Goal: Task Accomplishment & Management: Complete application form

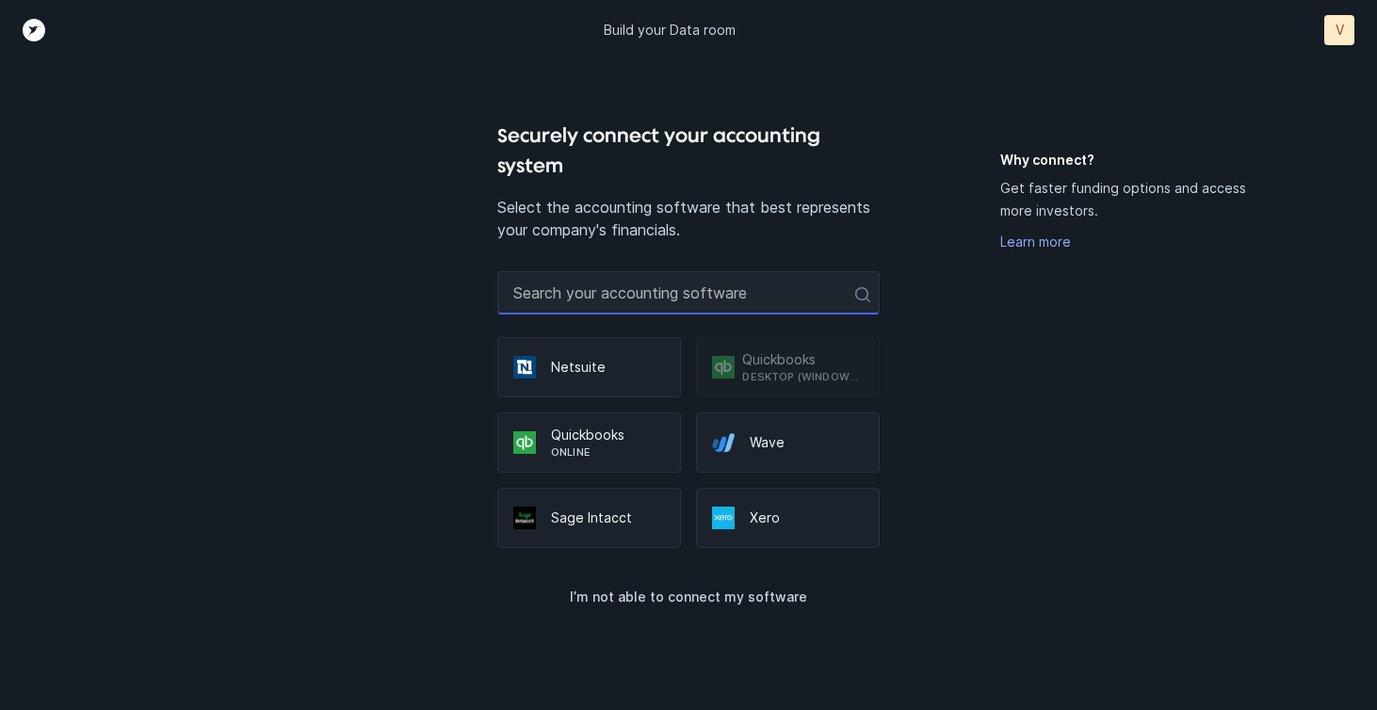
click at [748, 295] on input "text" at bounding box center [688, 292] width 382 height 43
click at [641, 439] on p "Quickbooks" at bounding box center [608, 435] width 114 height 19
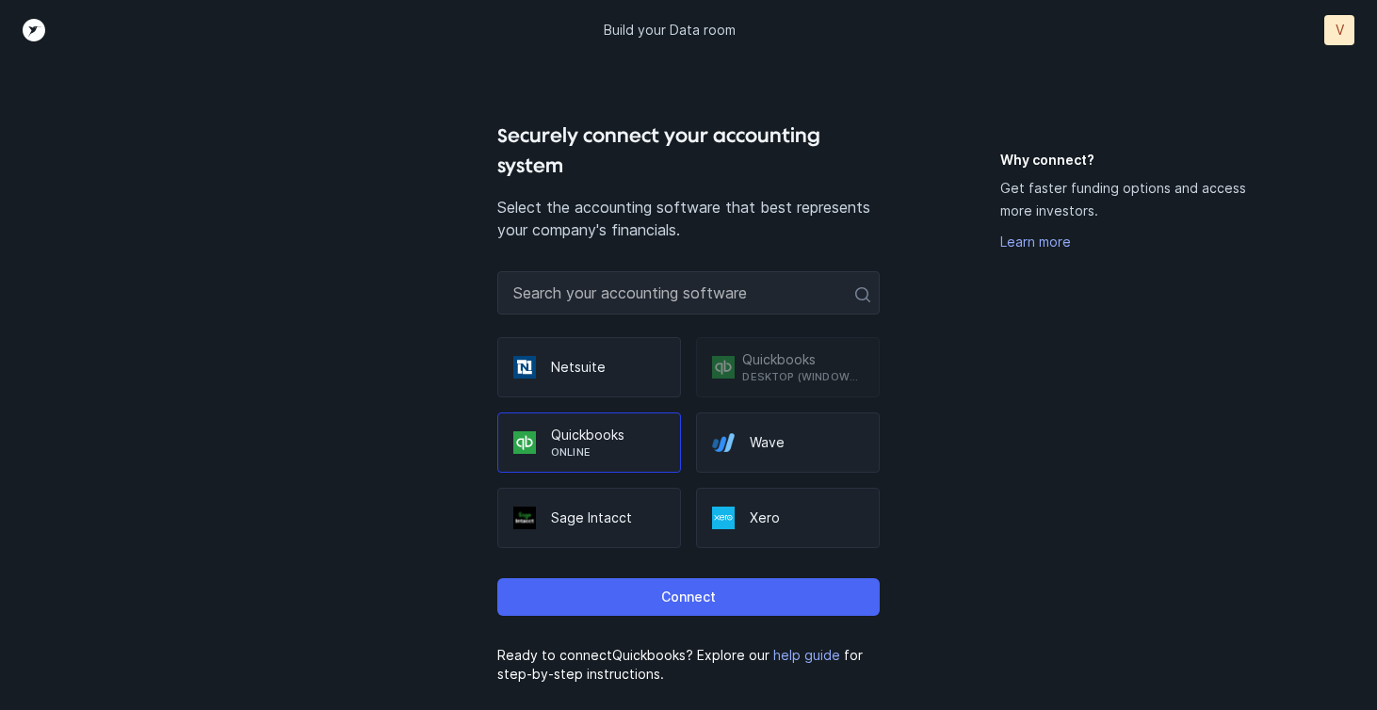
click at [673, 599] on p "Connect" at bounding box center [688, 597] width 55 height 23
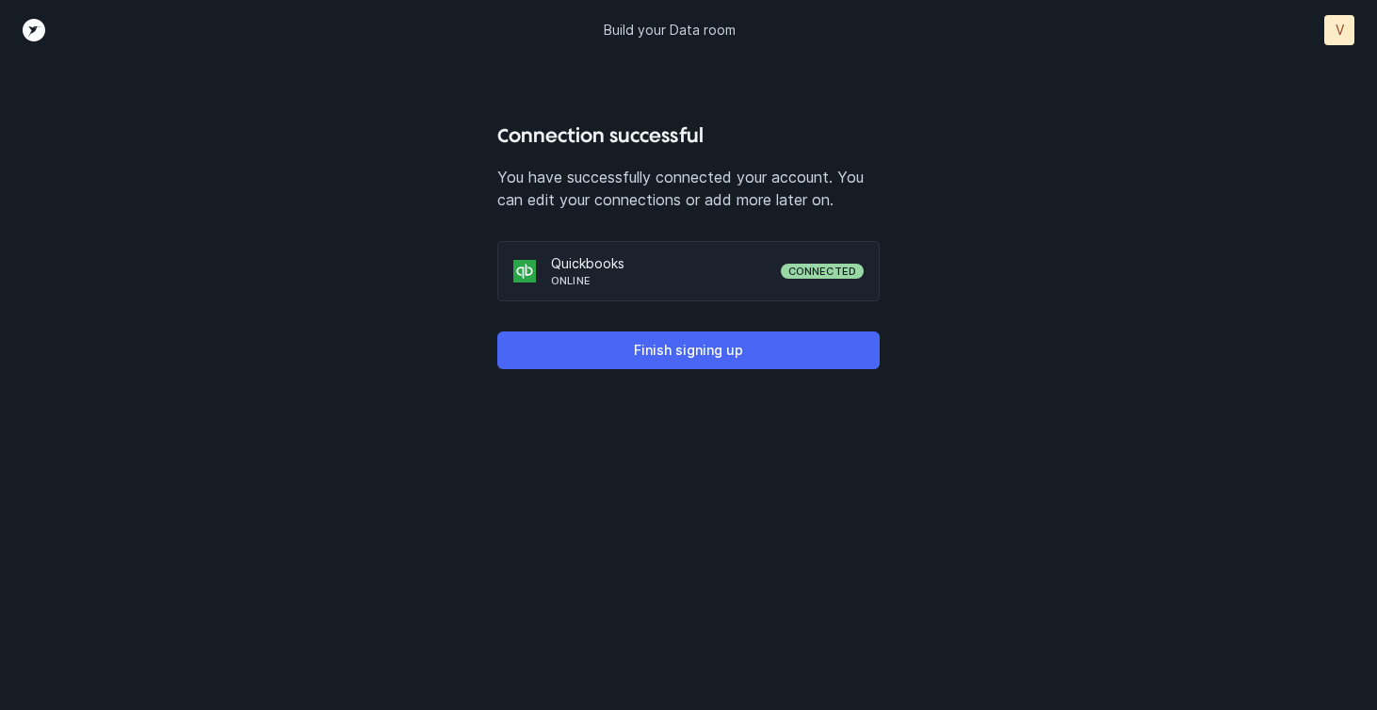
click at [645, 357] on p "Finish signing up" at bounding box center [688, 350] width 109 height 23
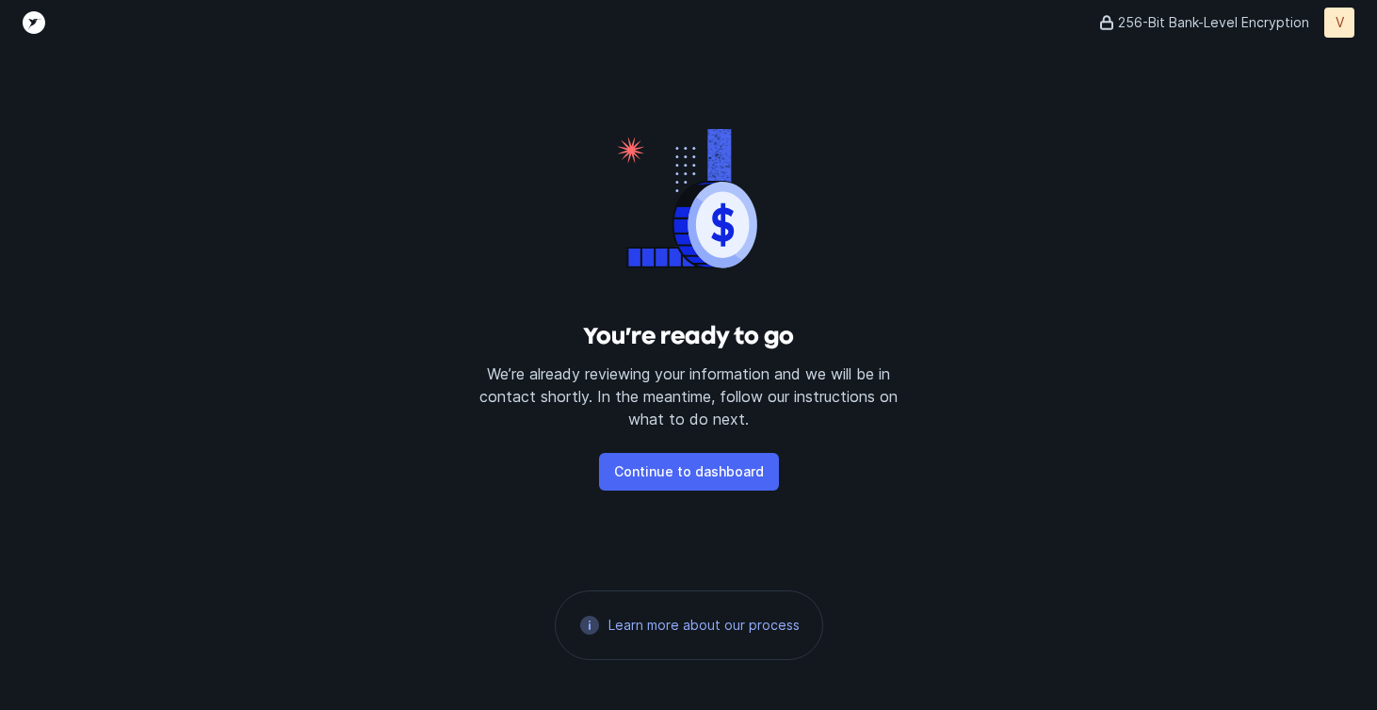
click at [684, 473] on p "Continue to dashboard" at bounding box center [689, 472] width 150 height 23
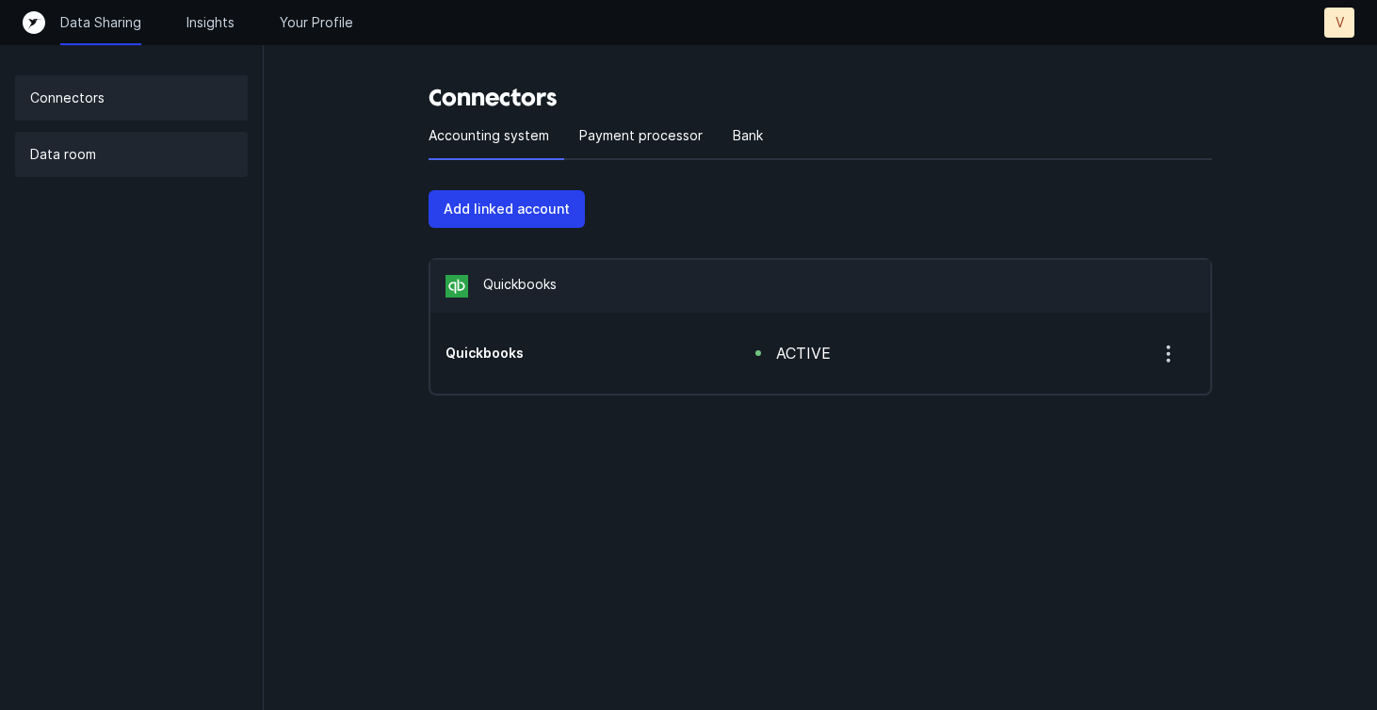
click at [121, 165] on div "Data room" at bounding box center [131, 154] width 233 height 45
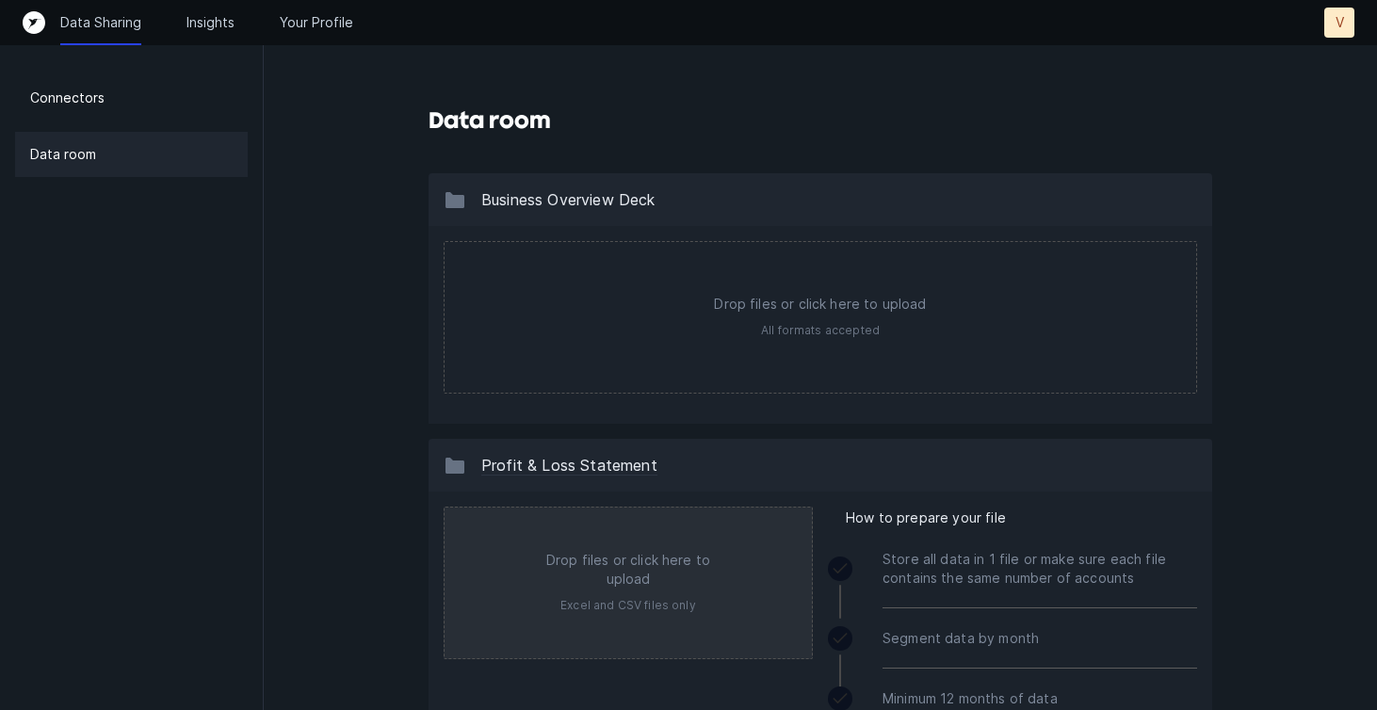
click at [663, 605] on input "file" at bounding box center [628, 583] width 367 height 151
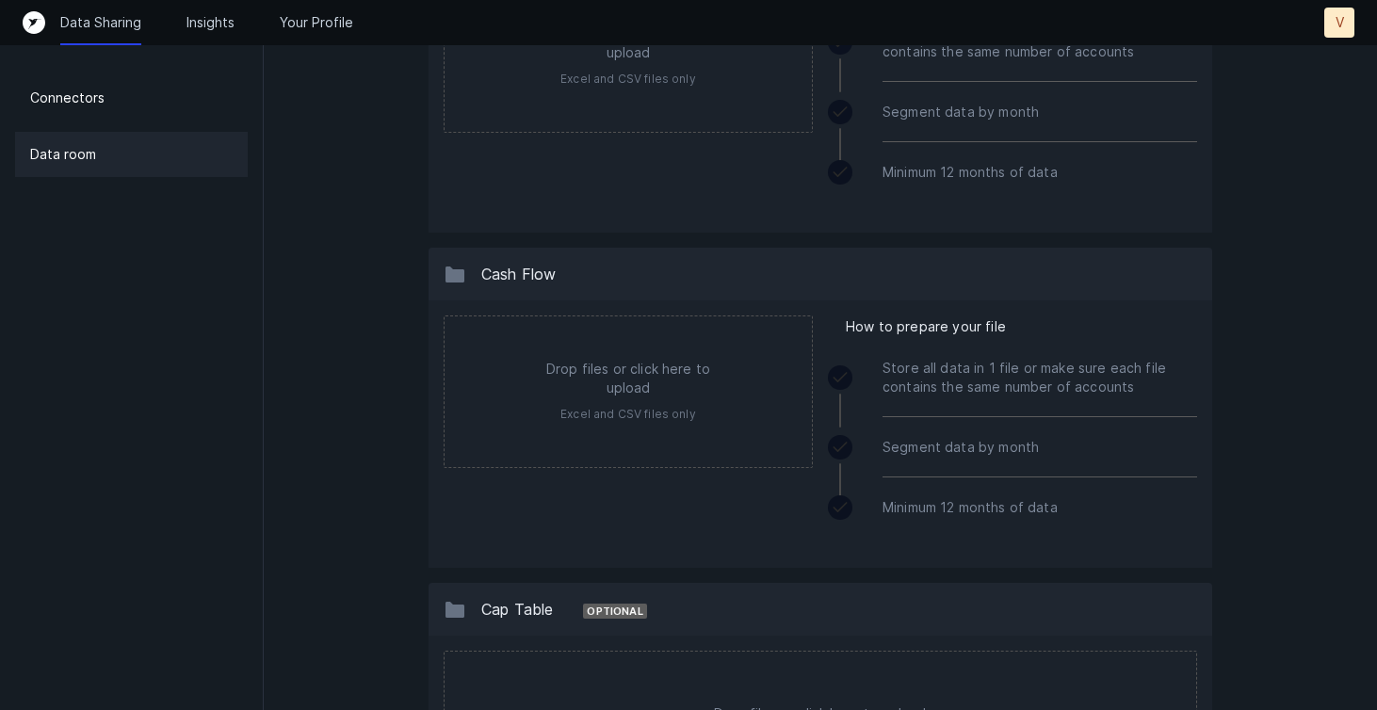
scroll to position [904, 0]
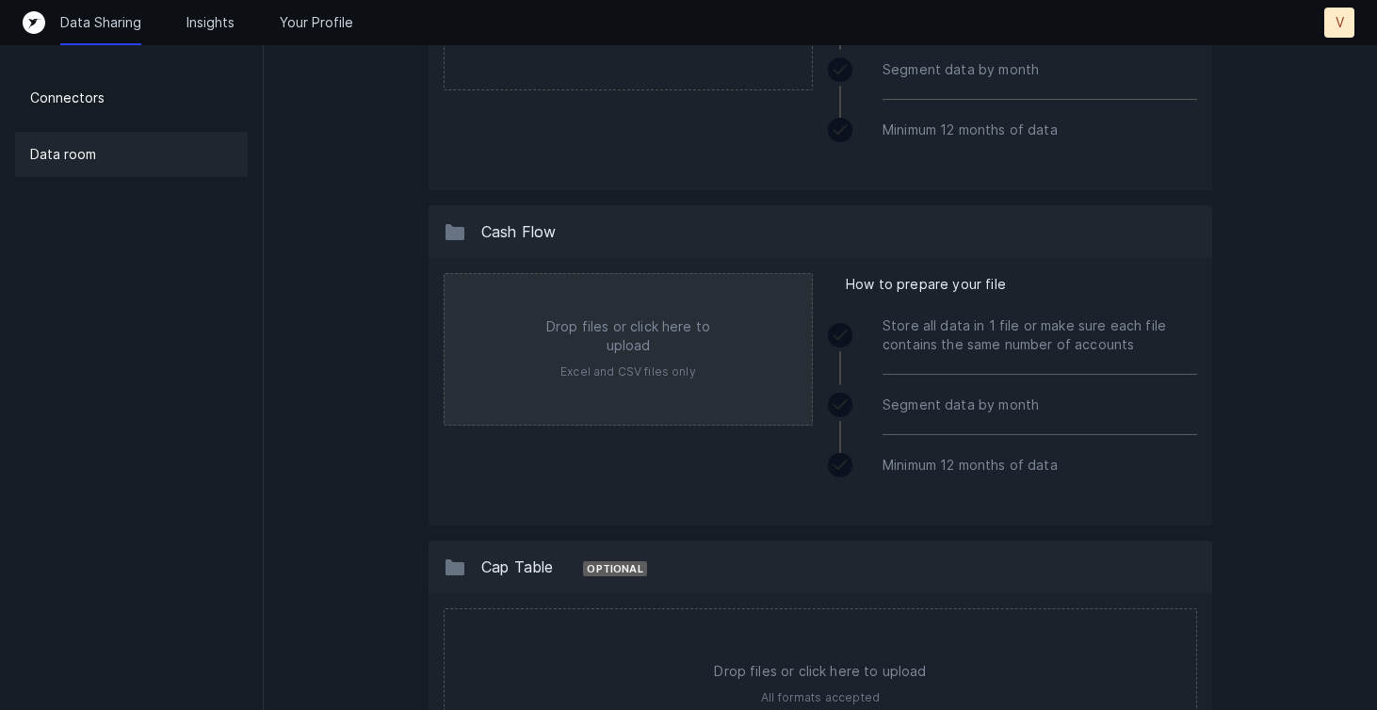
click at [675, 355] on input "file" at bounding box center [628, 349] width 367 height 151
type input "C:\fakepath\VelocityDallas_2Y_Projections.xlsx"
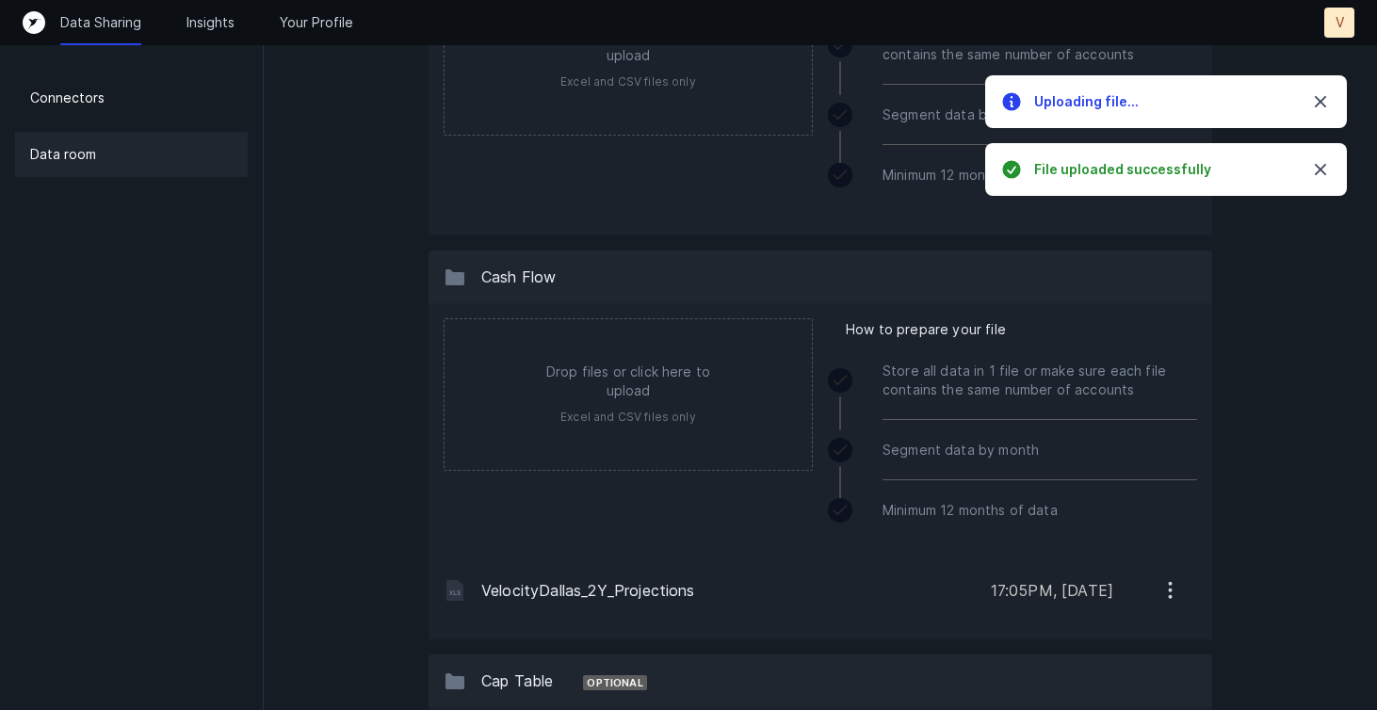
scroll to position [871, 0]
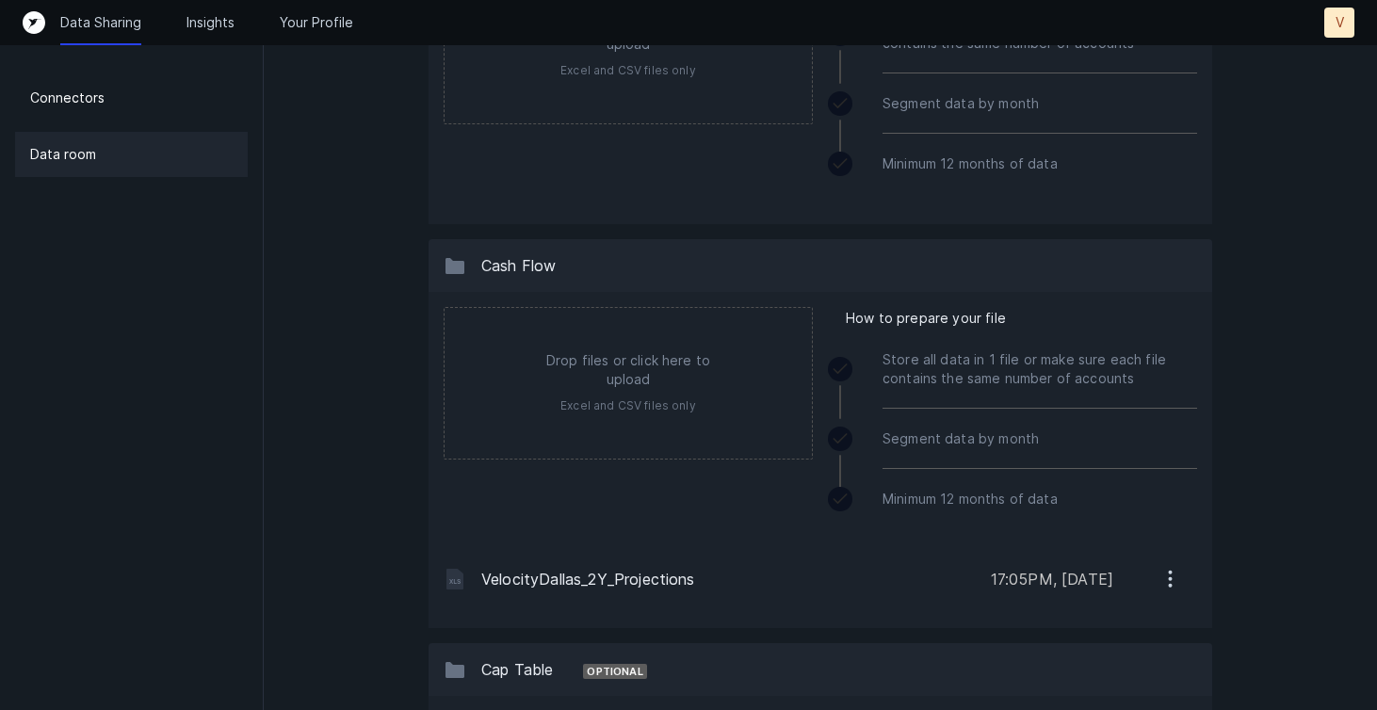
click at [1182, 585] on button "button" at bounding box center [1171, 579] width 54 height 39
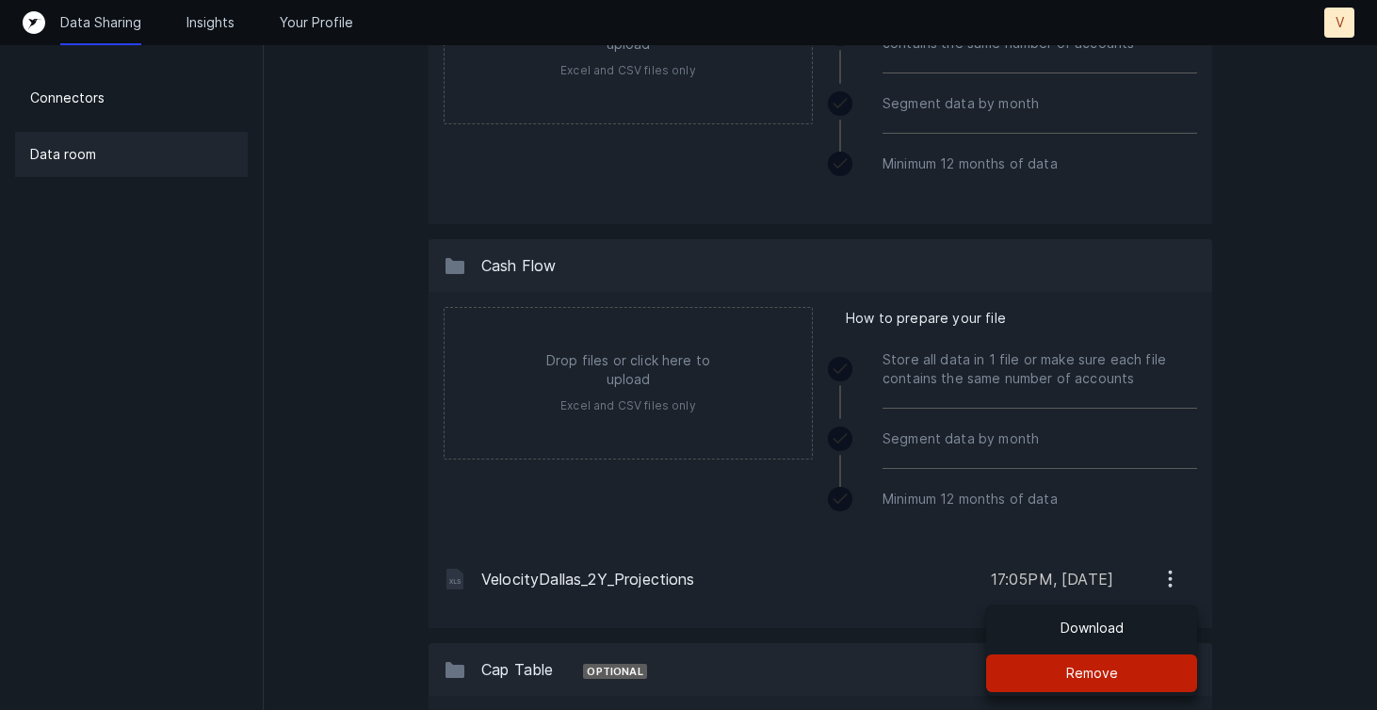
click at [1115, 662] on p "Remove" at bounding box center [1092, 673] width 52 height 23
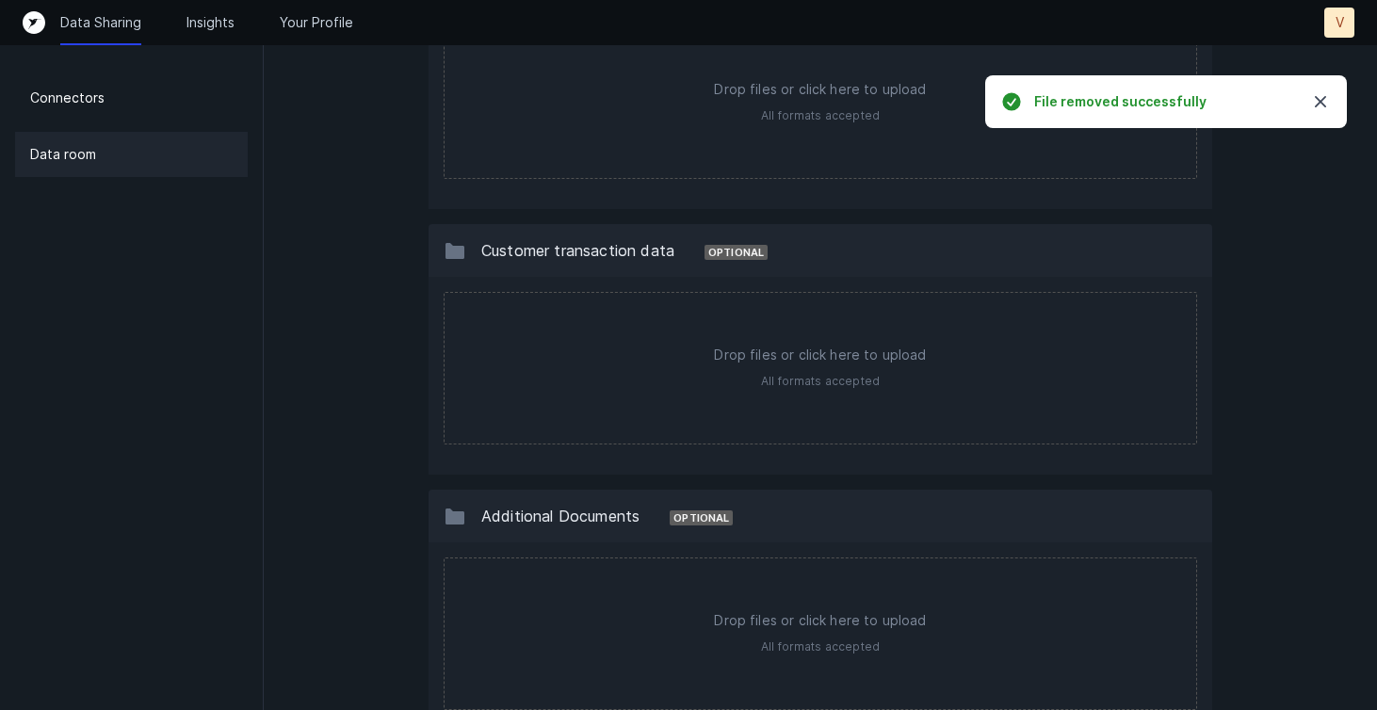
scroll to position [1624, 0]
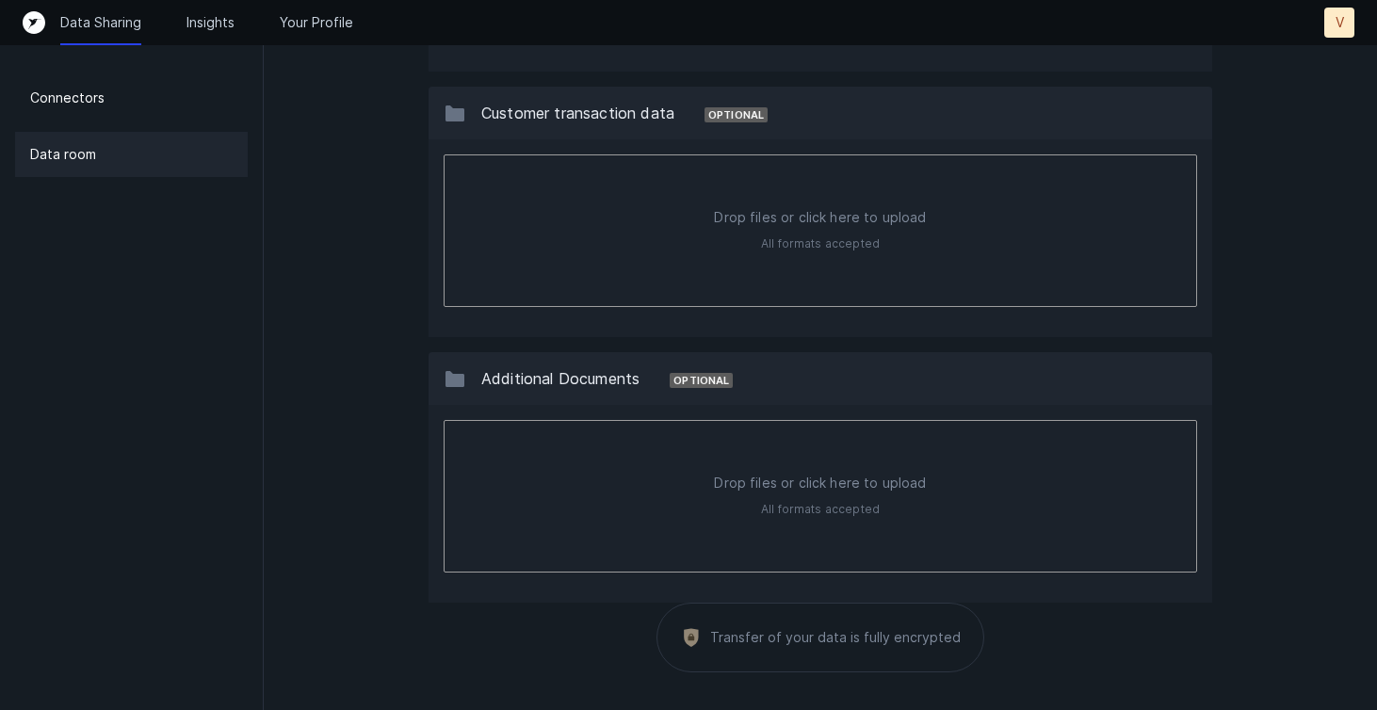
type input "C:\fakepath\VelocityDallas_2Y_Projections.xlsx"
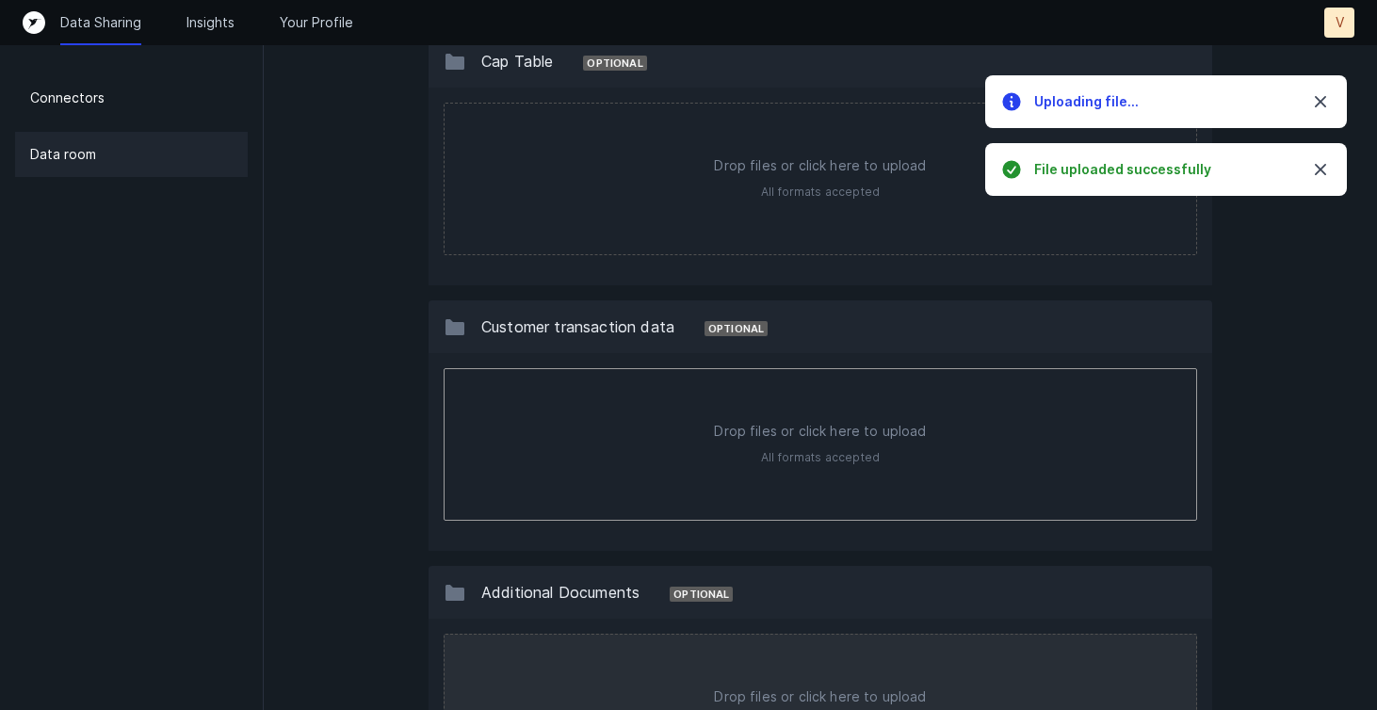
scroll to position [1693, 0]
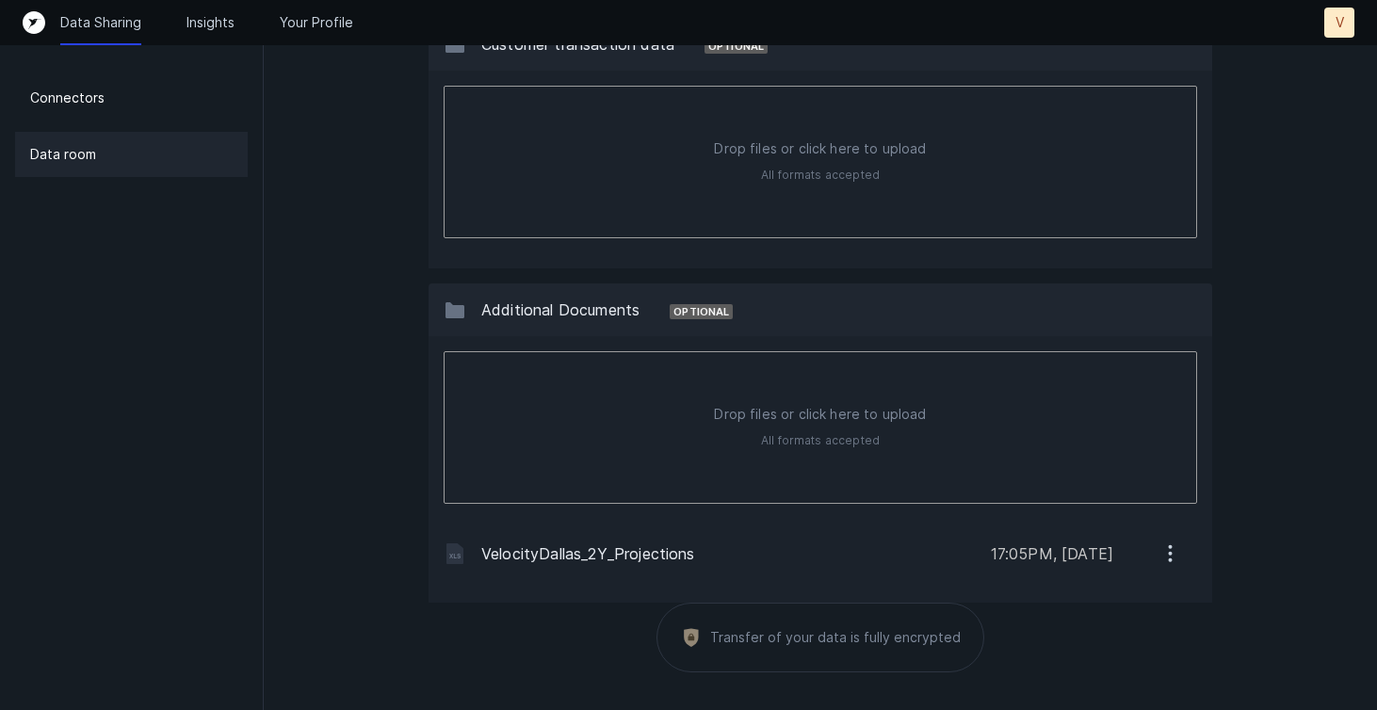
type input "C:\fakepath\Velocity Dallas_Real Estate.pdf"
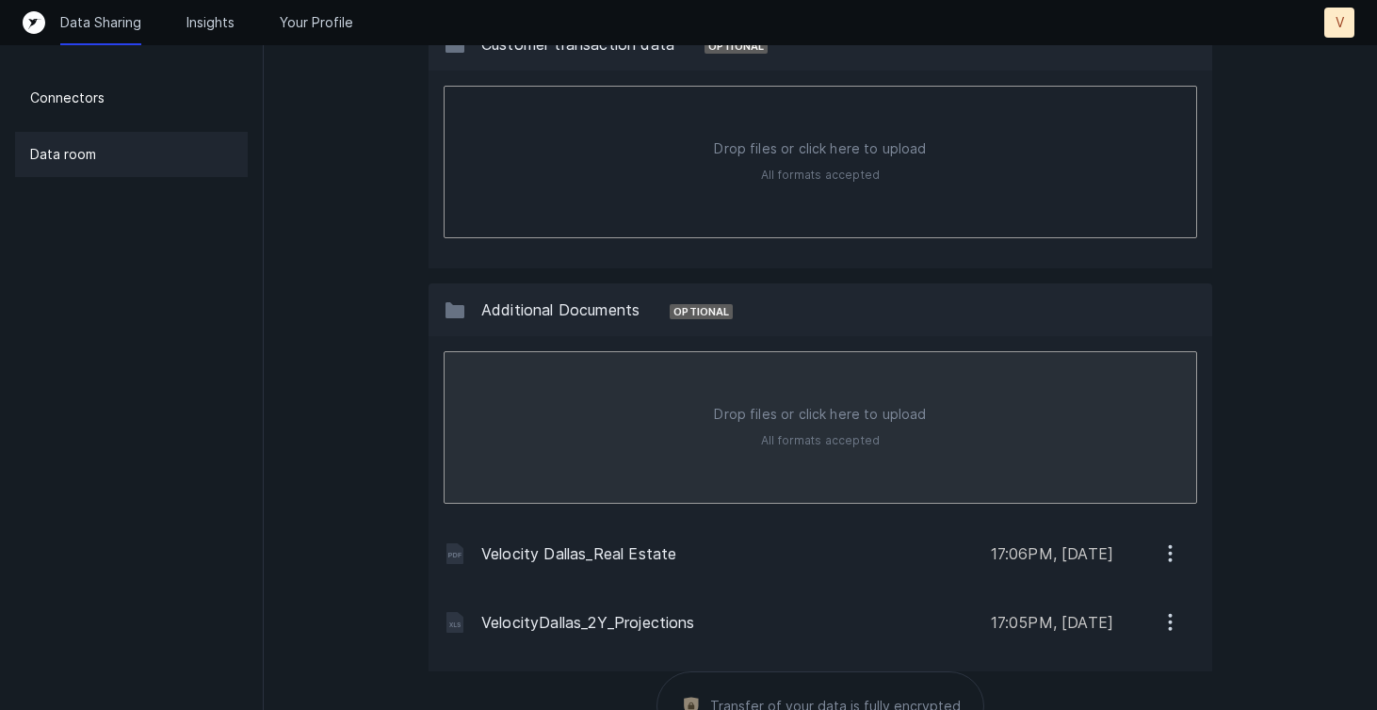
type input "C:\fakepath\SBA_PFS_VietTran2025.pdf"
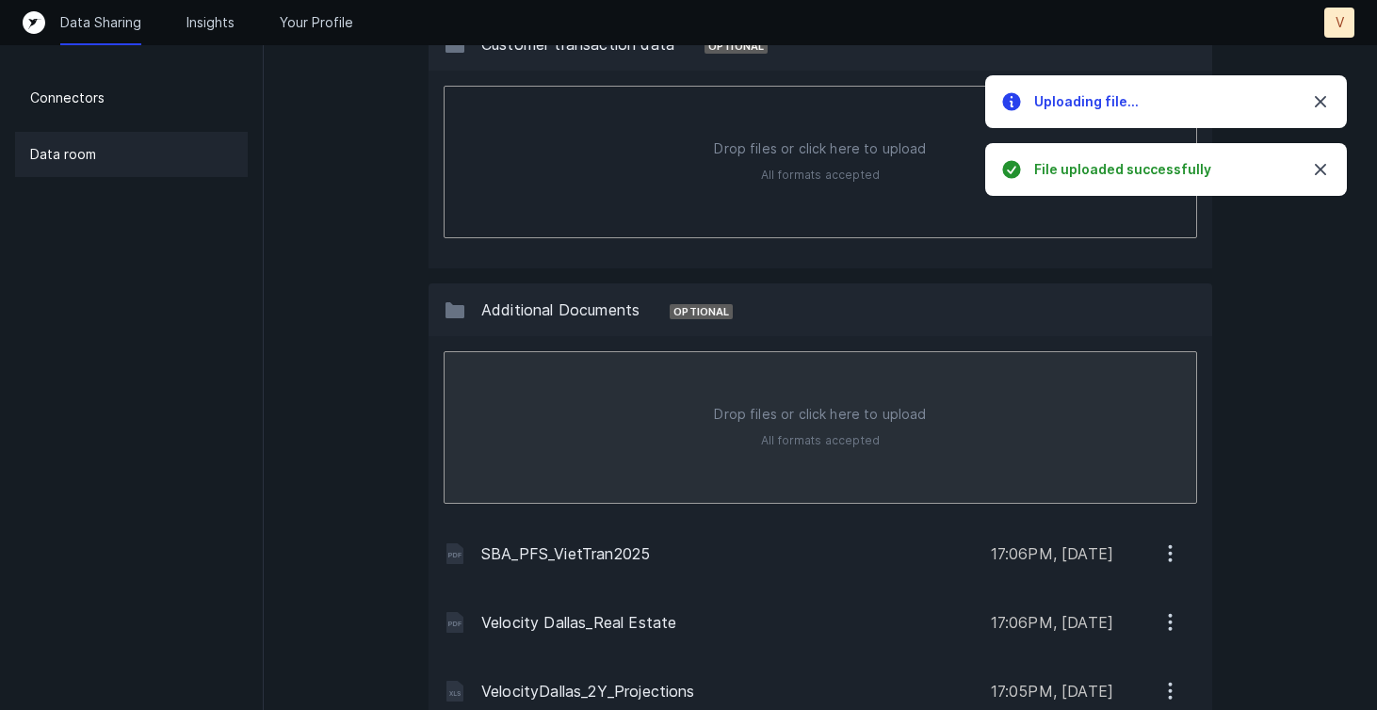
type input "C:\fakepath\Business Debt Schedule_Velocity_Sep2025.pdf"
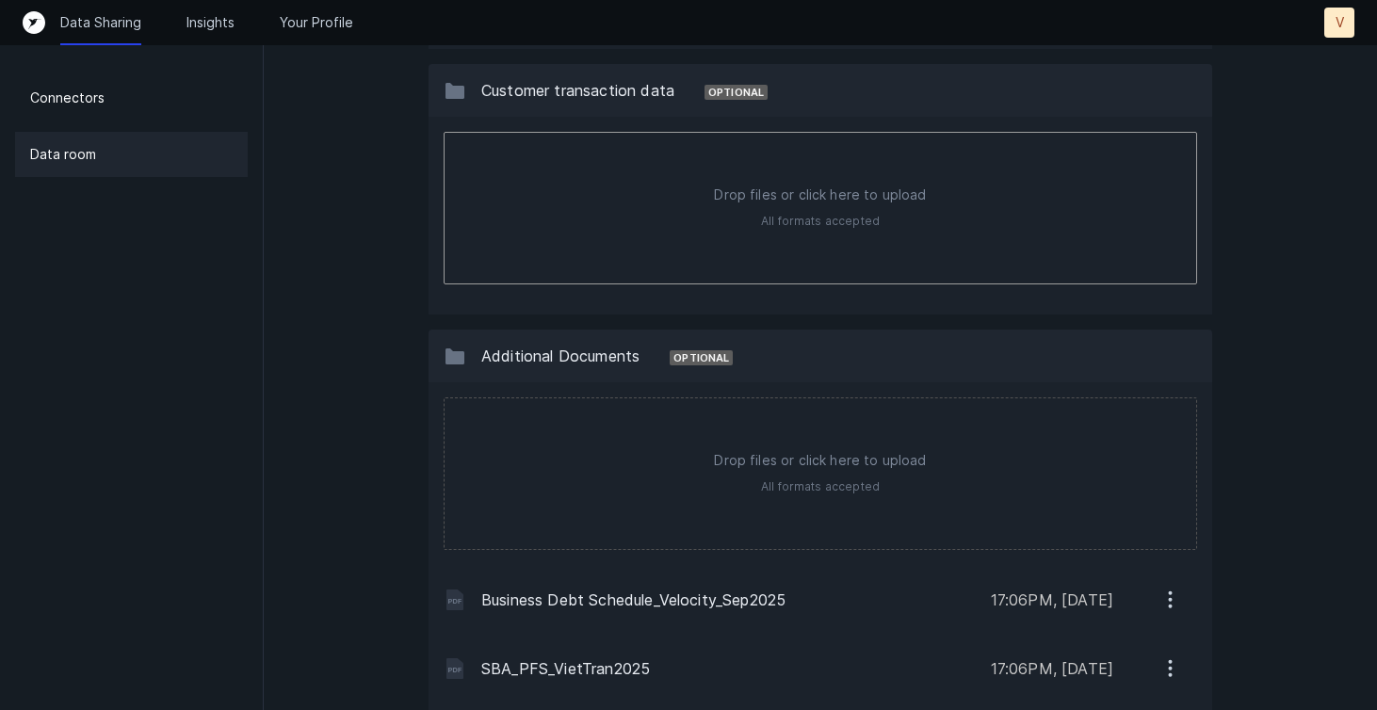
scroll to position [1899, 0]
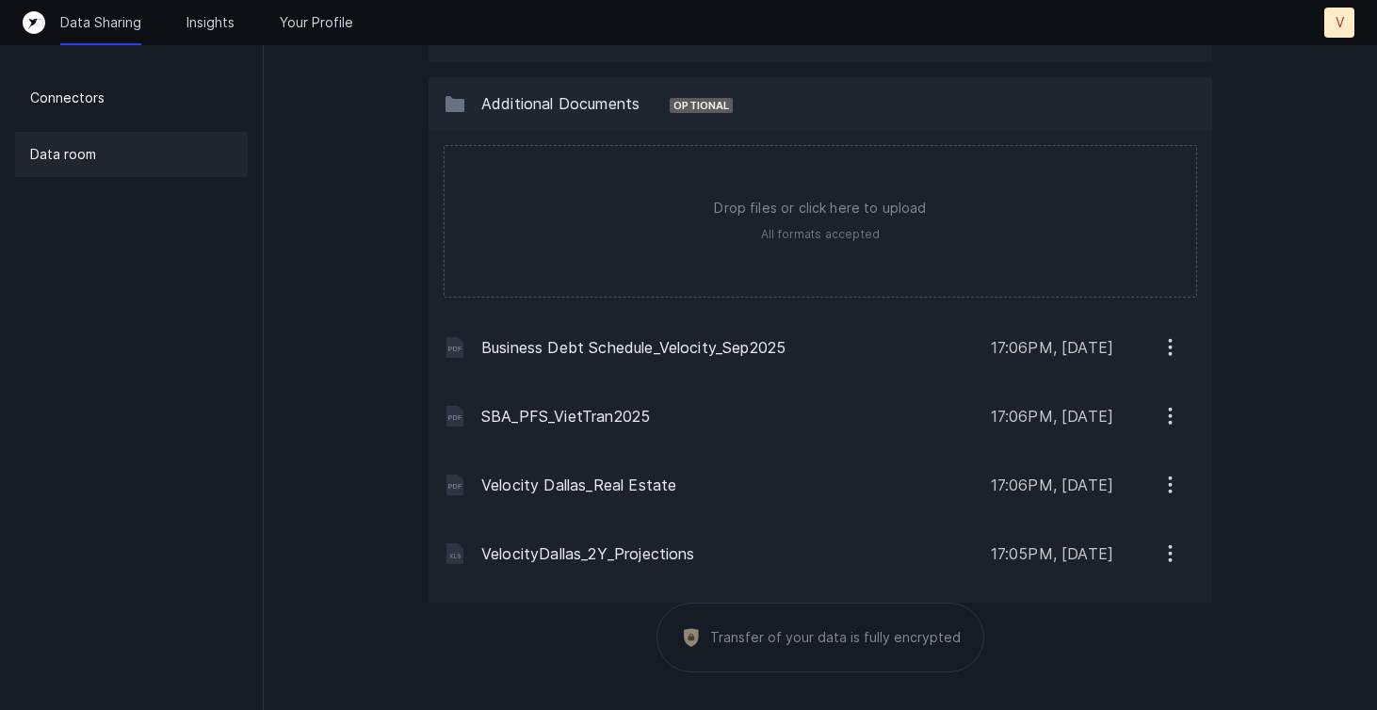
click at [1165, 481] on icon "button" at bounding box center [1171, 485] width 24 height 24
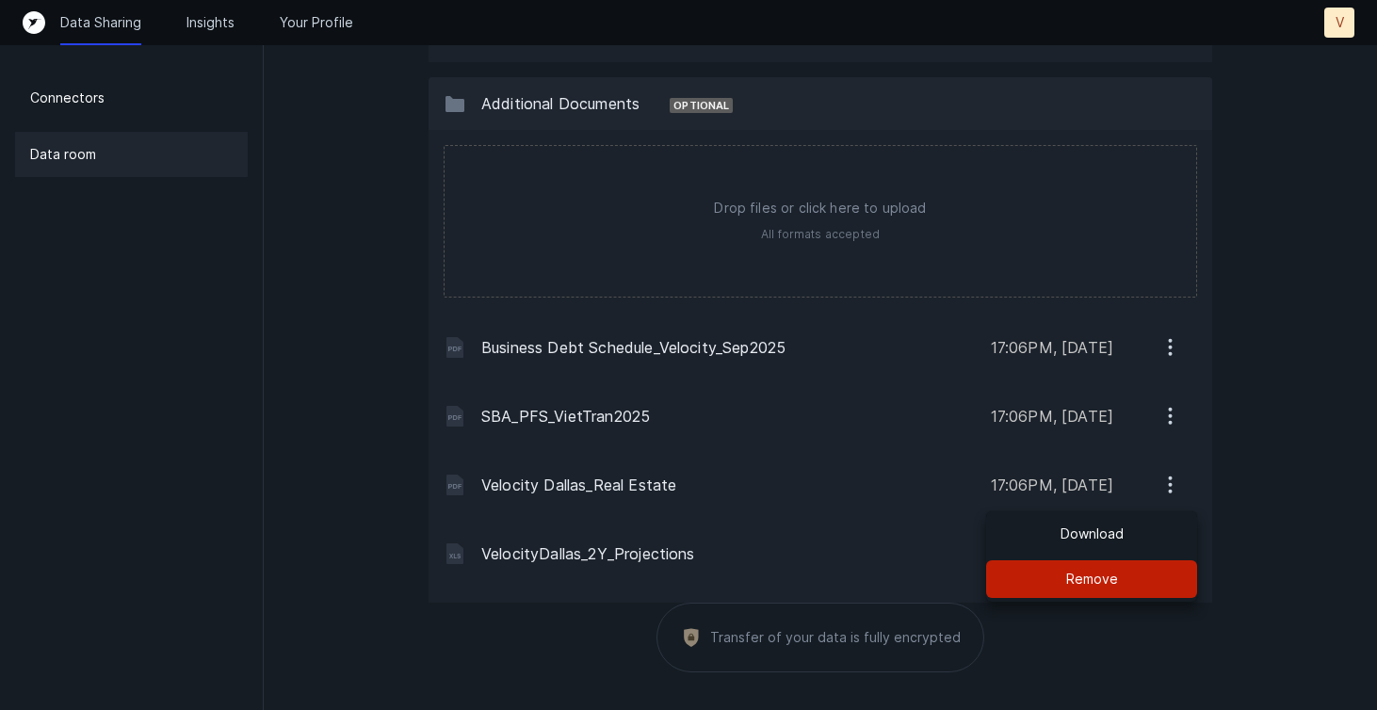
click at [1125, 582] on button "Remove" at bounding box center [1091, 580] width 211 height 38
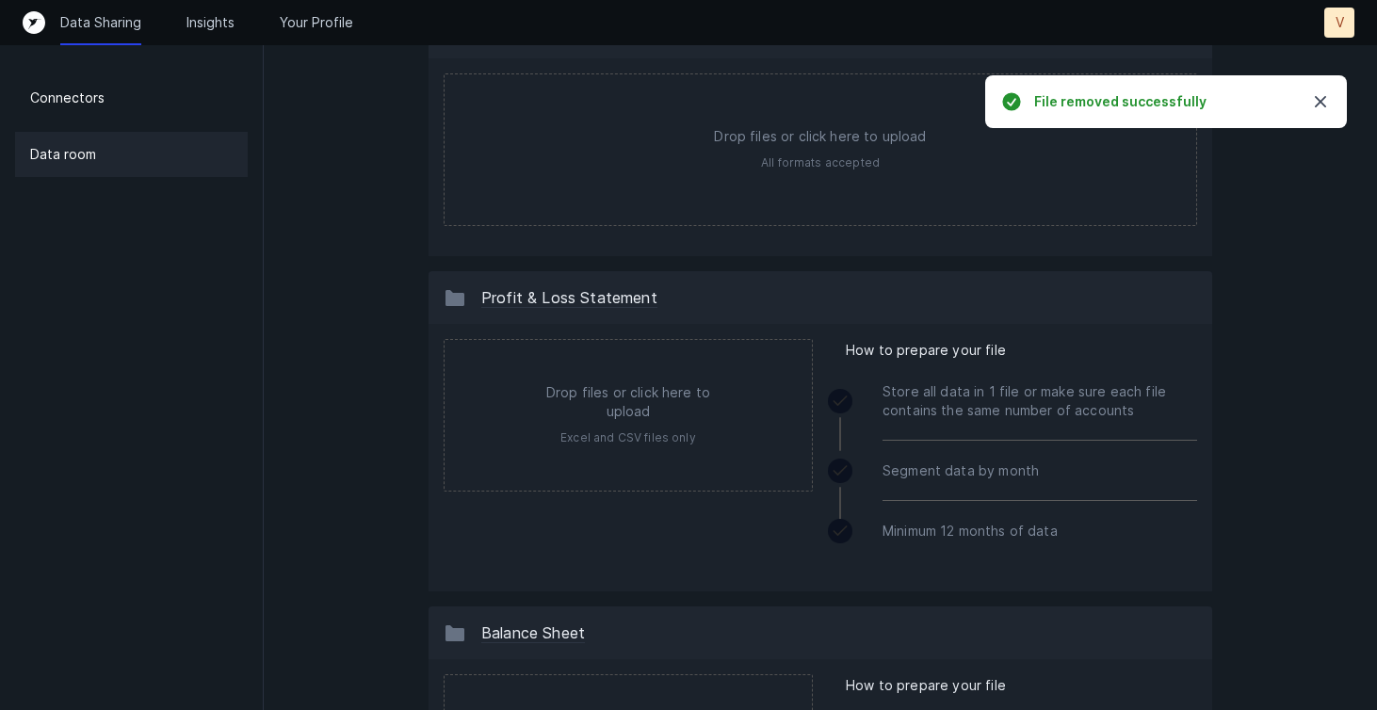
scroll to position [0, 0]
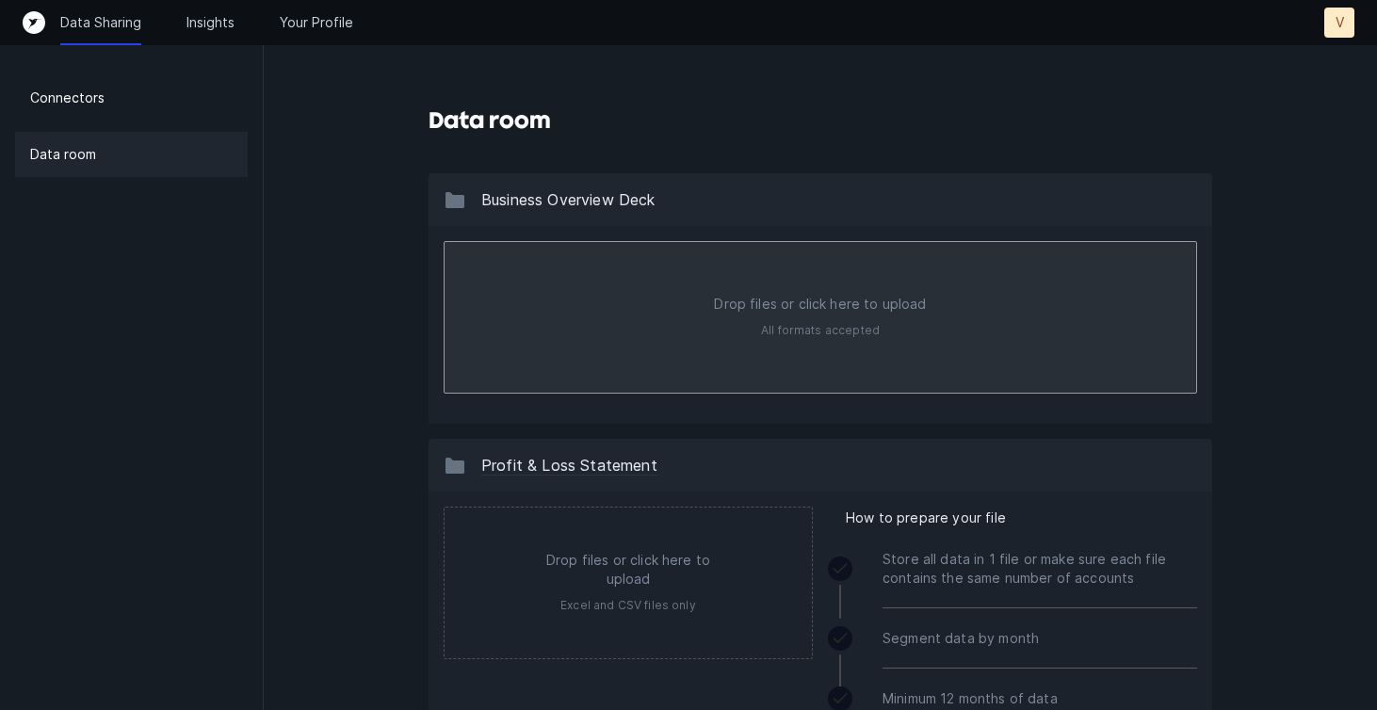
type input "C:\fakepath\Velocity Dallas Expansion_PitchDeck.pdf"
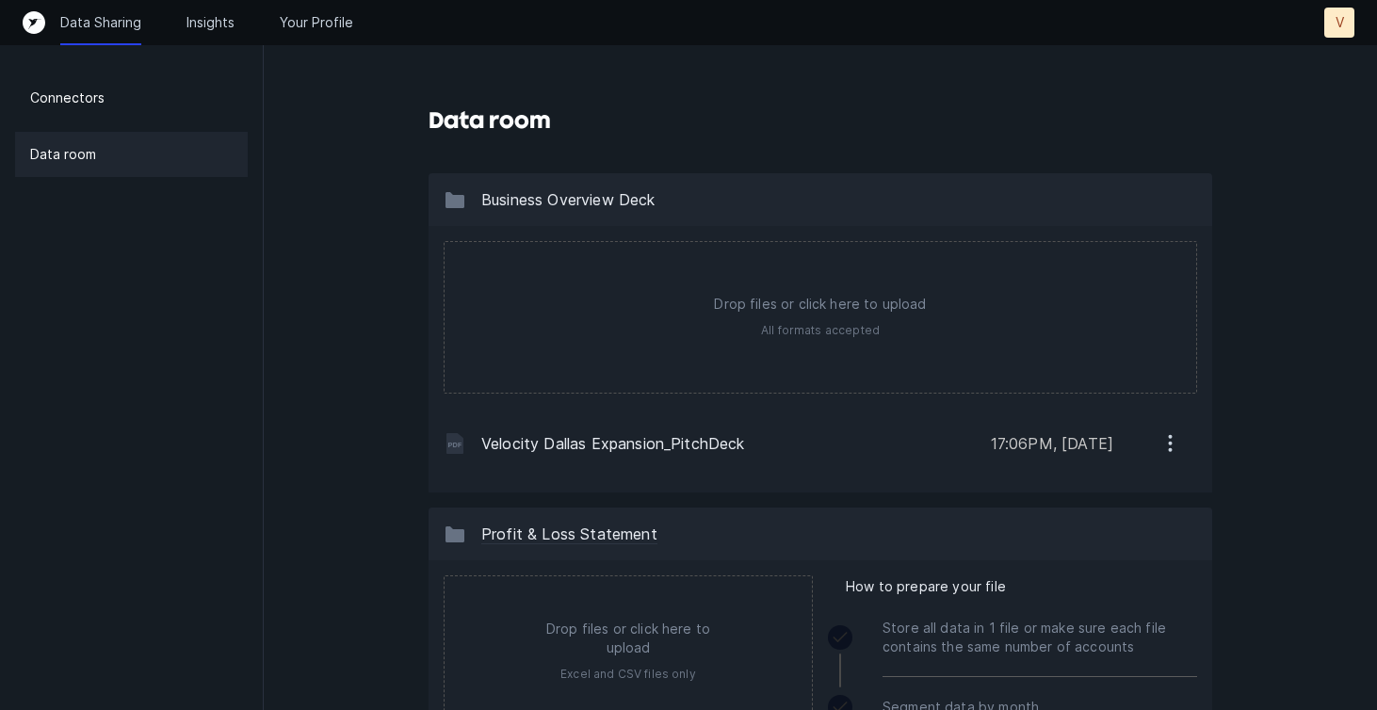
scroll to position [55, 0]
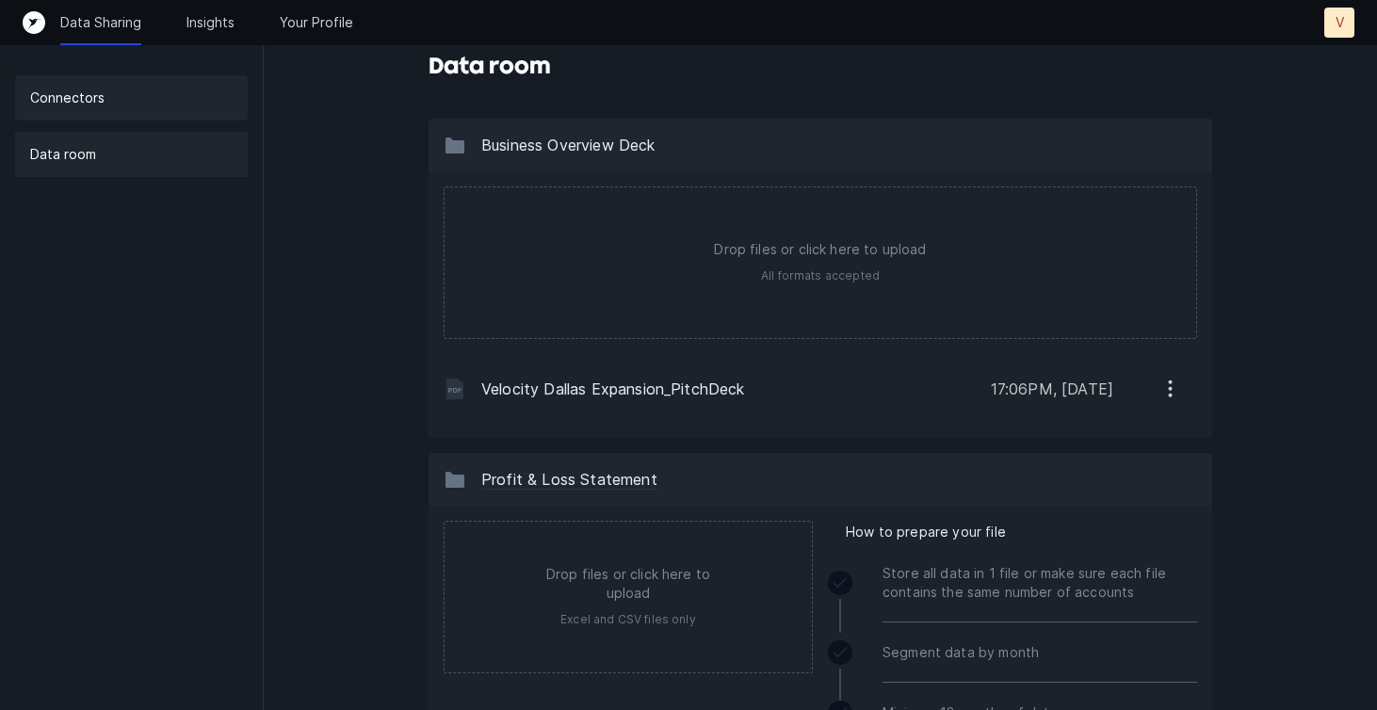
click at [130, 96] on div "Connectors" at bounding box center [131, 97] width 233 height 45
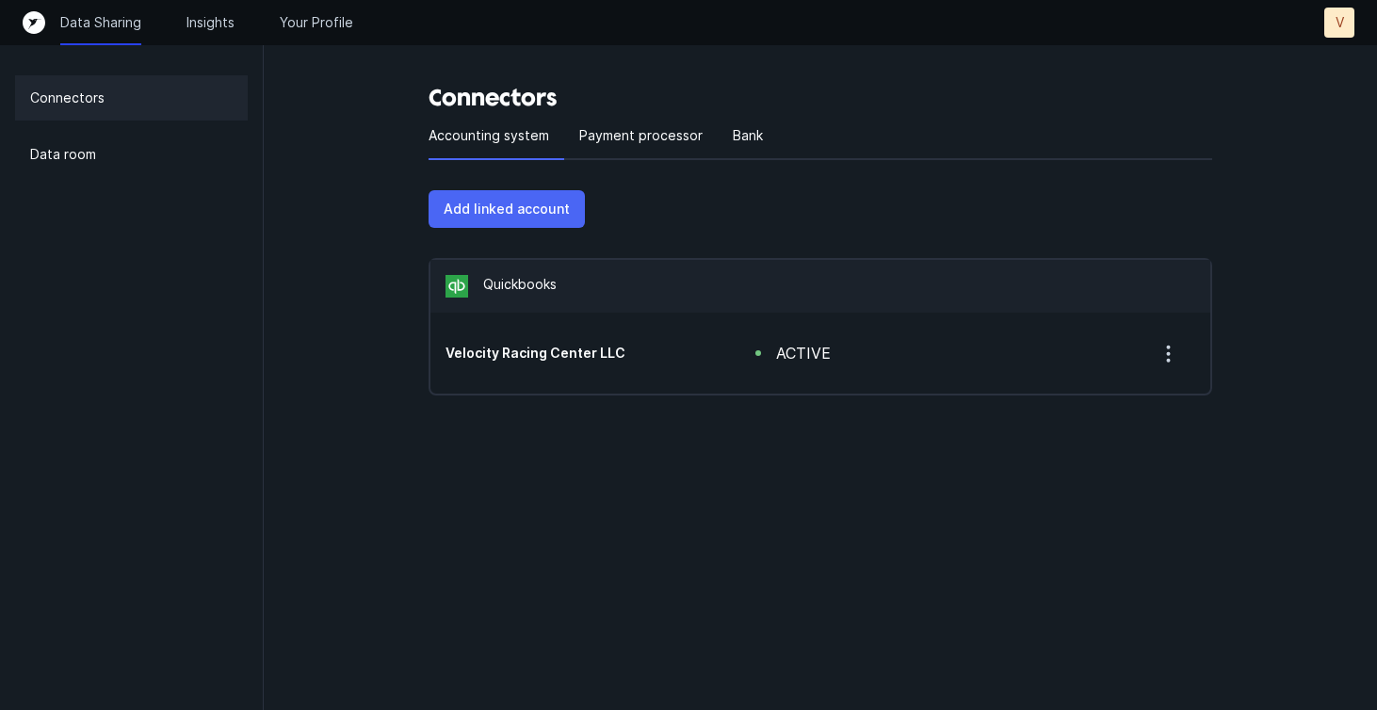
click at [533, 204] on p "Add linked account" at bounding box center [507, 209] width 126 height 23
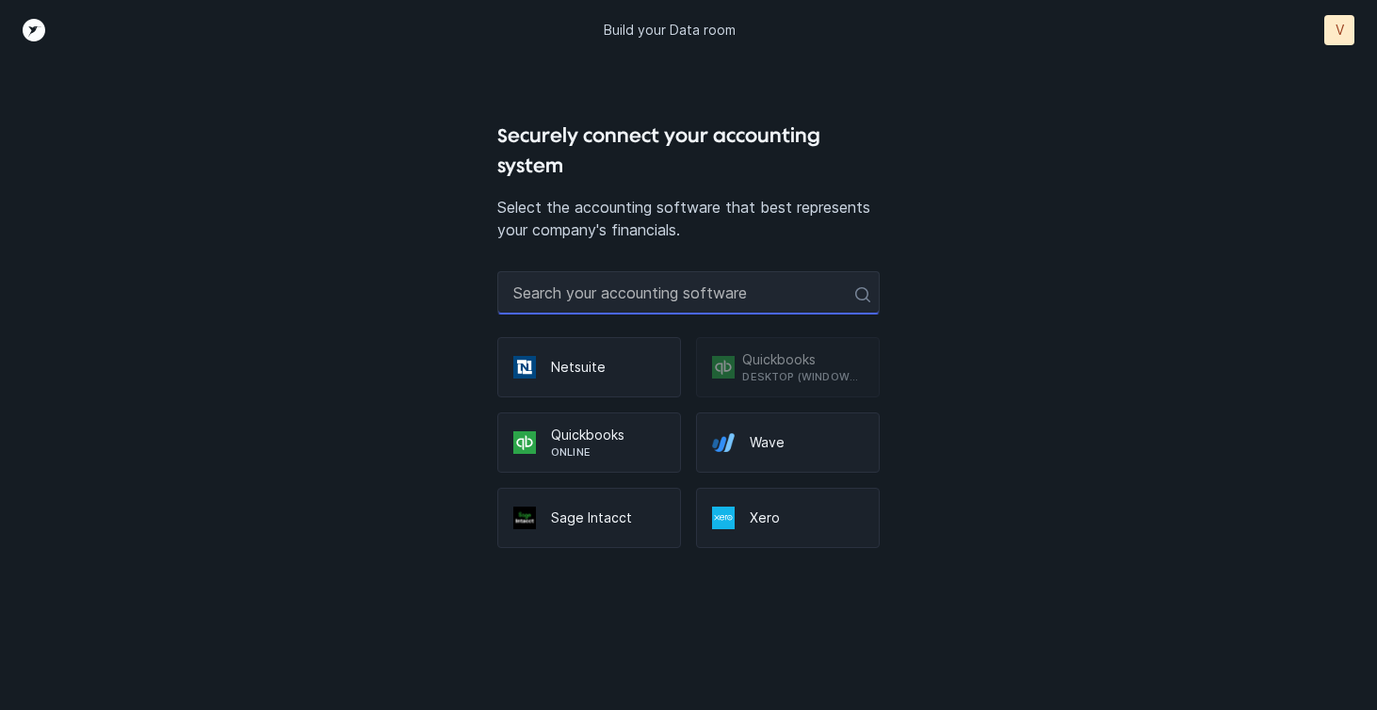
click at [610, 296] on input "text" at bounding box center [688, 292] width 382 height 43
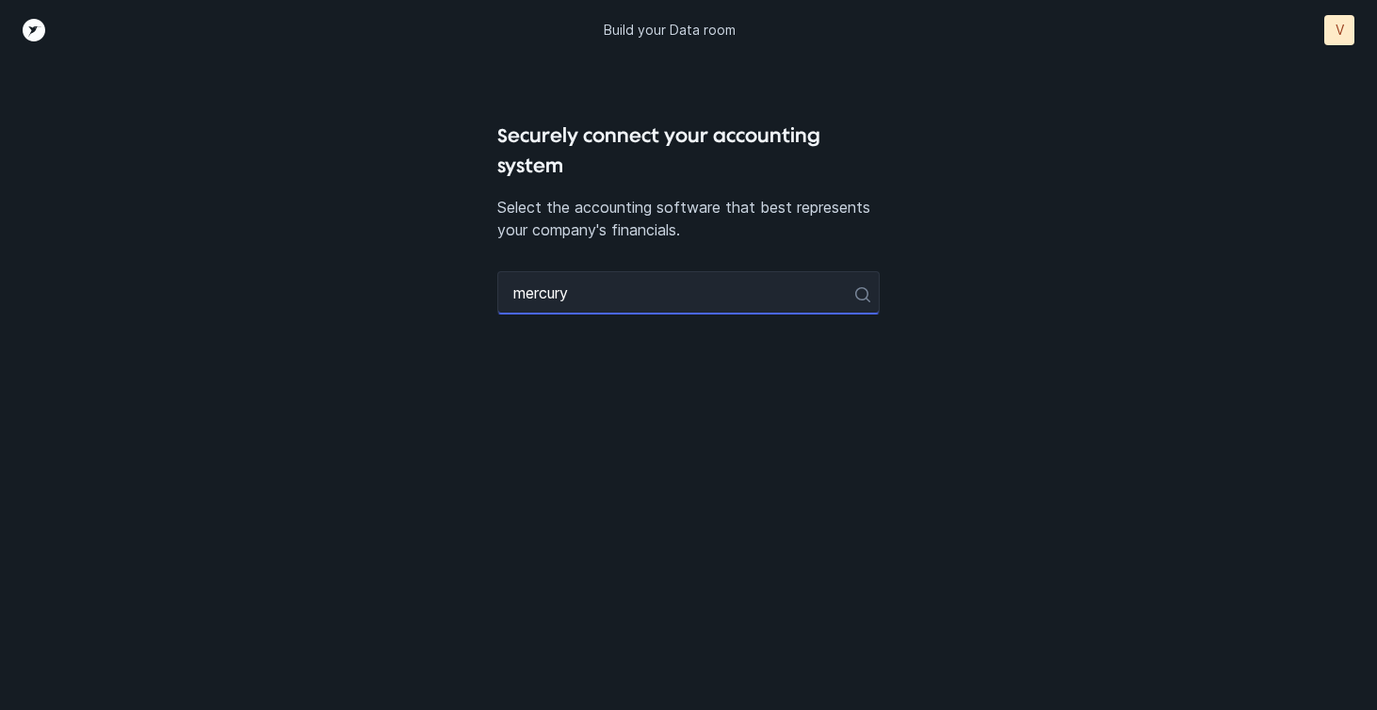
type input "mercury"
click at [694, 426] on div "Securely connect your accounting system Select the accounting software that bes…" at bounding box center [688, 416] width 382 height 590
click at [578, 294] on input "mercury" at bounding box center [688, 292] width 382 height 43
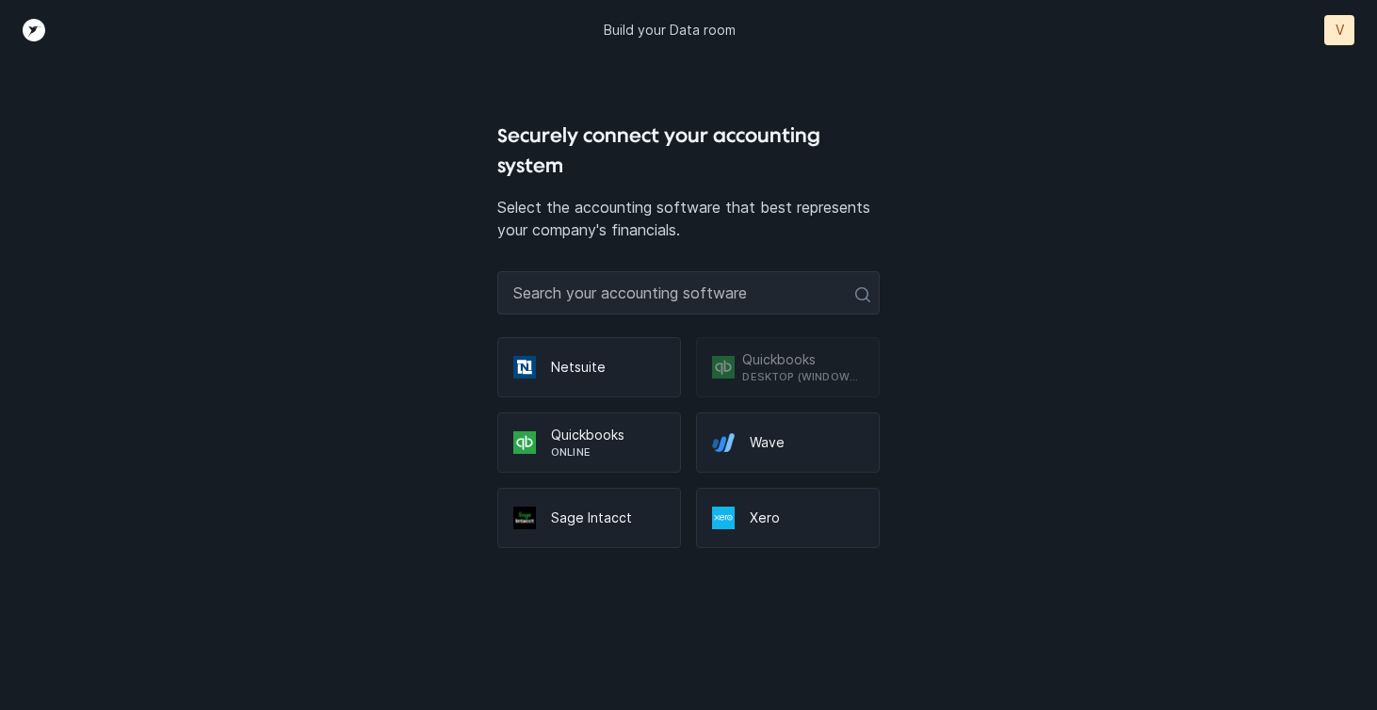
click at [453, 582] on div "Securely connect your accounting system Select the accounting software that bes…" at bounding box center [688, 416] width 1147 height 590
click at [34, 29] on icon "Top" at bounding box center [34, 30] width 23 height 23
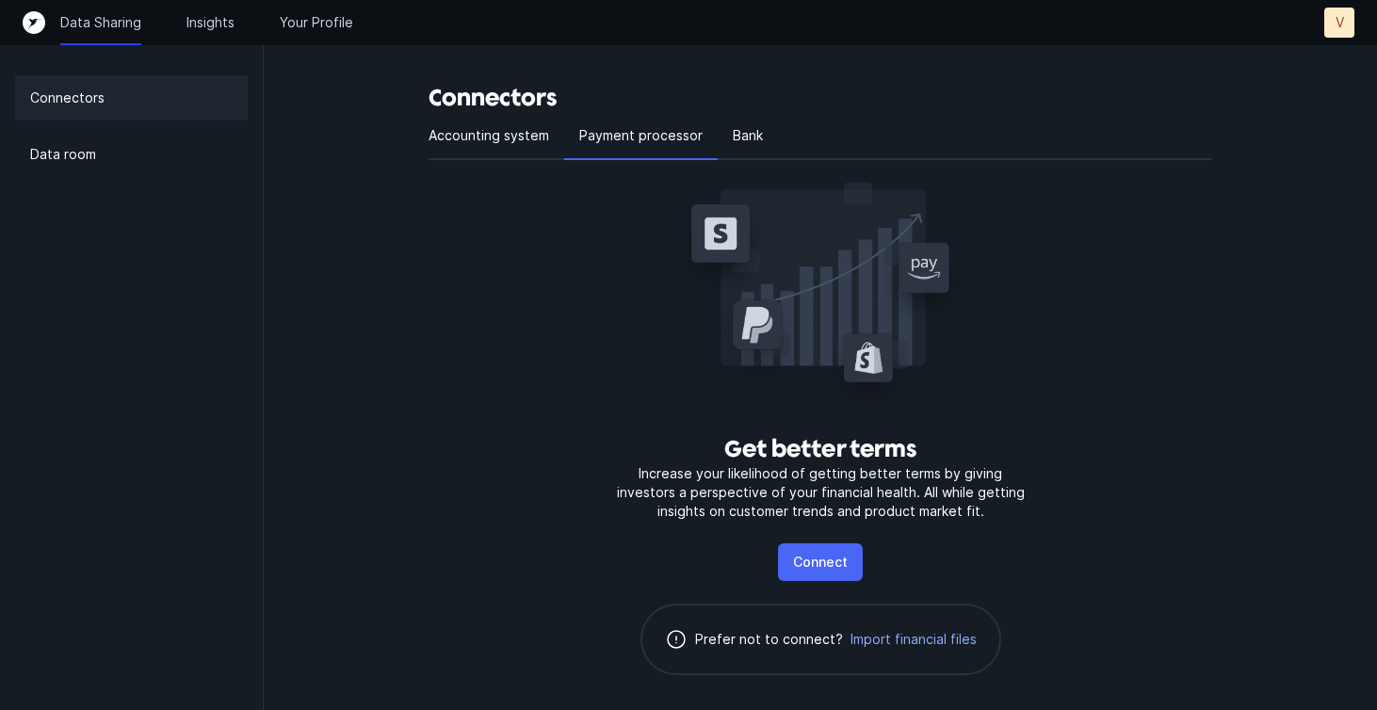
click at [810, 568] on p "Connect" at bounding box center [820, 562] width 55 height 23
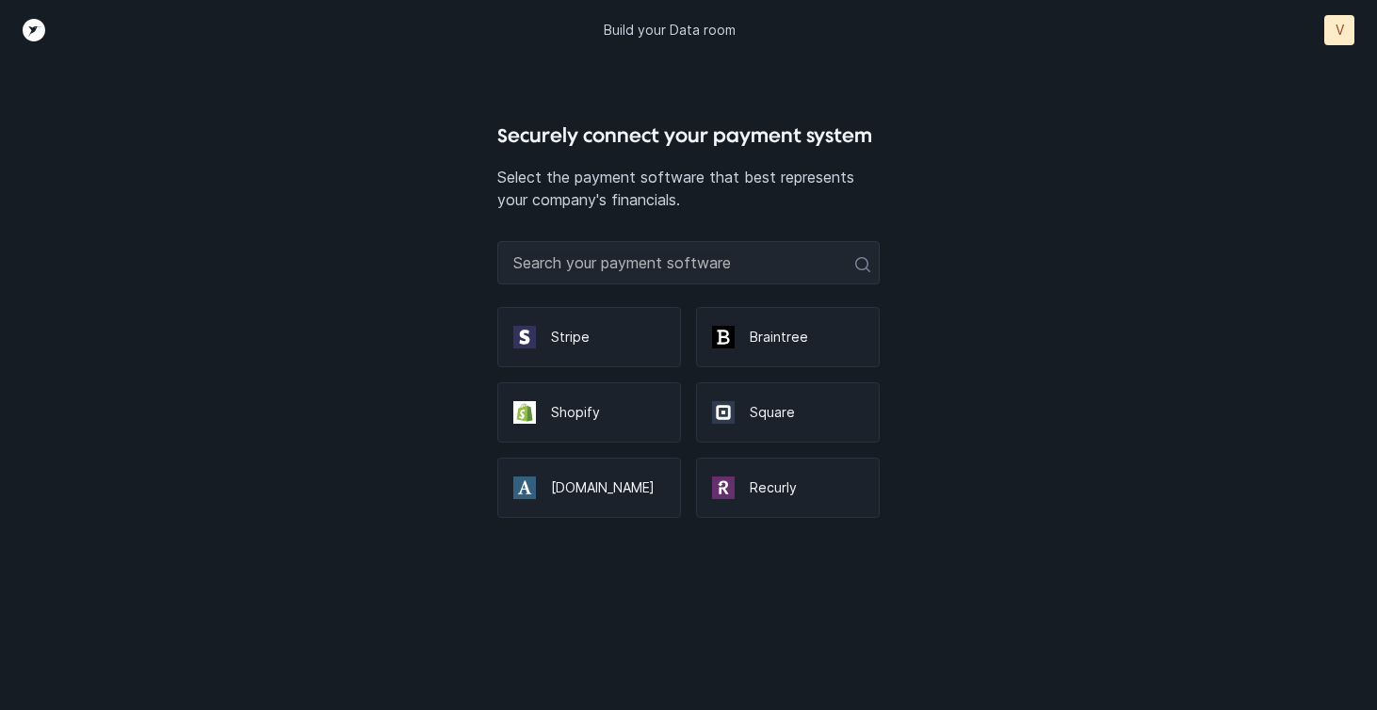
click at [624, 340] on p "Stripe" at bounding box center [608, 337] width 114 height 19
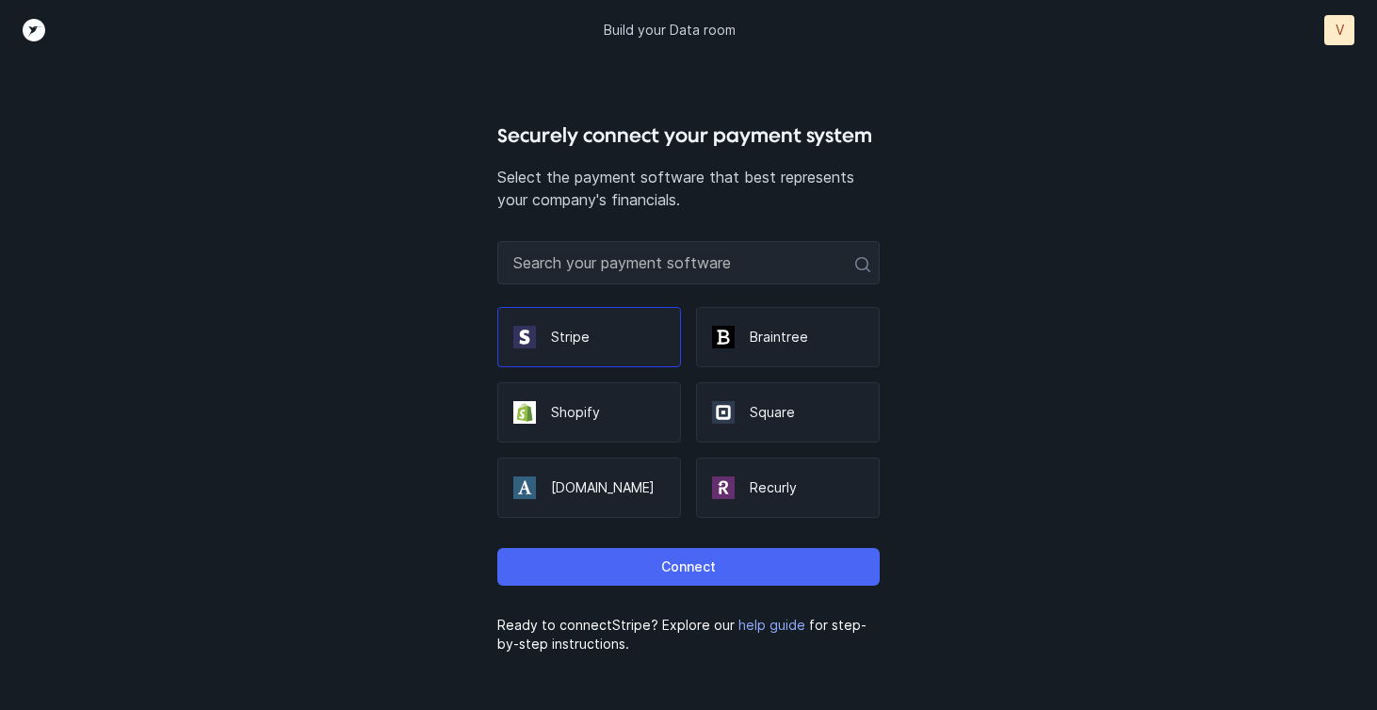
click at [649, 552] on button "Connect" at bounding box center [688, 567] width 382 height 38
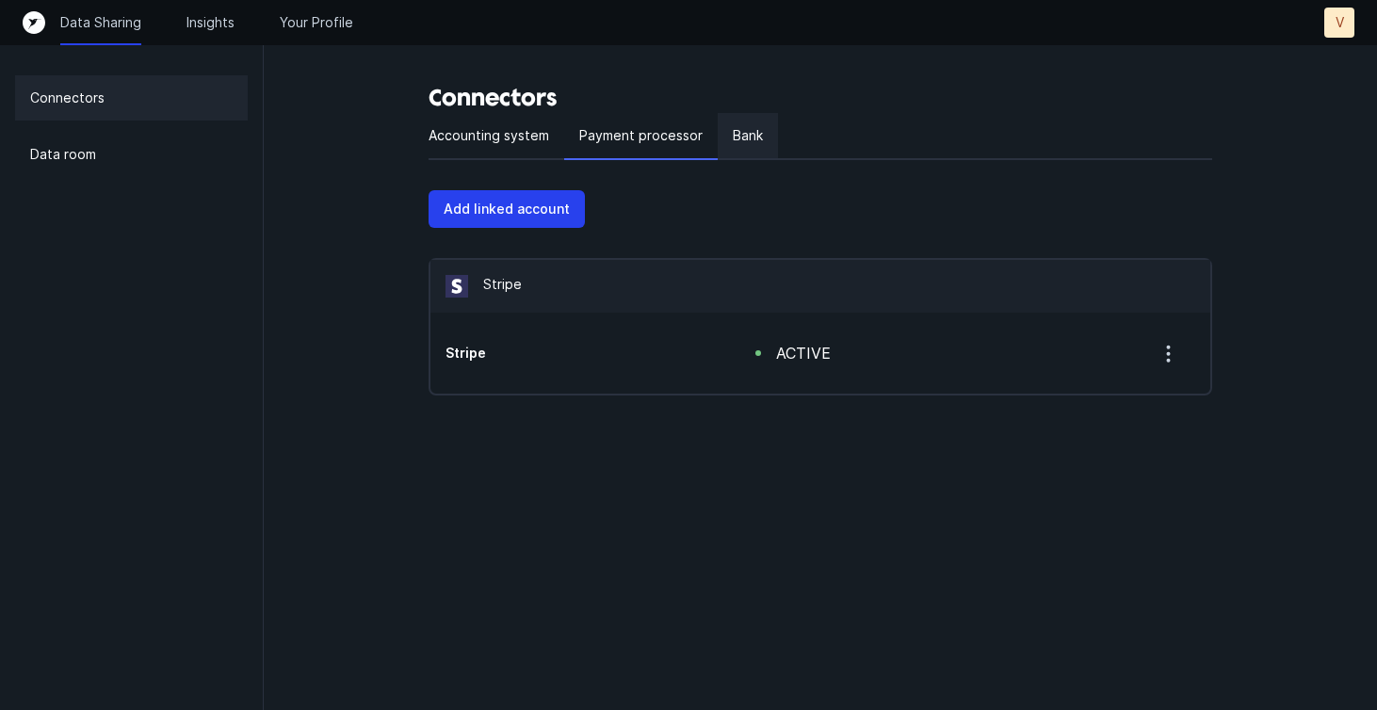
click at [736, 138] on p "Bank" at bounding box center [748, 135] width 30 height 23
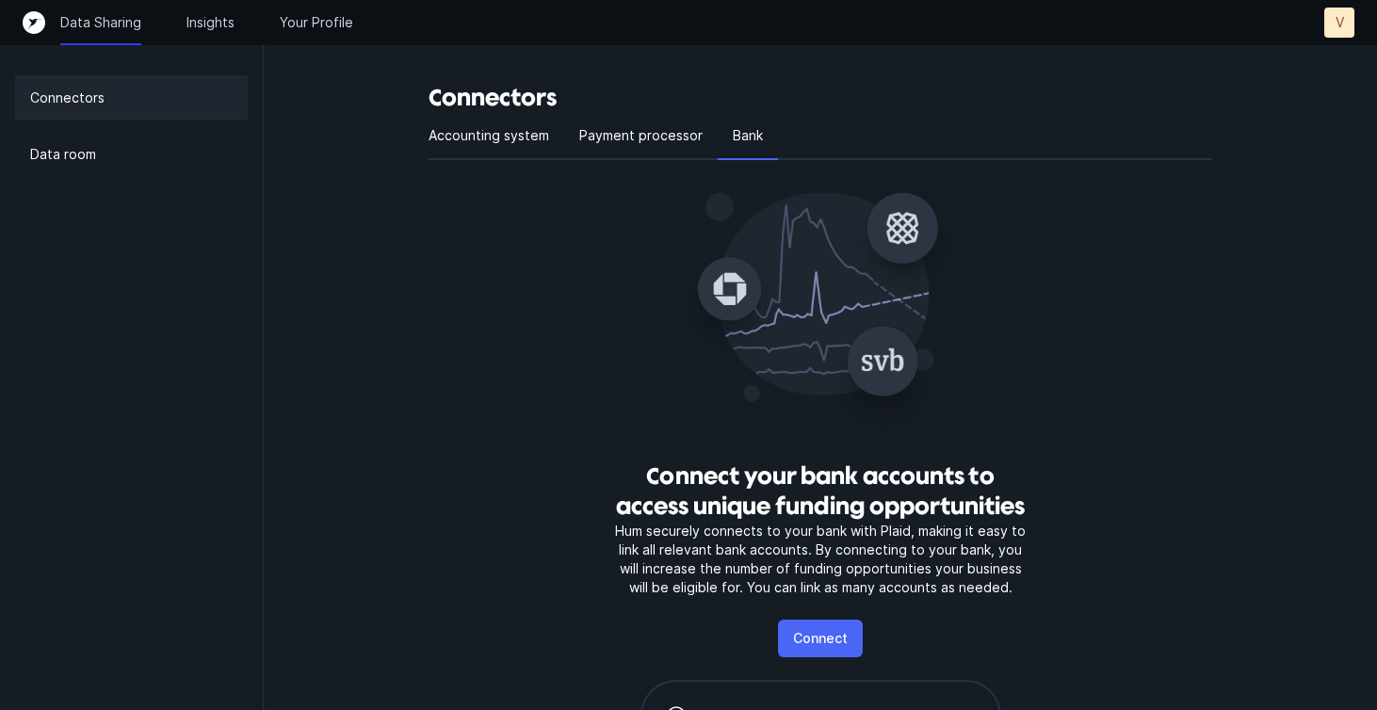
click at [818, 635] on p "Connect" at bounding box center [820, 638] width 55 height 23
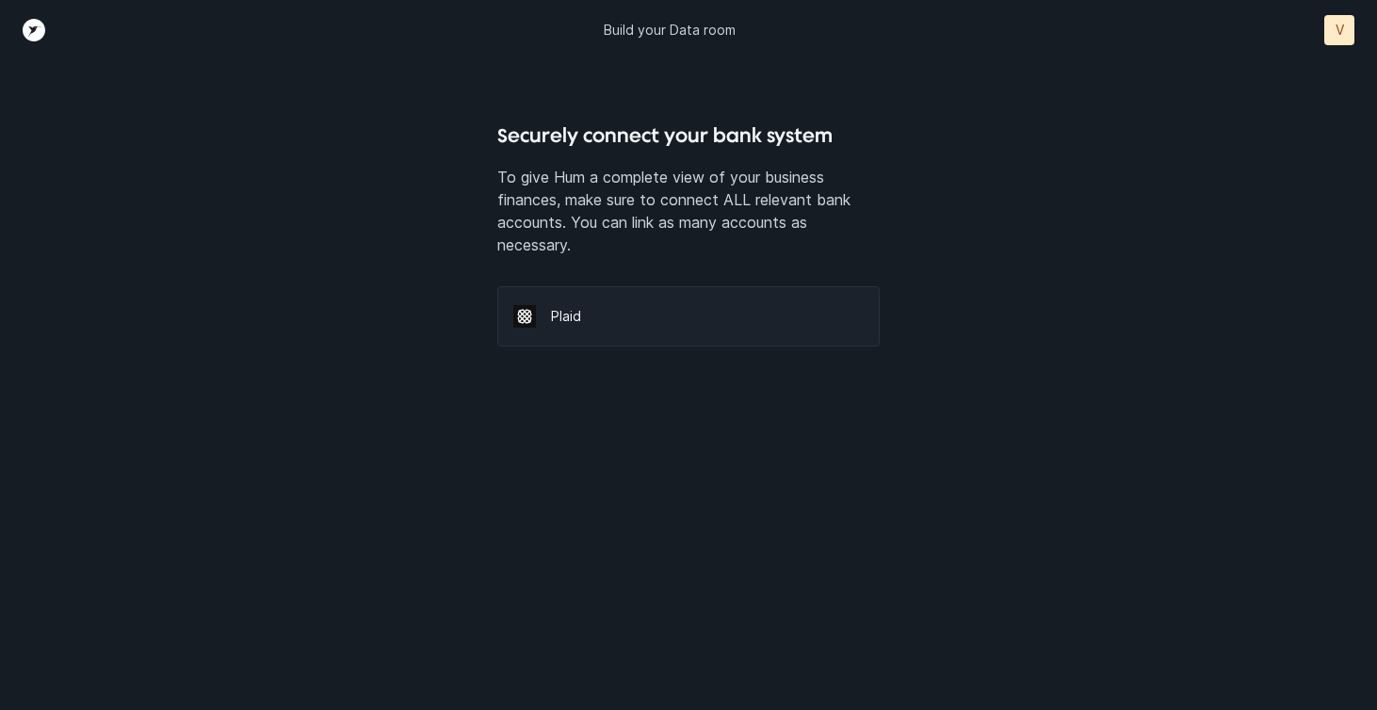
click at [655, 330] on div "Plaid" at bounding box center [688, 316] width 382 height 60
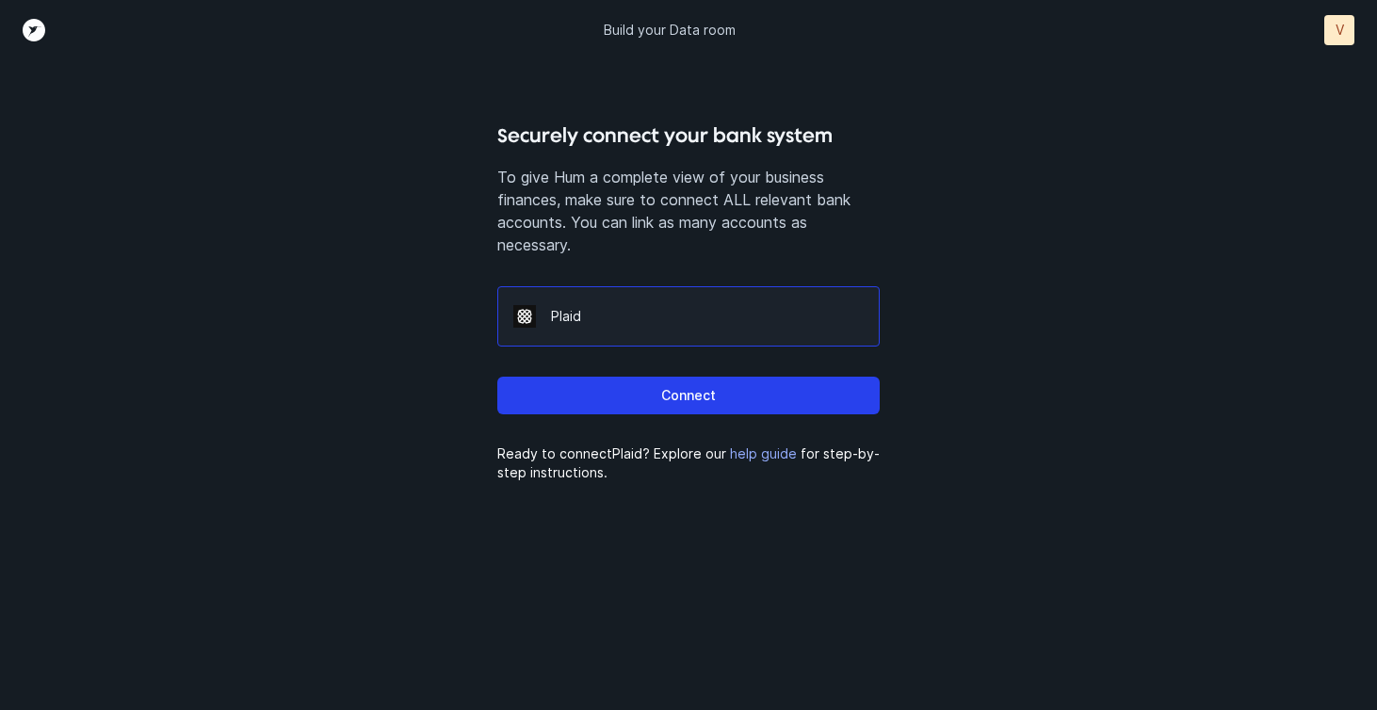
click at [638, 415] on div "Connect" at bounding box center [688, 388] width 382 height 83
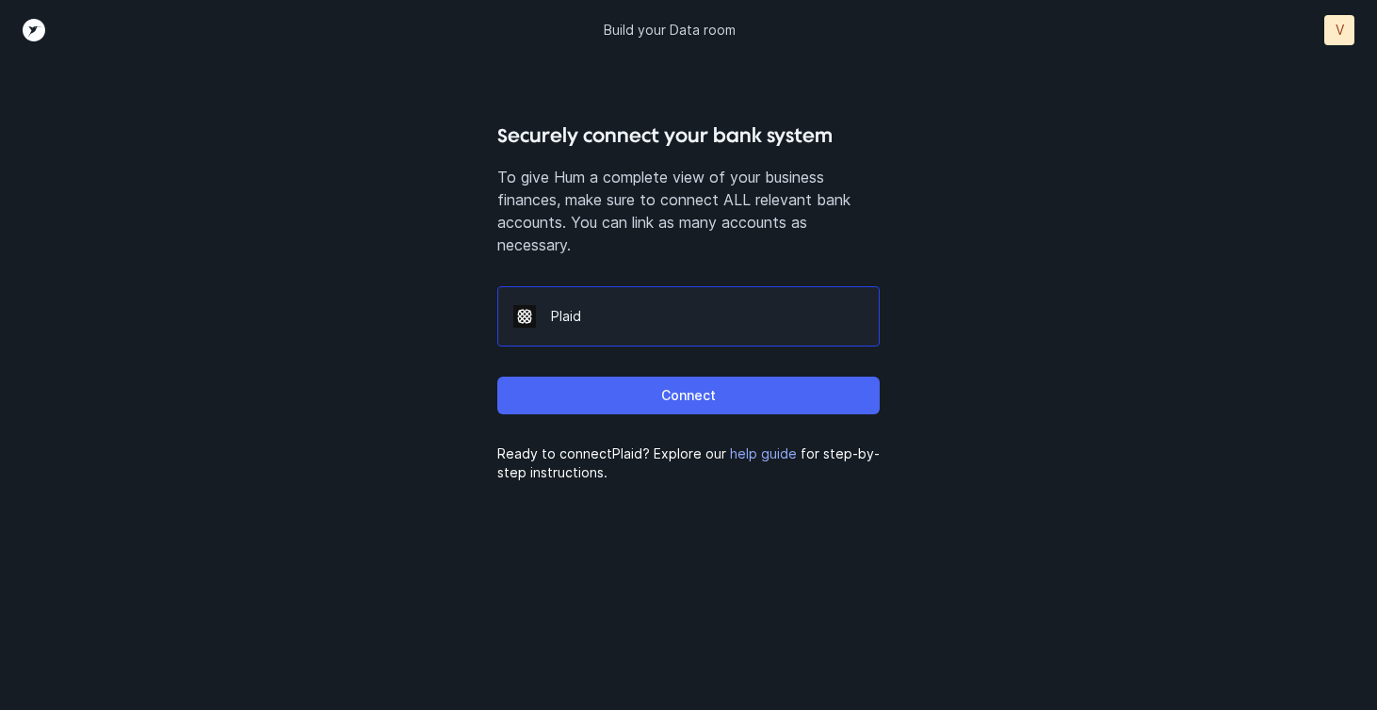
click at [659, 399] on button "Connect" at bounding box center [688, 396] width 382 height 38
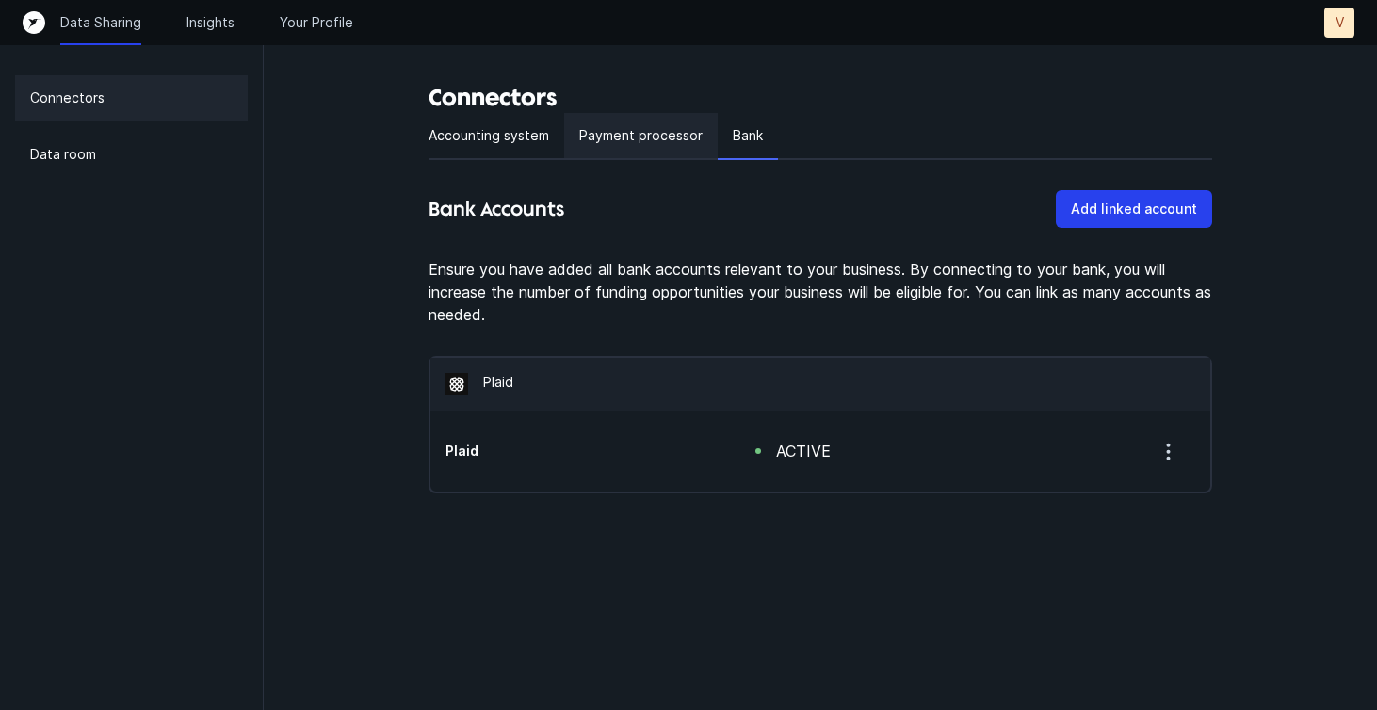
click at [606, 154] on div "Payment processor" at bounding box center [641, 136] width 154 height 47
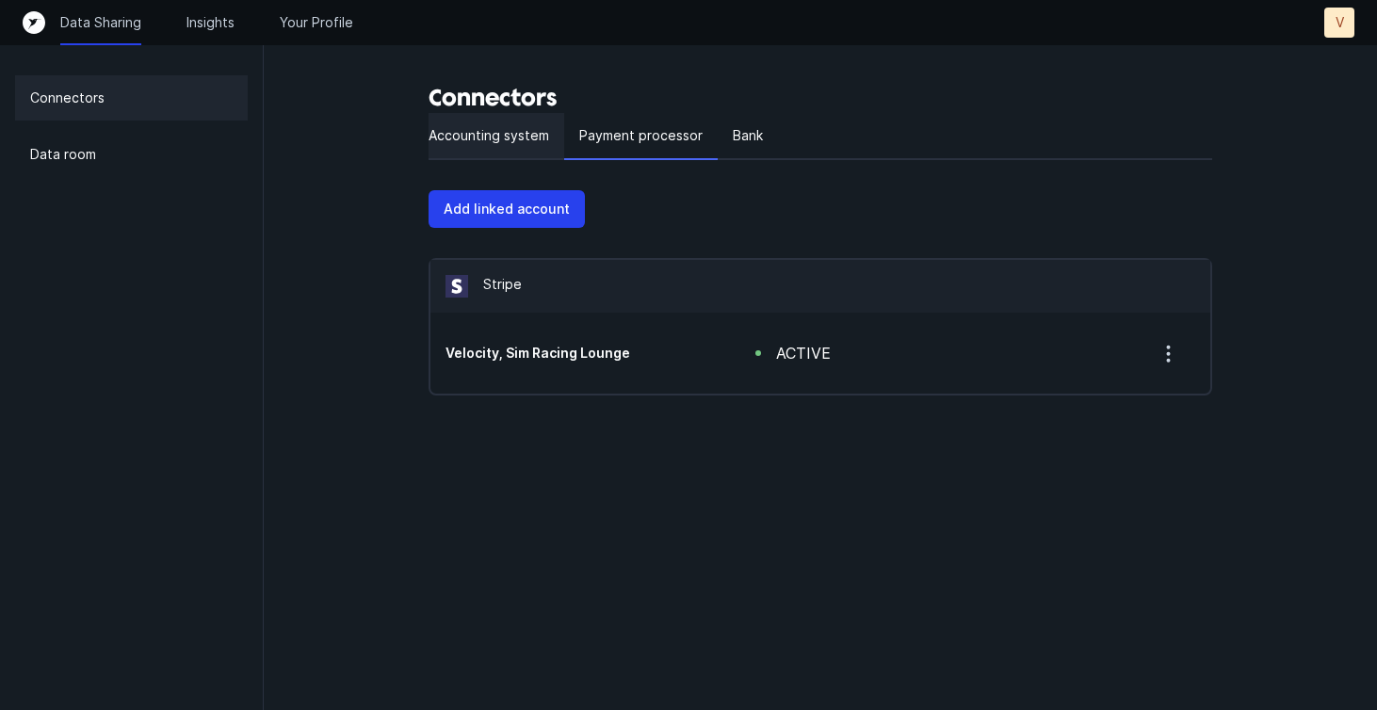
click at [496, 147] on div "Accounting system" at bounding box center [497, 136] width 136 height 47
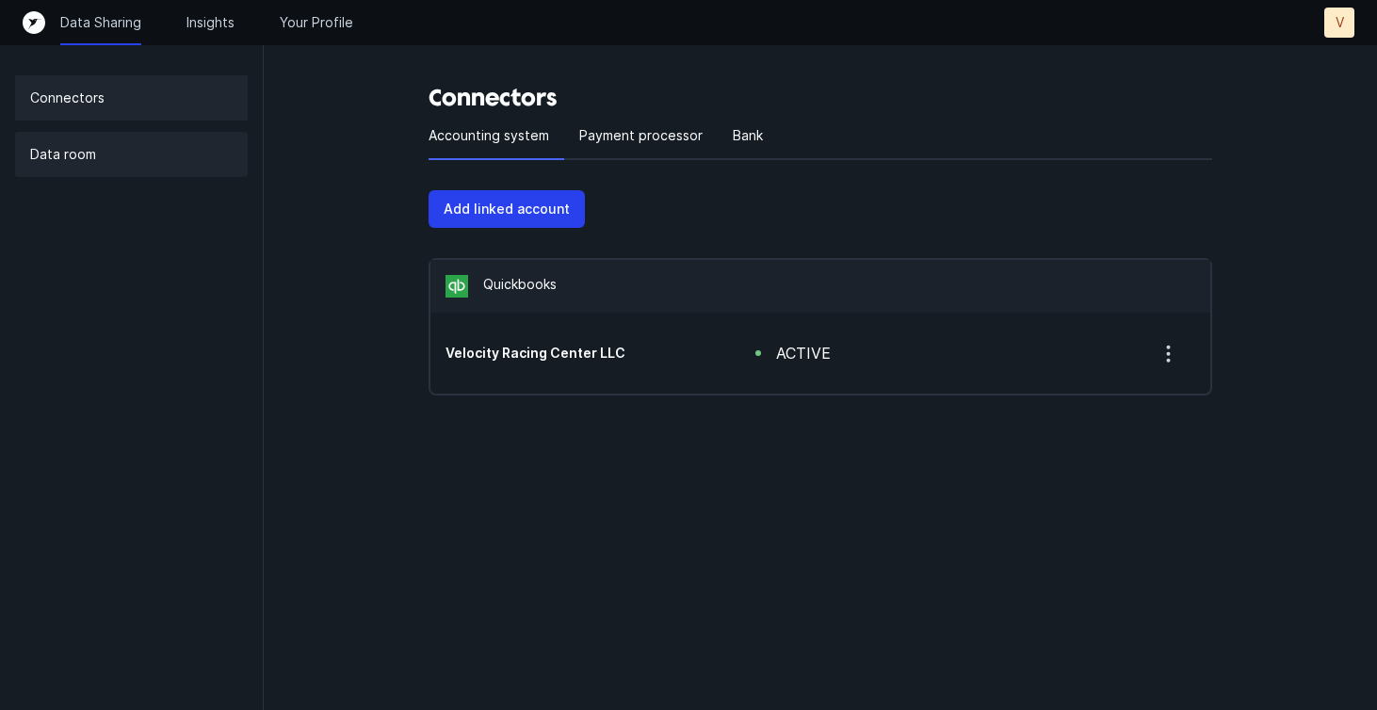
click at [161, 140] on div "Data room" at bounding box center [131, 154] width 233 height 45
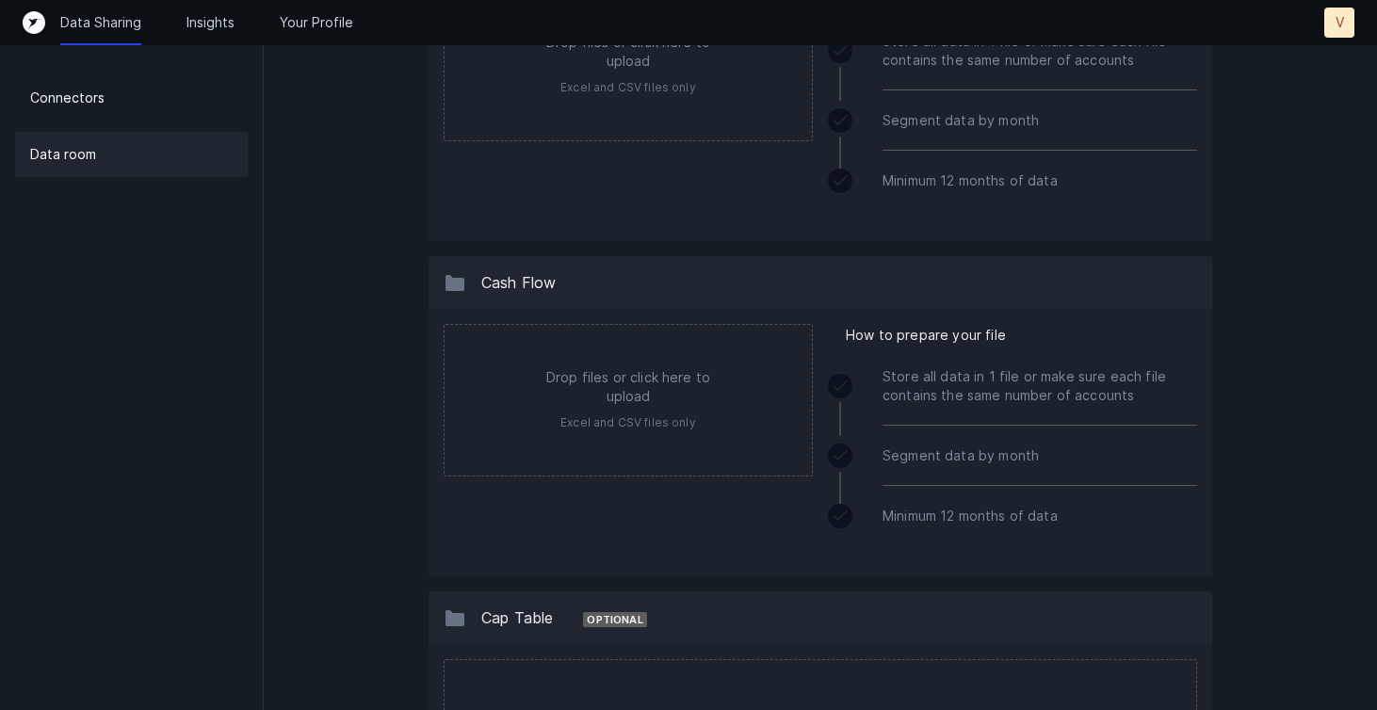
scroll to position [929, 0]
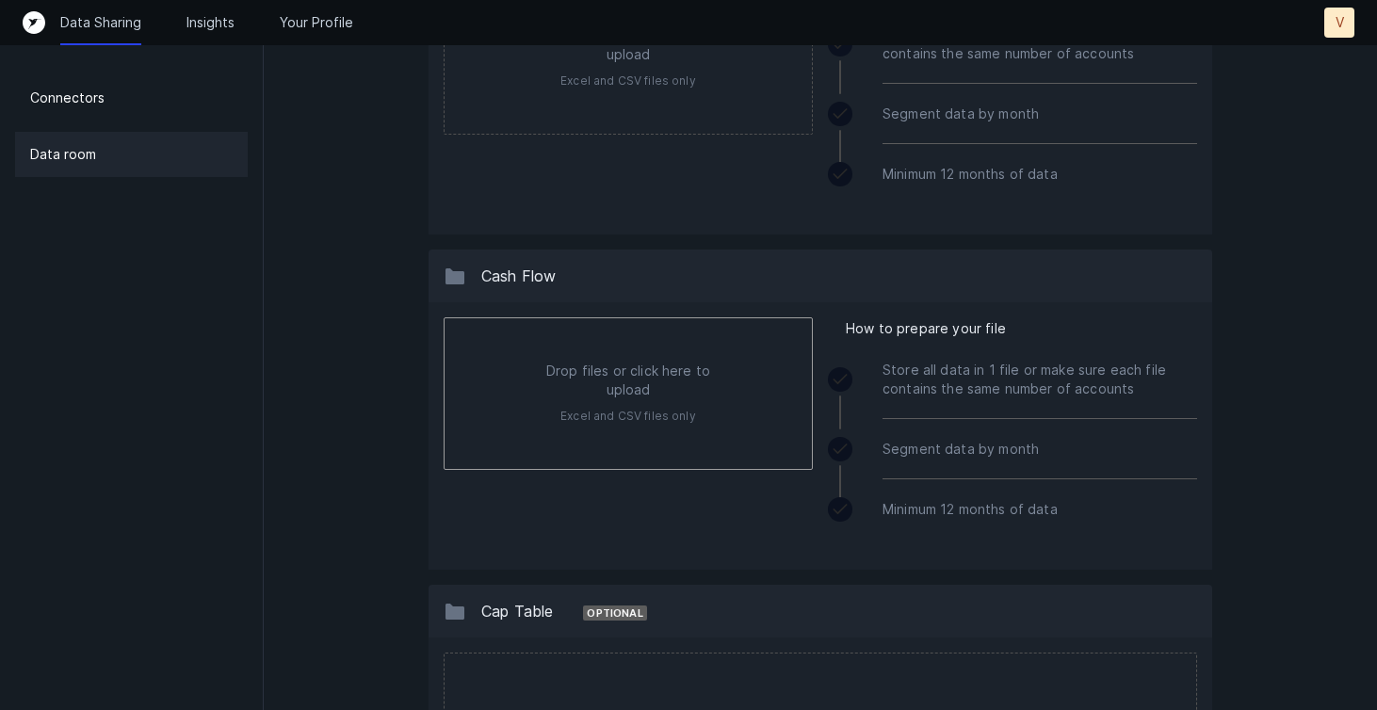
type input "C:\fakepath\2025 Financials, Cash Flow.xlsx"
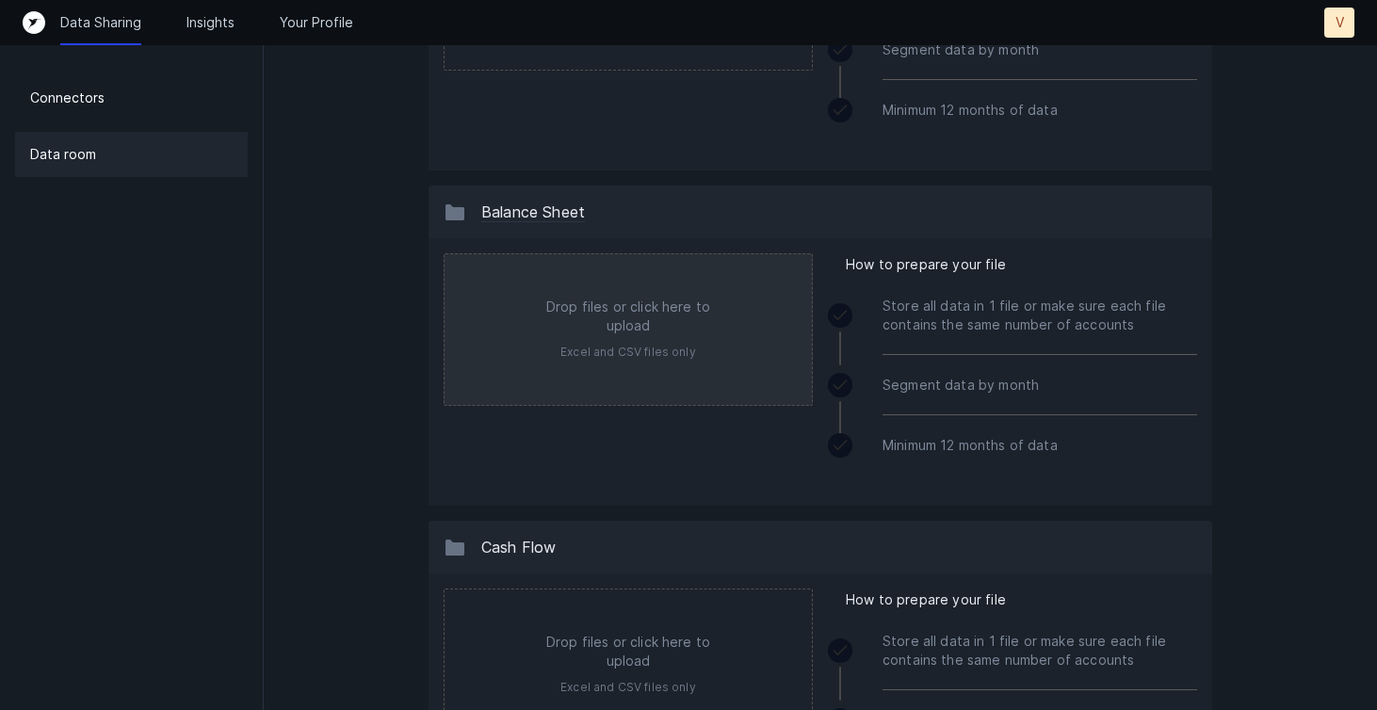
scroll to position [666, 0]
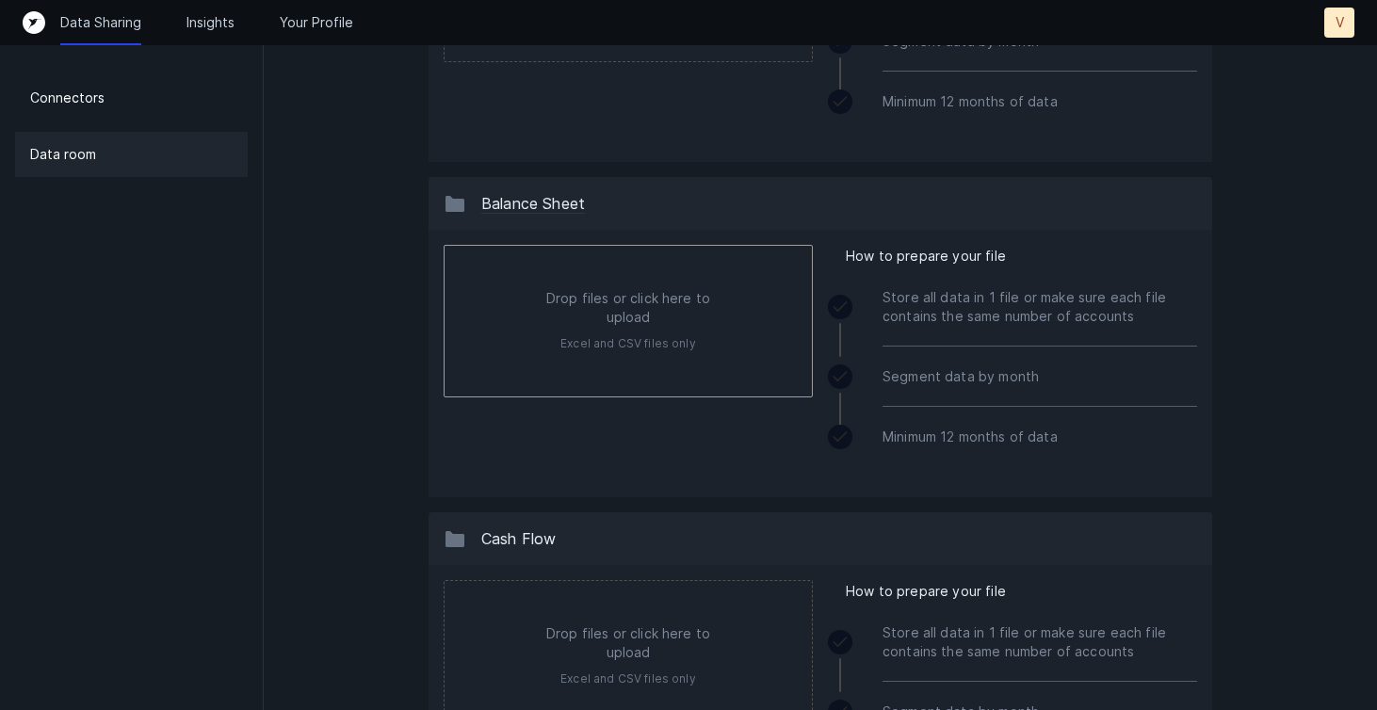
type input "C:\fakepath\Velocity Racing Center LLC_Balance Sheet.xlsx"
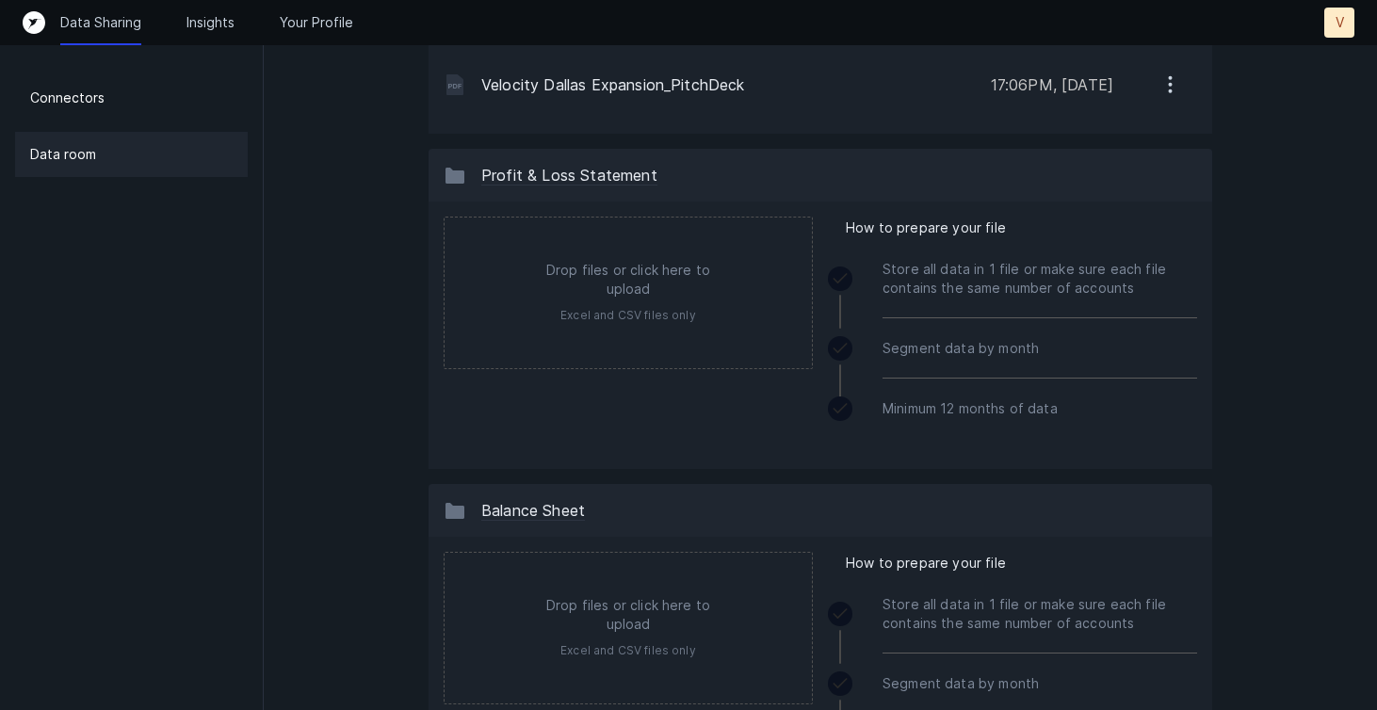
scroll to position [355, 0]
type input "C:\fakepath\Velocity Racing Center LLC_Profit and Loss.xlsx"
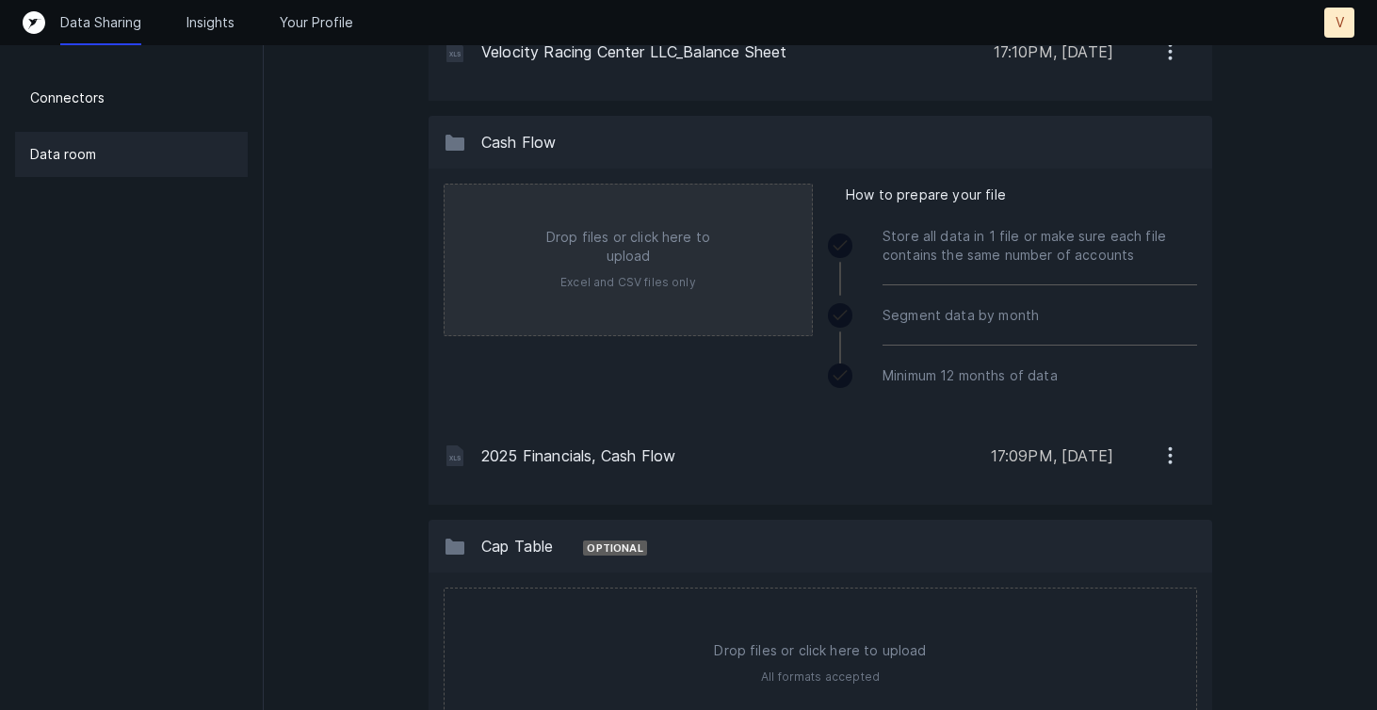
scroll to position [1182, 0]
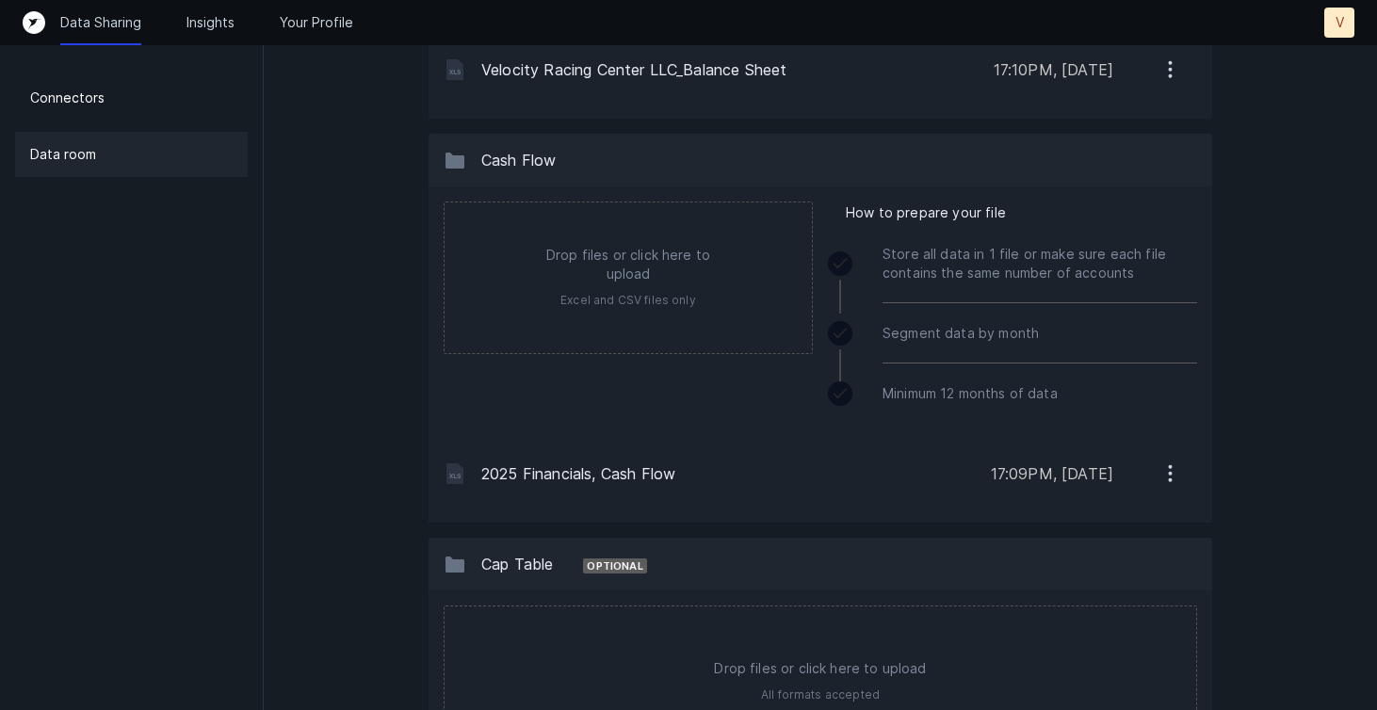
click at [1172, 474] on icon "button" at bounding box center [1171, 474] width 2 height 2
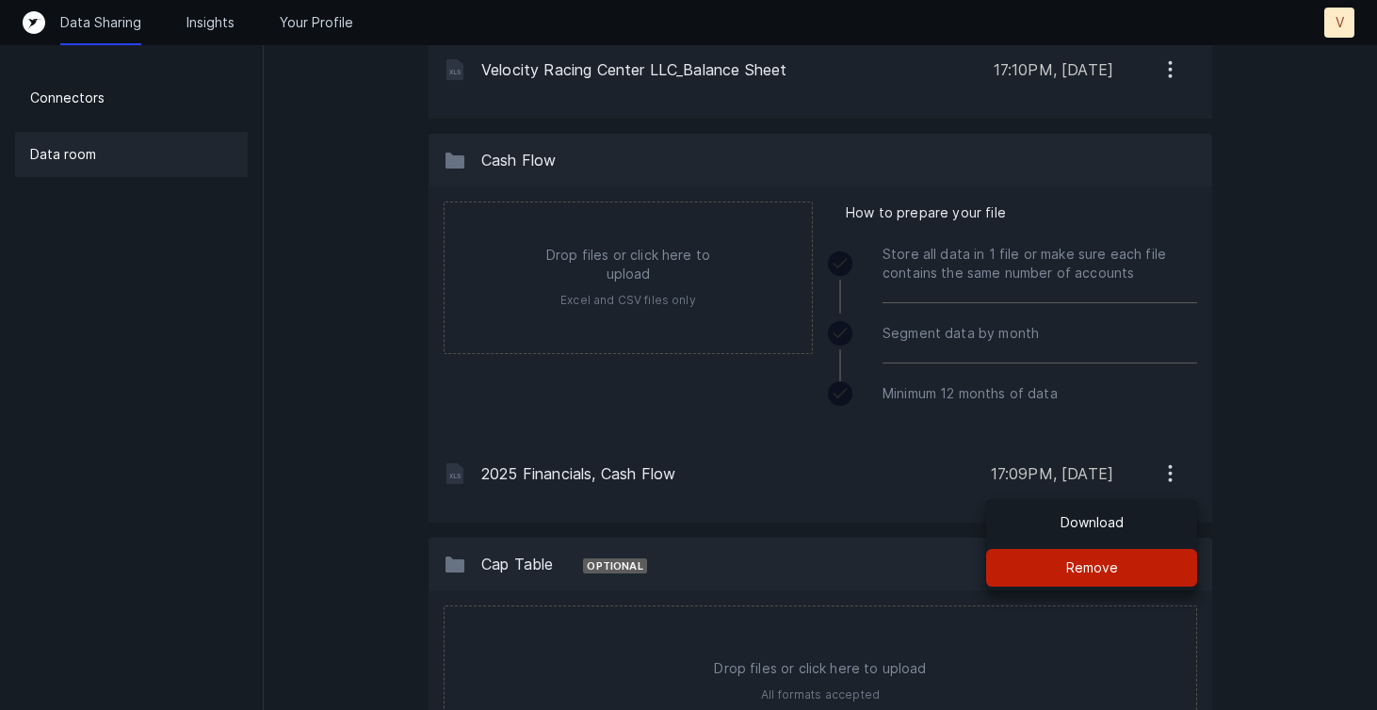
click at [1106, 561] on p "Remove" at bounding box center [1092, 568] width 52 height 23
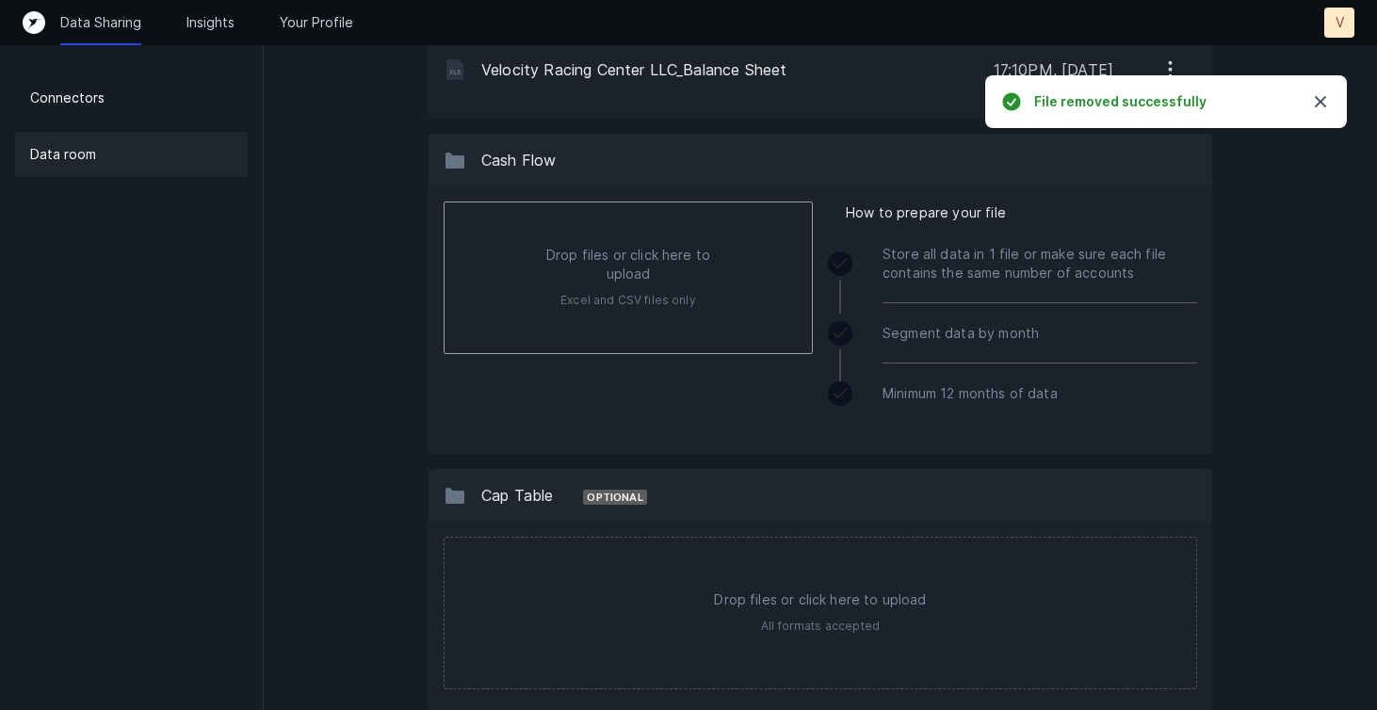
type input "C:\fakepath\Velocity Racing Center LLC_Statement of Cash Flows.xlsx"
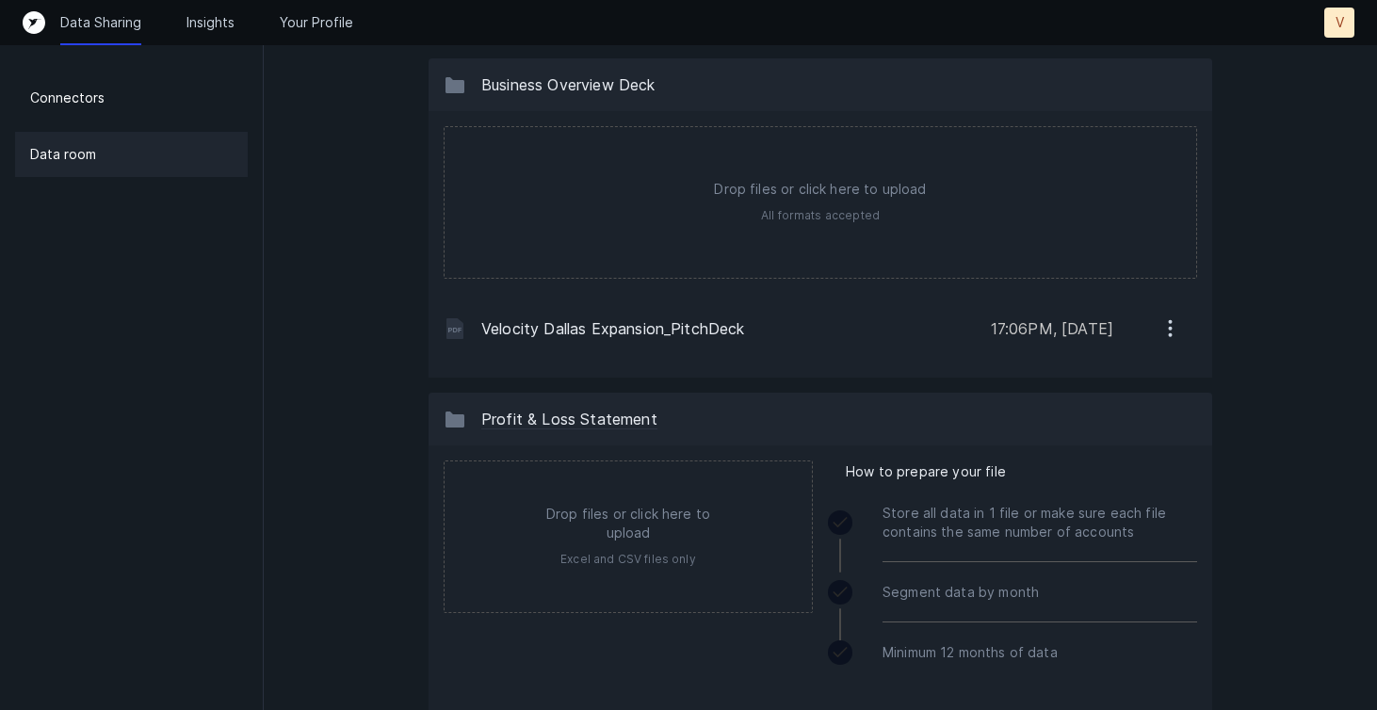
scroll to position [0, 0]
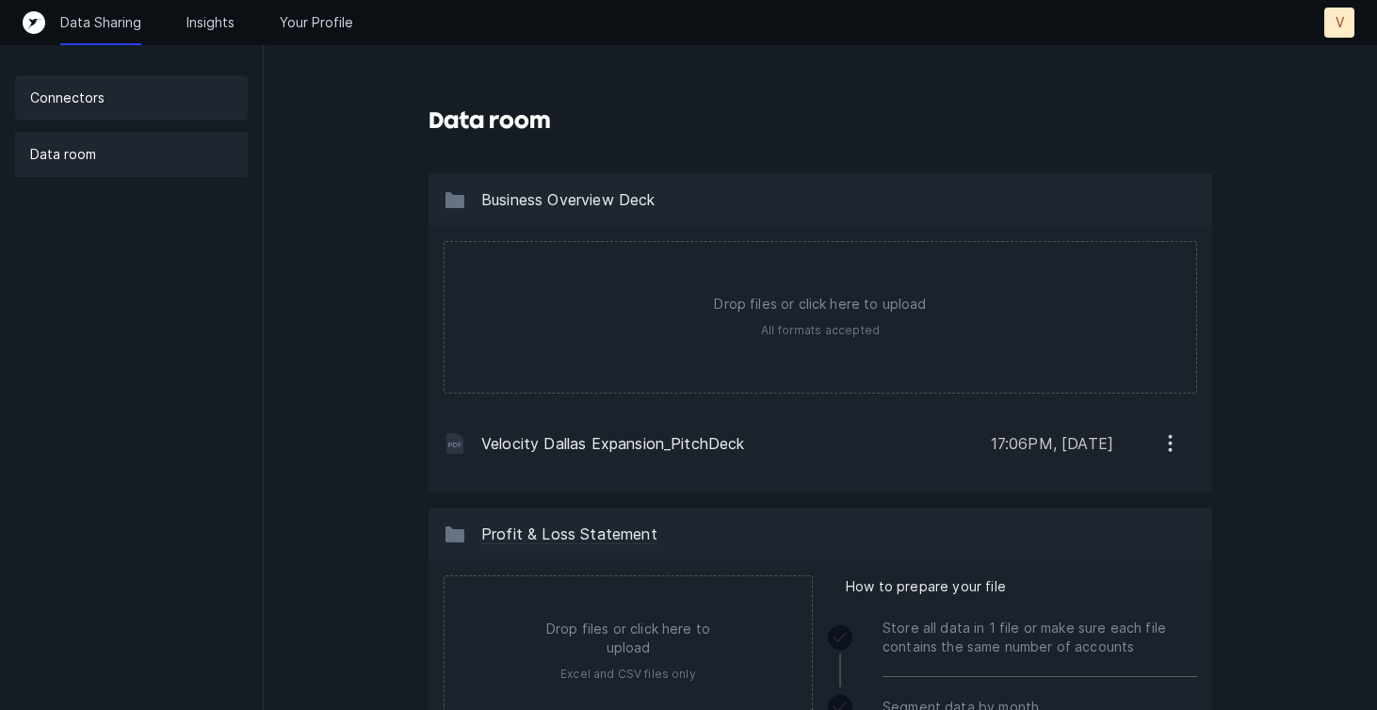
click at [150, 89] on div "Connectors" at bounding box center [131, 97] width 233 height 45
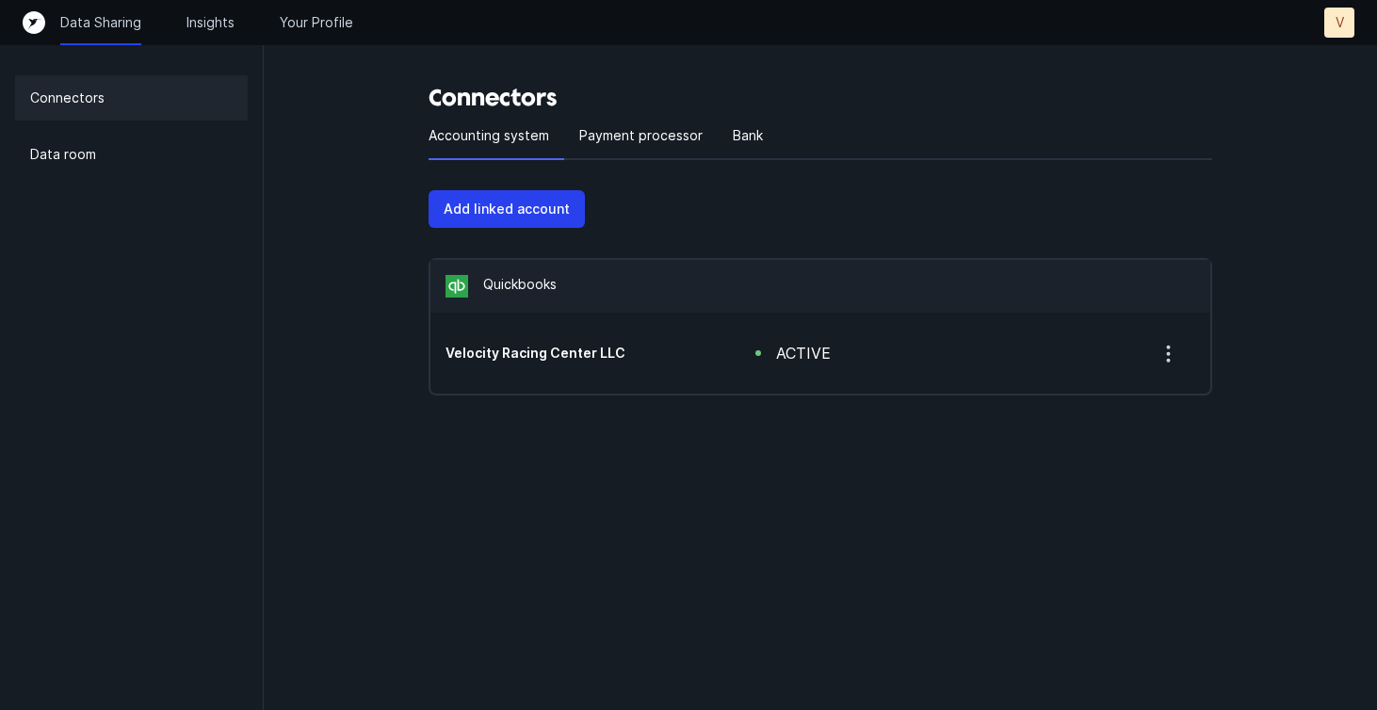
click at [142, 130] on div "Connectors Data room" at bounding box center [132, 355] width 264 height 710
click at [141, 148] on div "Data room" at bounding box center [131, 154] width 233 height 45
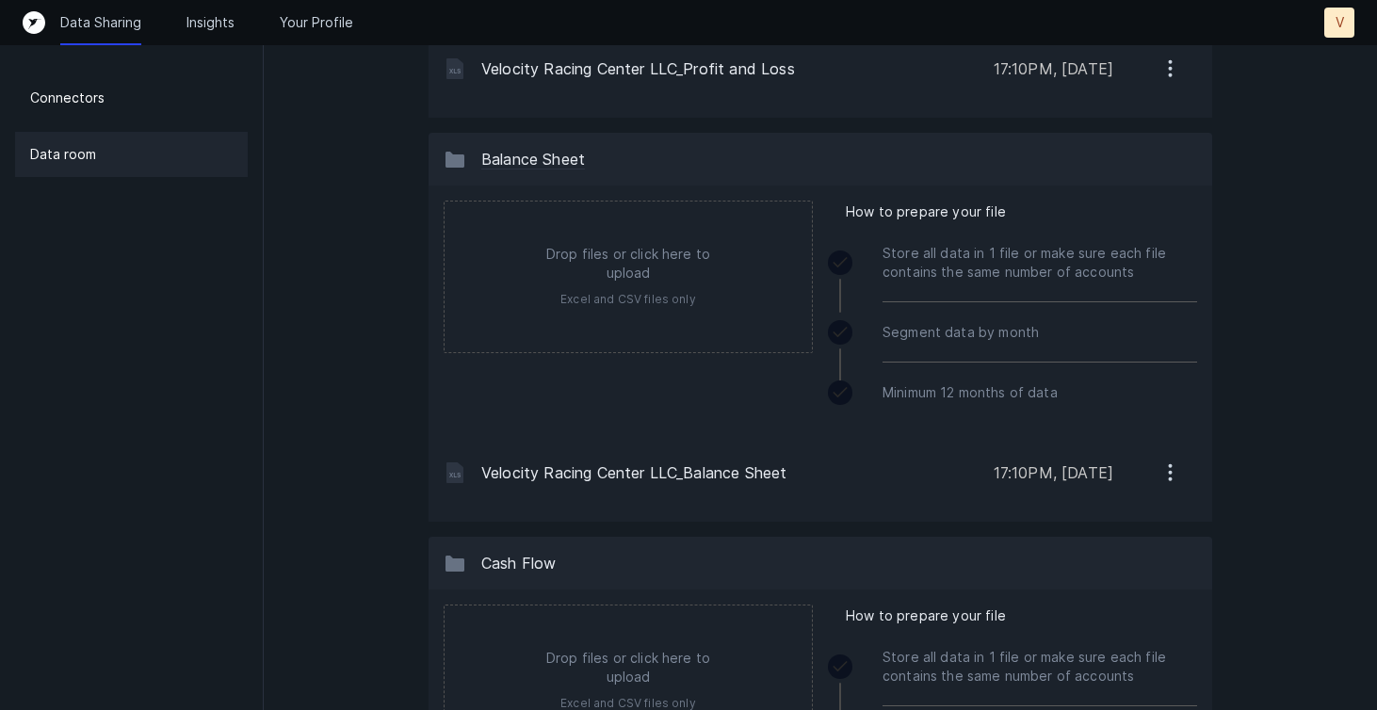
scroll to position [495, 0]
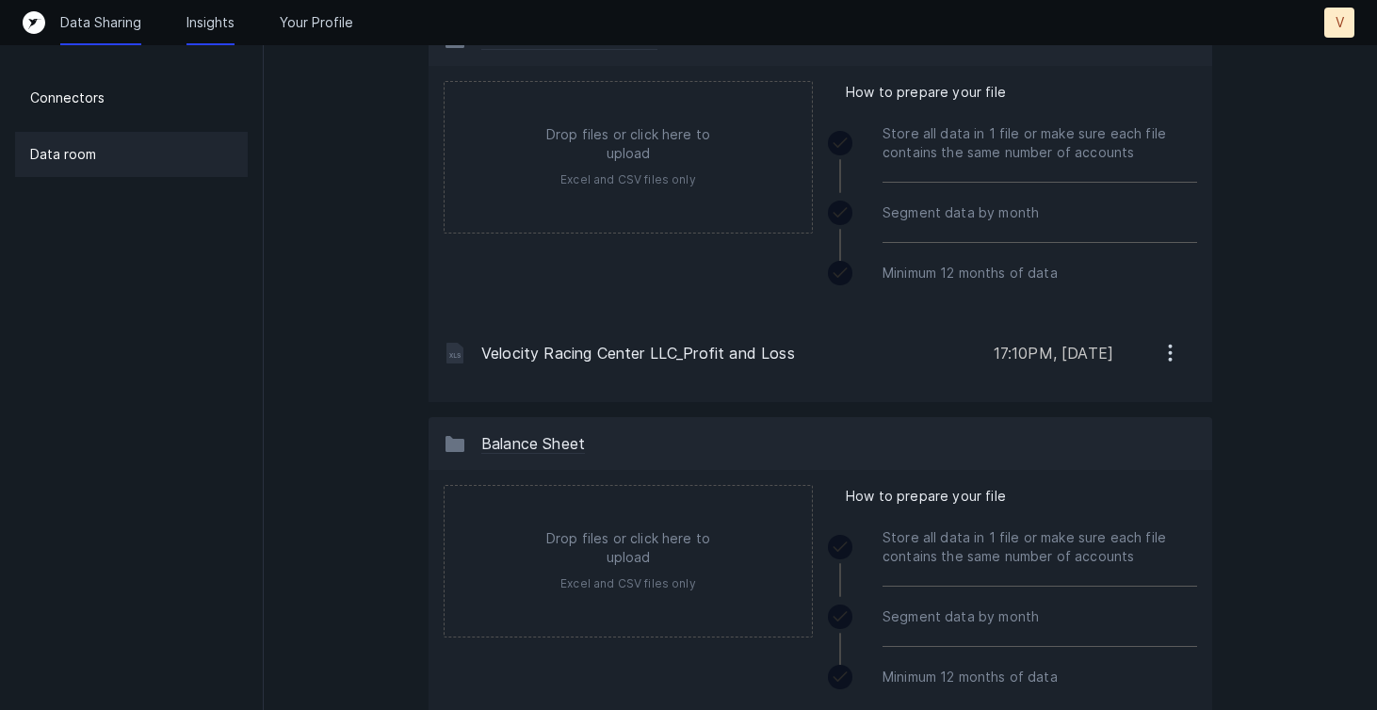
click at [201, 24] on p "Insights" at bounding box center [211, 22] width 48 height 19
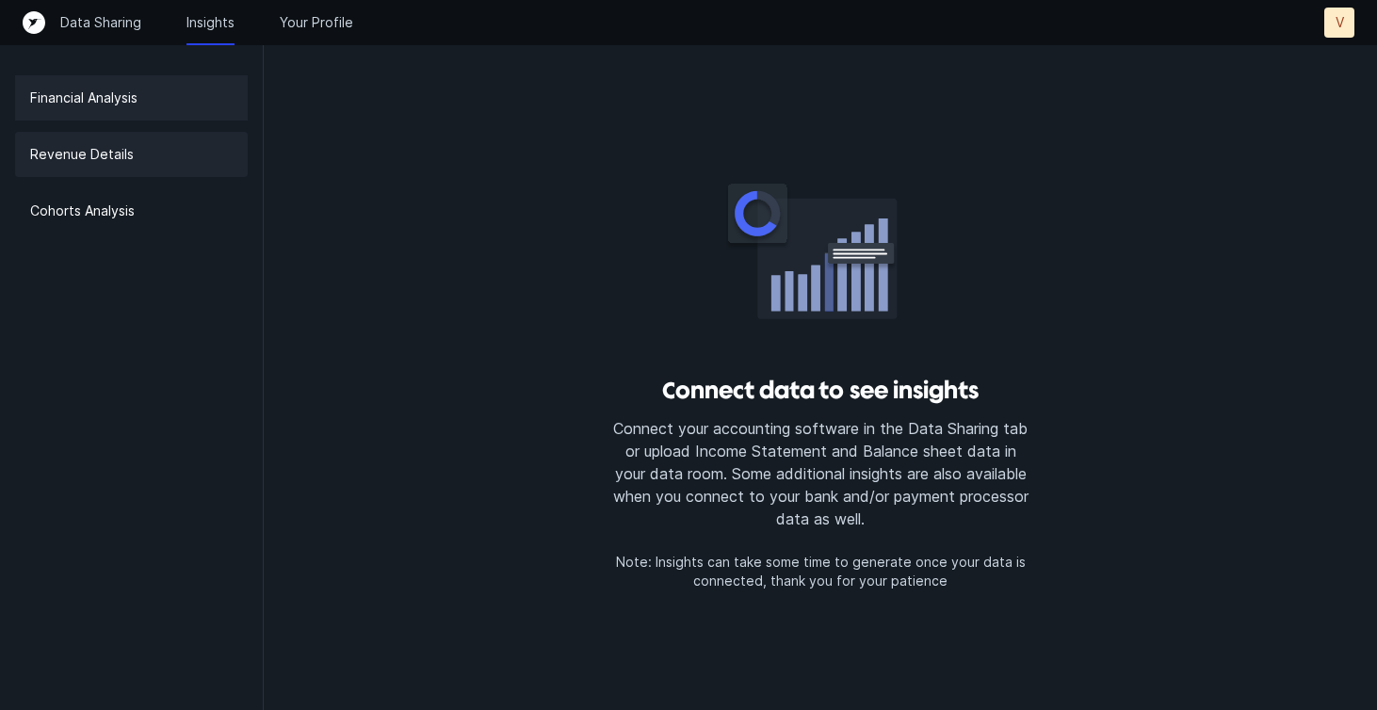
click at [162, 146] on div "Revenue Details" at bounding box center [131, 154] width 233 height 45
click at [175, 164] on div "Revenue Details" at bounding box center [131, 154] width 233 height 45
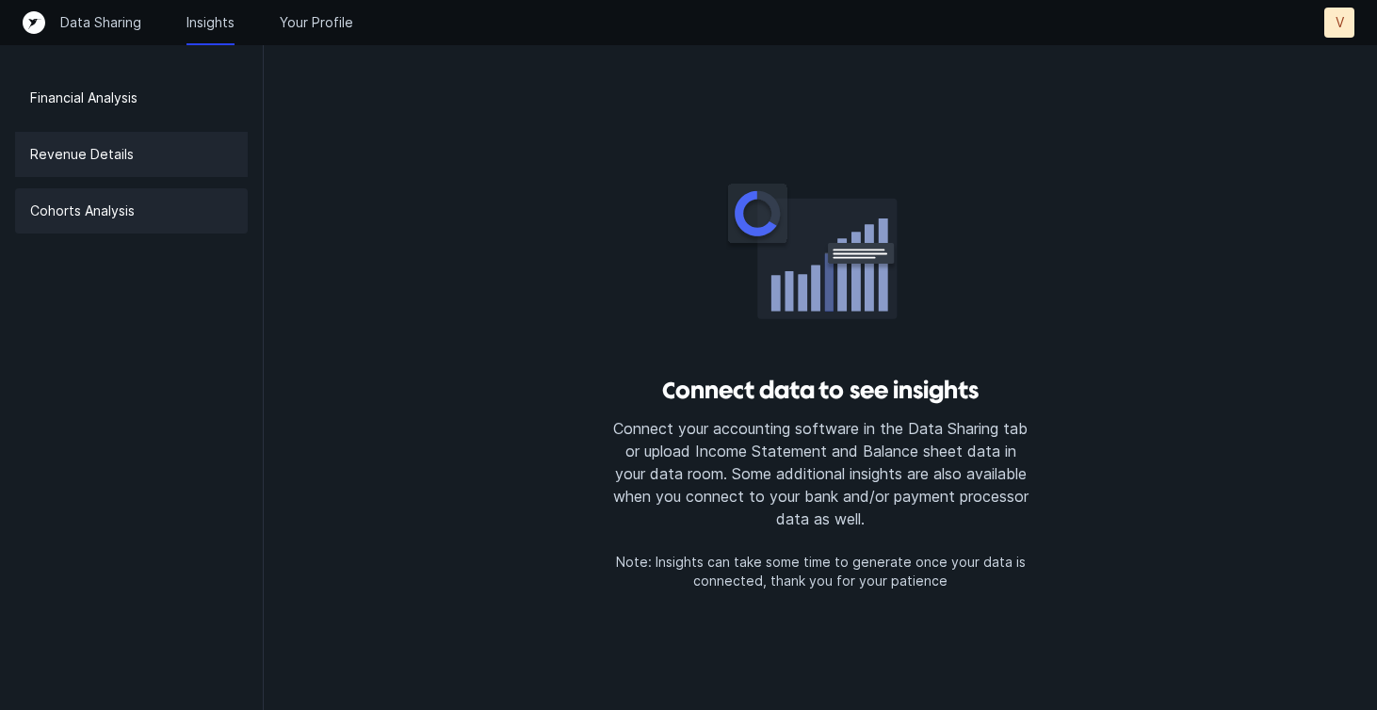
click at [145, 210] on div "Cohorts Analysis" at bounding box center [131, 210] width 233 height 45
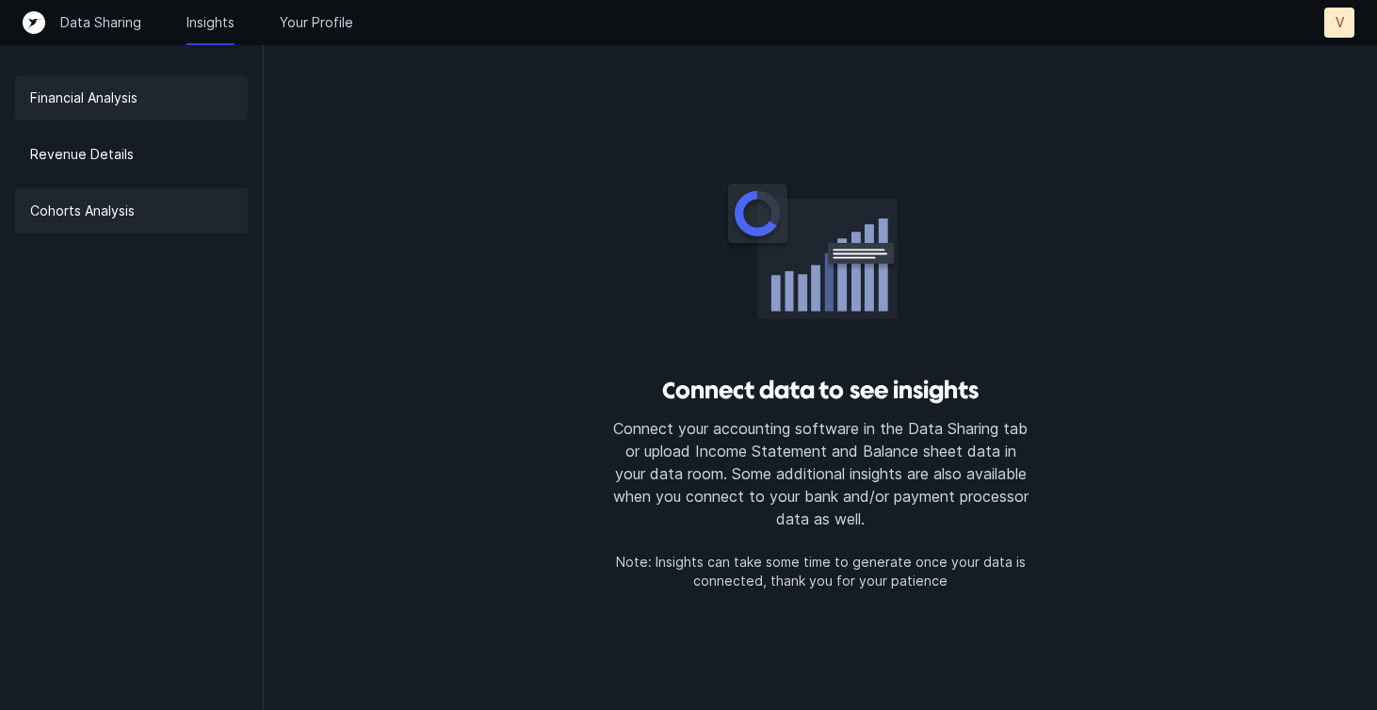
click at [135, 106] on p "Financial Analysis" at bounding box center [83, 98] width 107 height 23
click at [111, 25] on p "Data Sharing" at bounding box center [100, 22] width 81 height 19
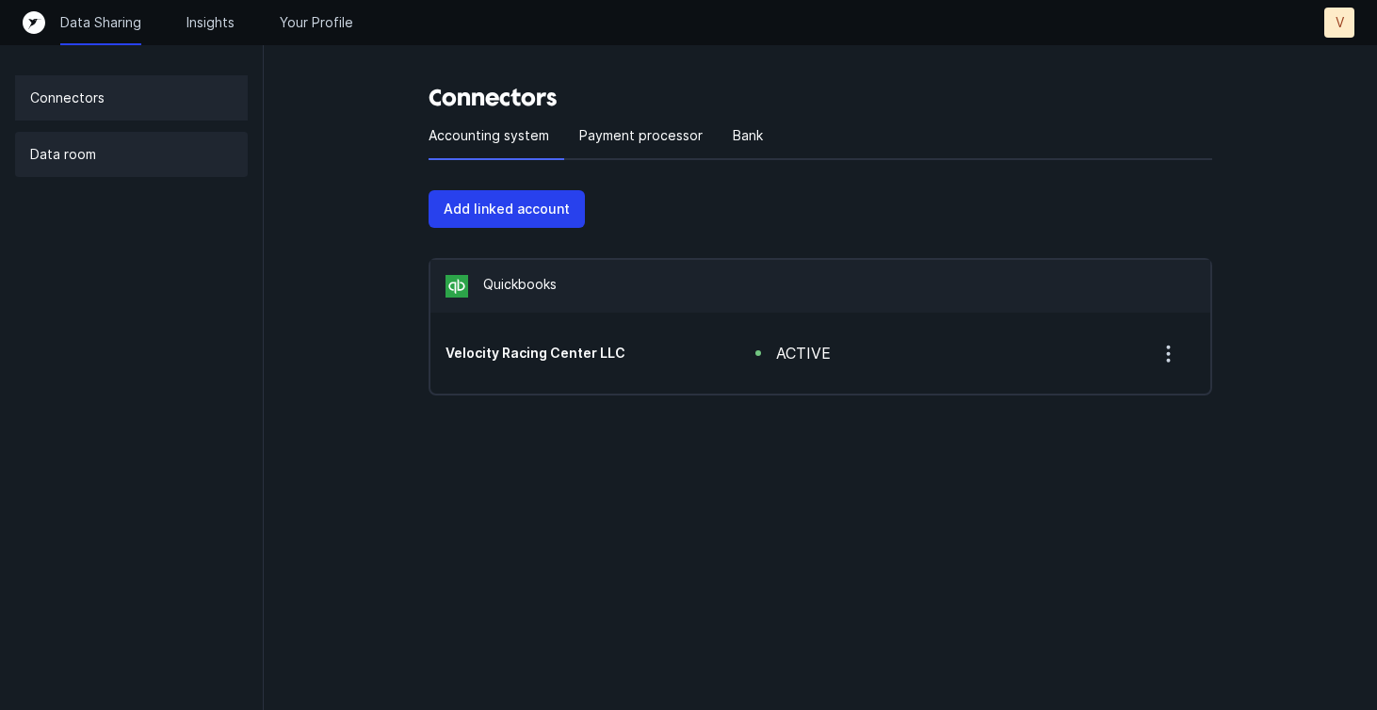
click at [83, 140] on div "Data room" at bounding box center [131, 154] width 233 height 45
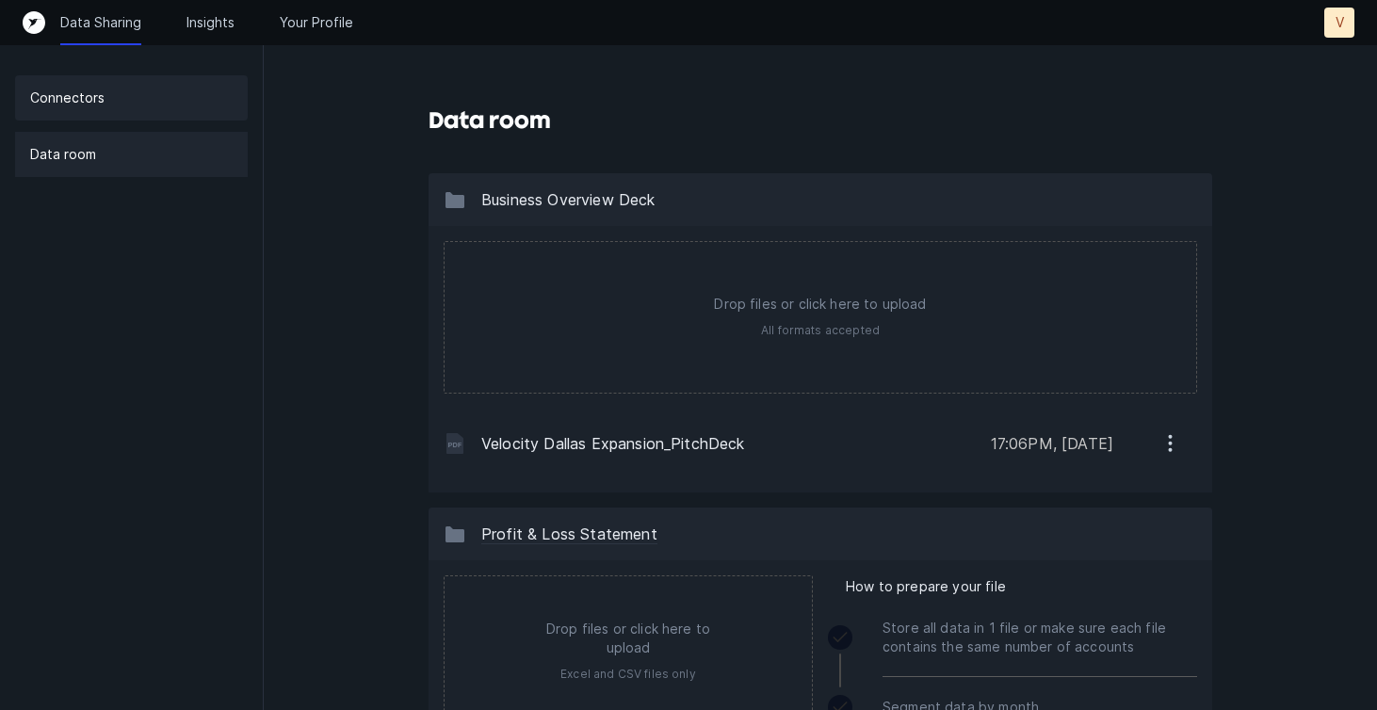
click at [89, 105] on p "Connectors" at bounding box center [67, 98] width 74 height 23
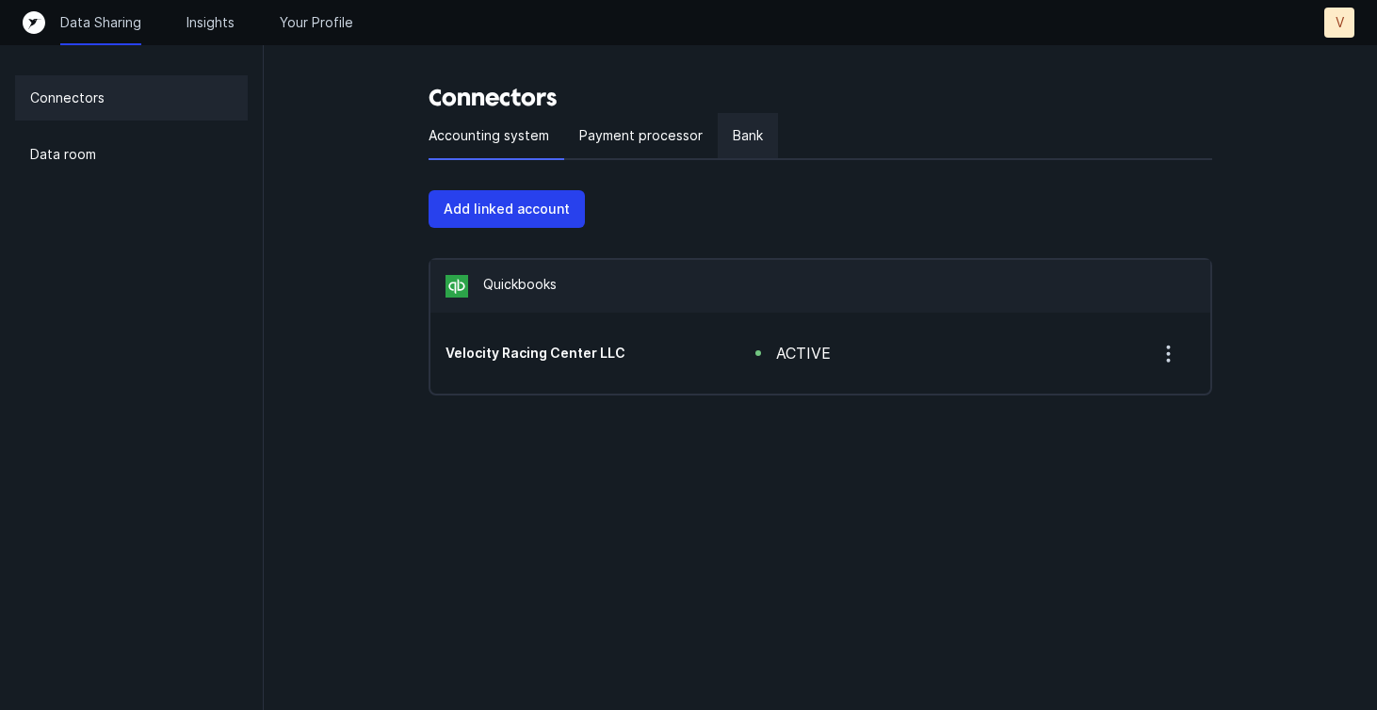
click at [740, 136] on p "Bank" at bounding box center [748, 135] width 30 height 23
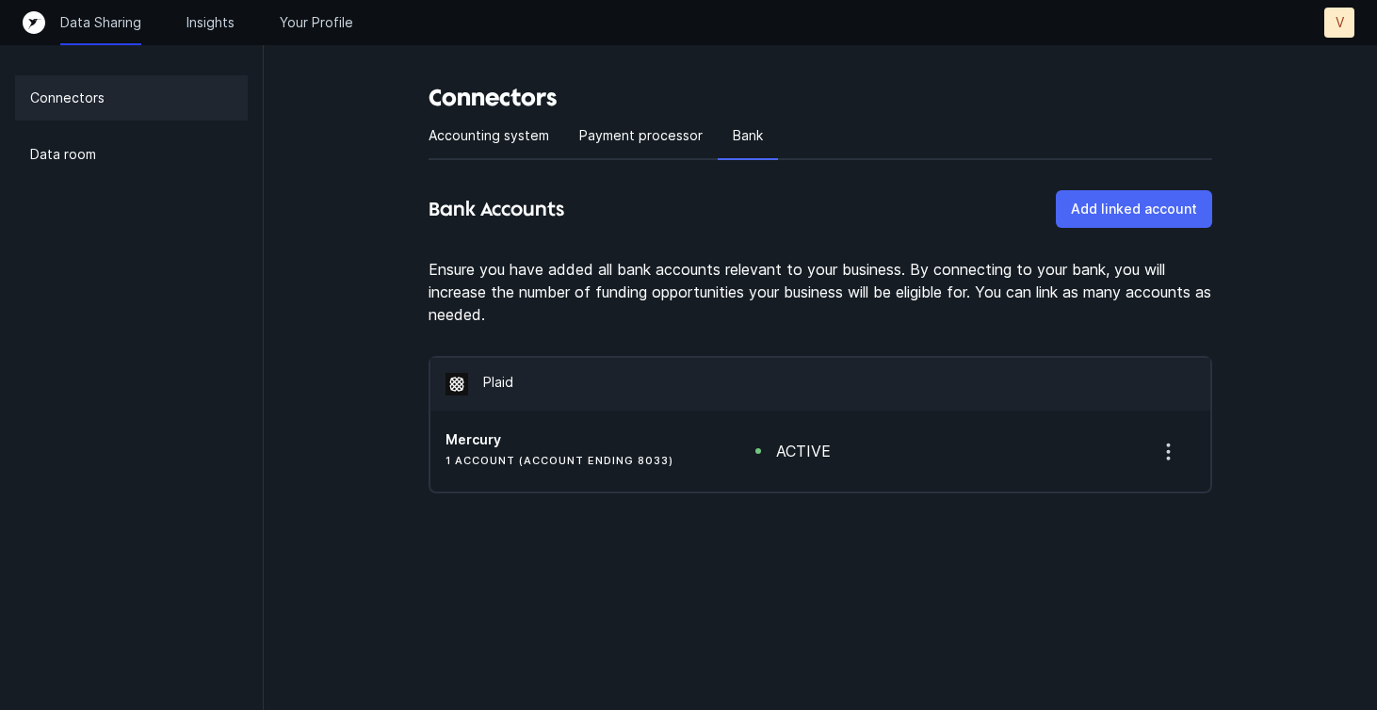
click at [1121, 196] on button "Add linked account" at bounding box center [1134, 209] width 156 height 38
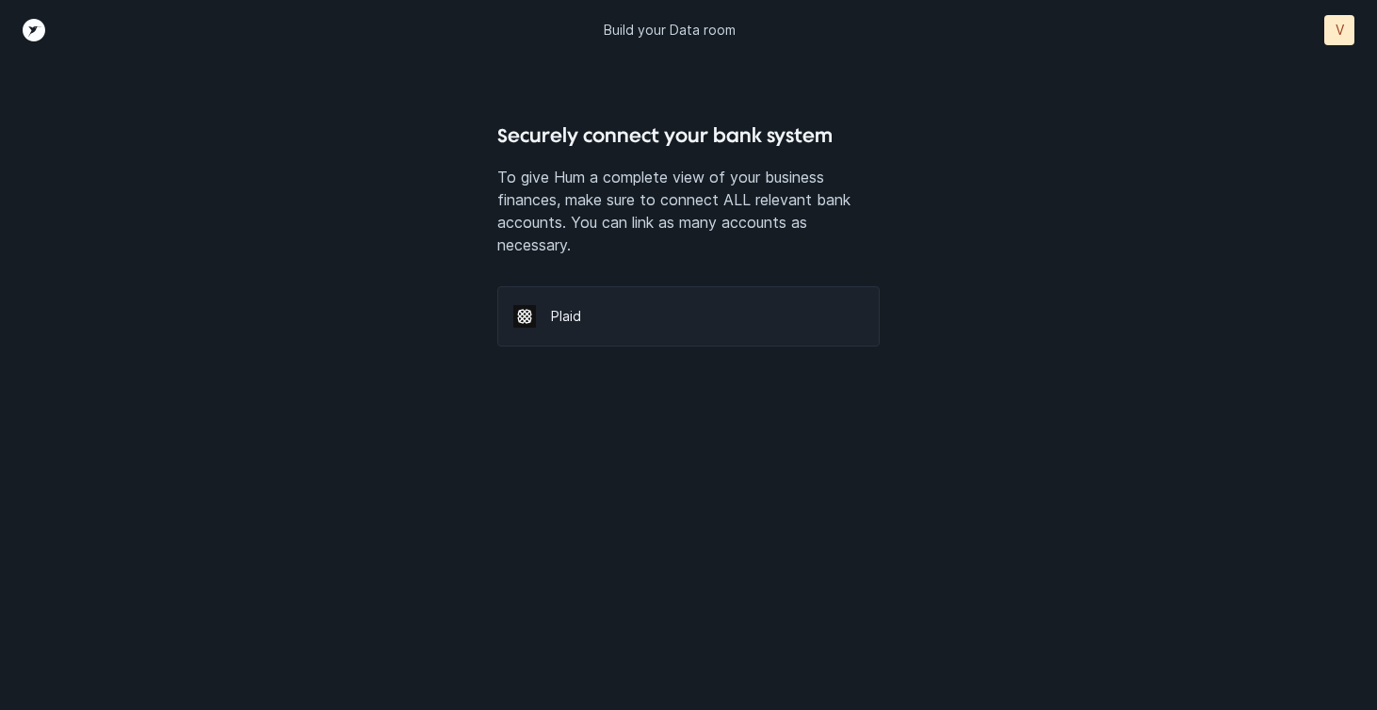
click at [621, 294] on div "Plaid" at bounding box center [688, 316] width 382 height 60
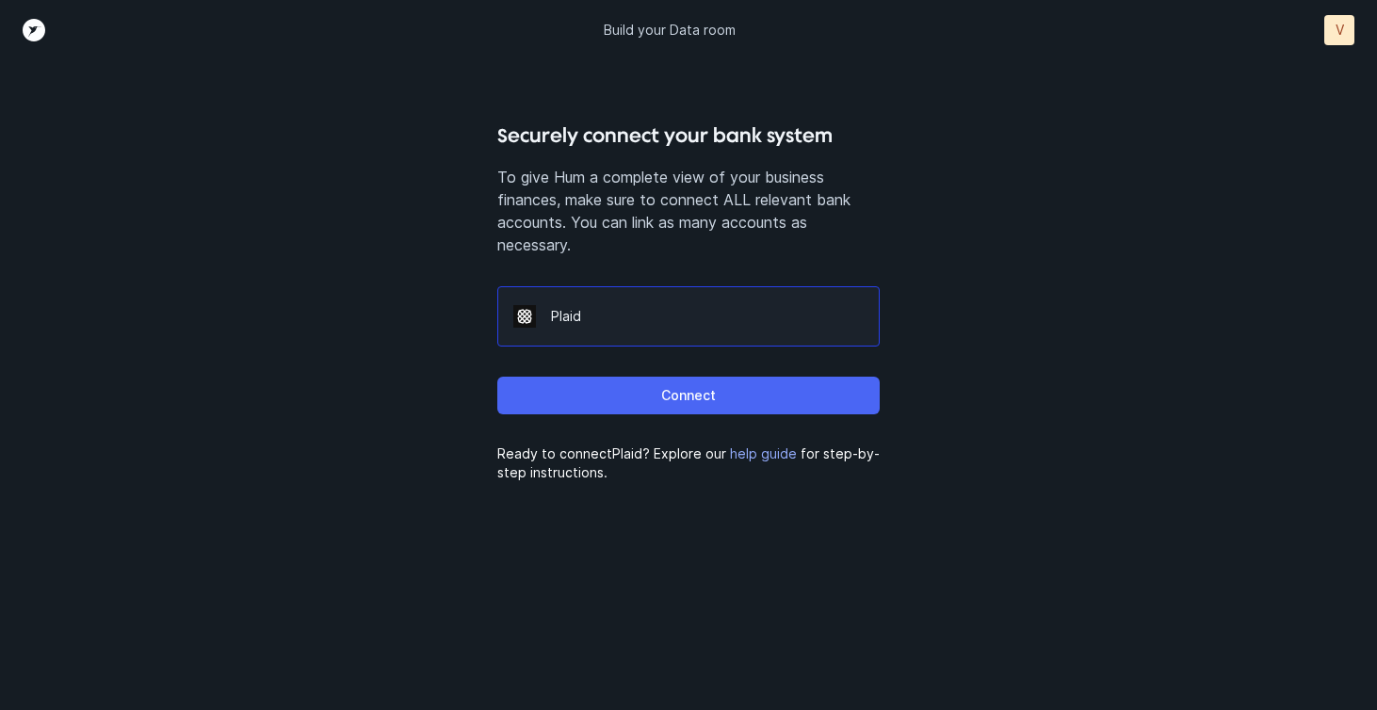
click at [643, 397] on button "Connect" at bounding box center [688, 396] width 382 height 38
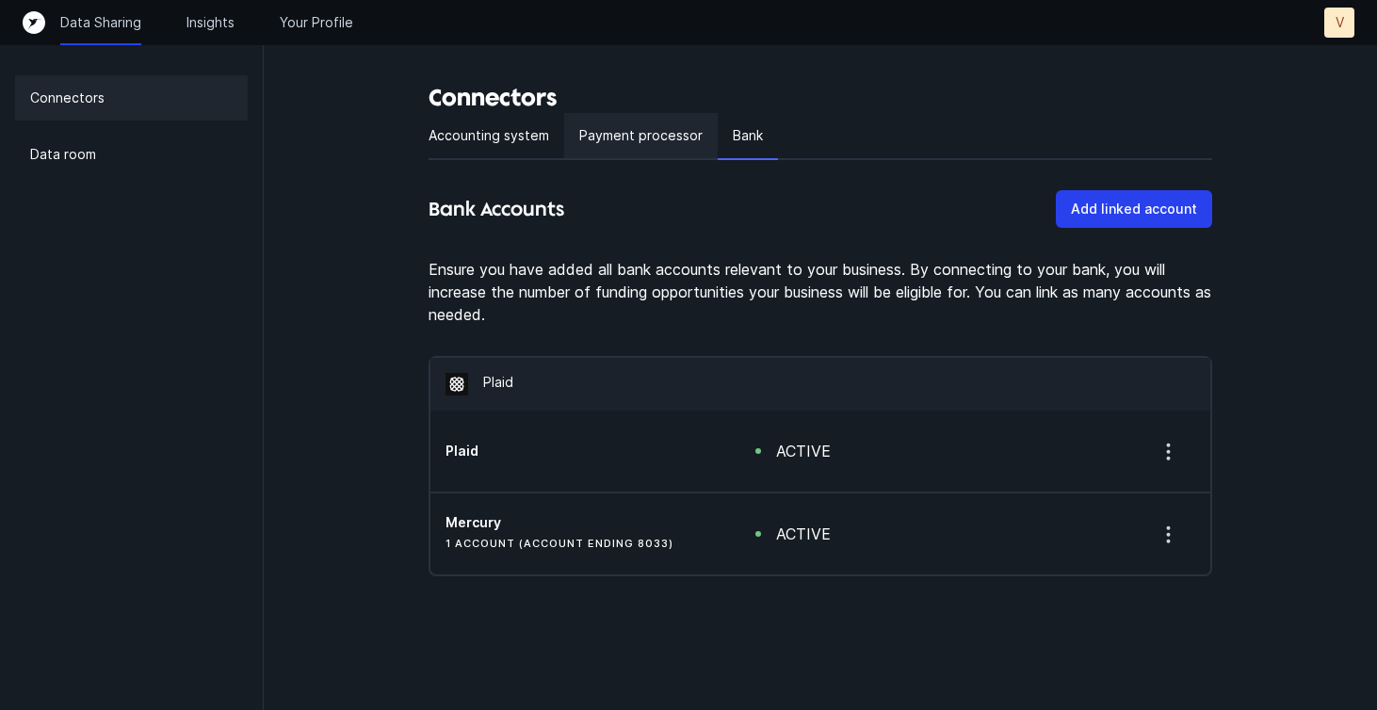
click at [650, 141] on p "Payment processor" at bounding box center [640, 135] width 123 height 23
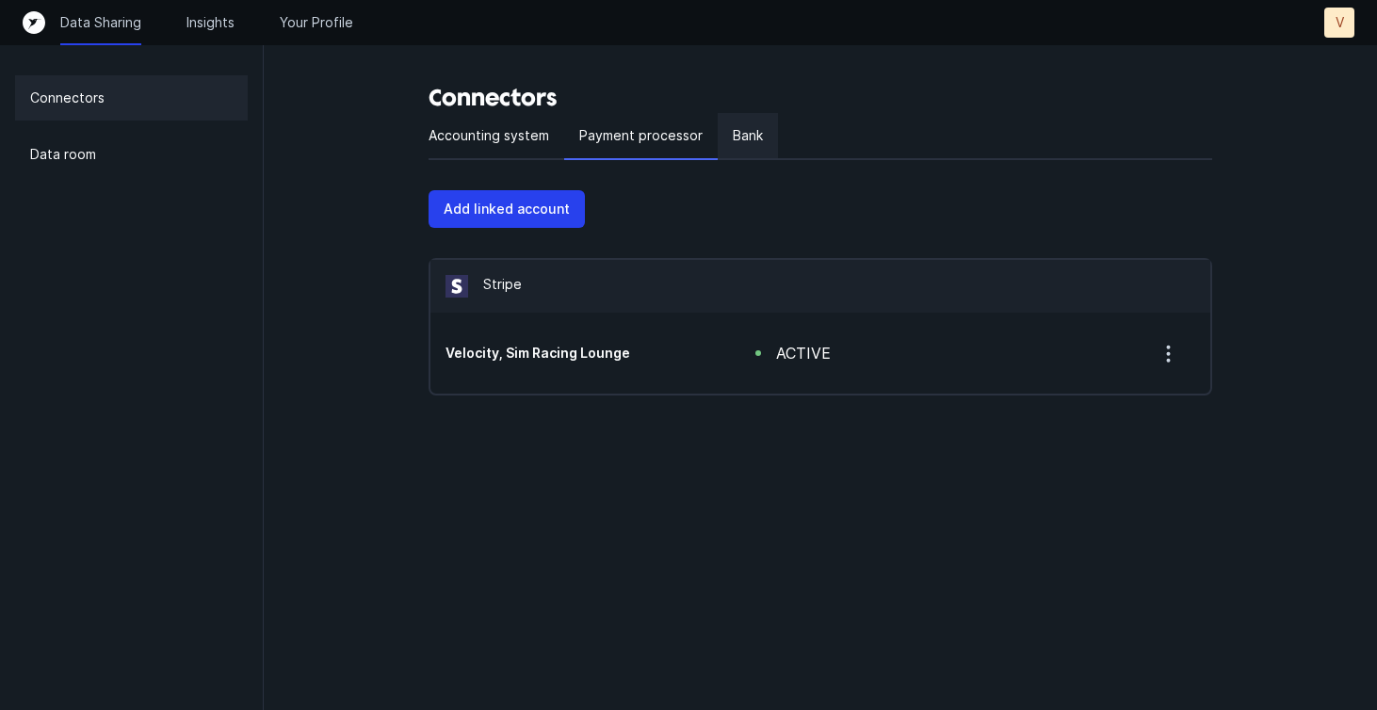
click at [757, 145] on p "Bank" at bounding box center [748, 135] width 30 height 23
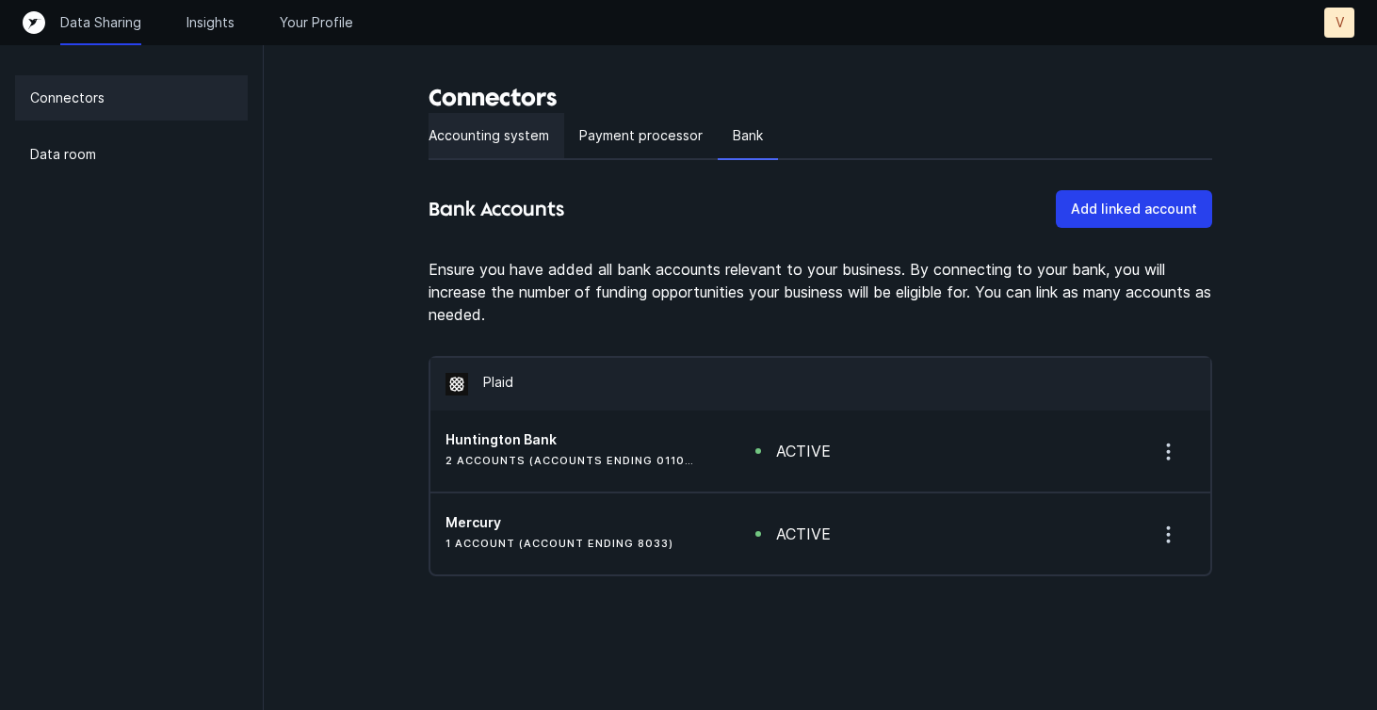
click at [511, 140] on p "Accounting system" at bounding box center [489, 135] width 121 height 23
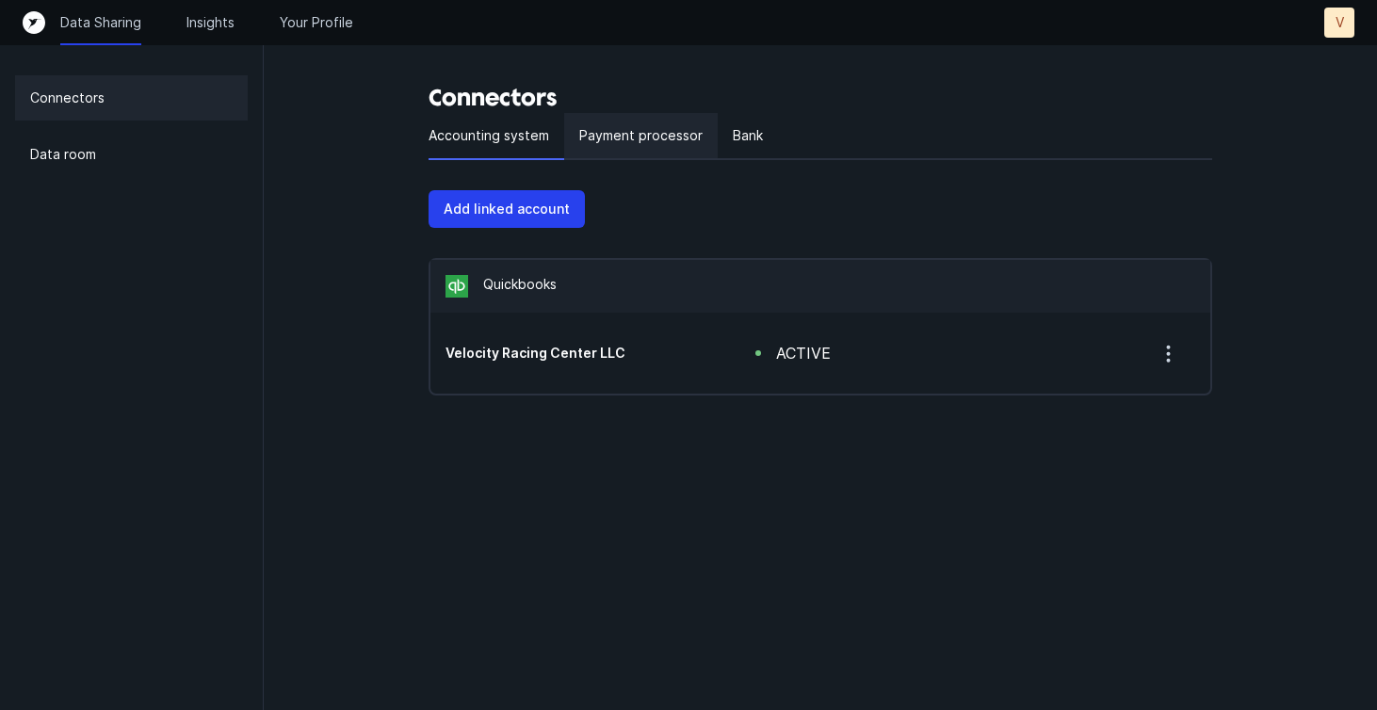
click at [635, 132] on p "Payment processor" at bounding box center [640, 135] width 123 height 23
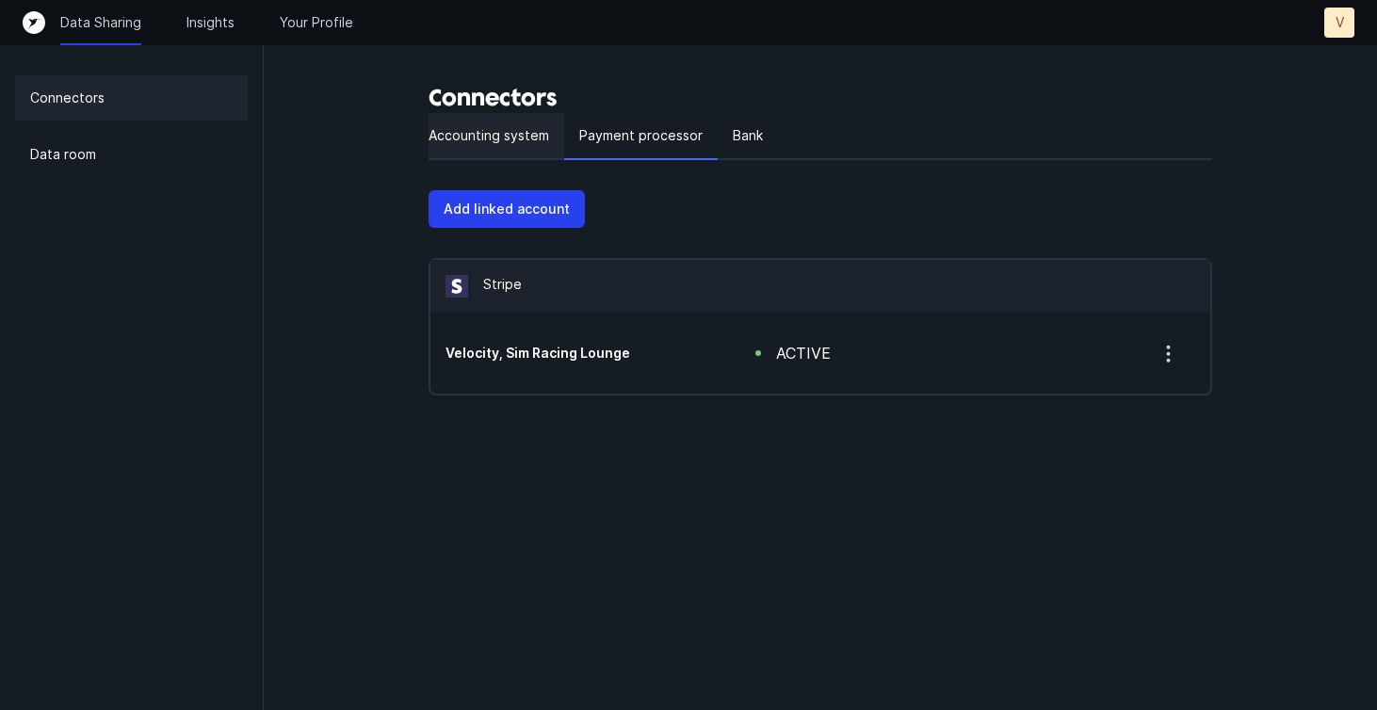
click at [523, 143] on p "Accounting system" at bounding box center [489, 135] width 121 height 23
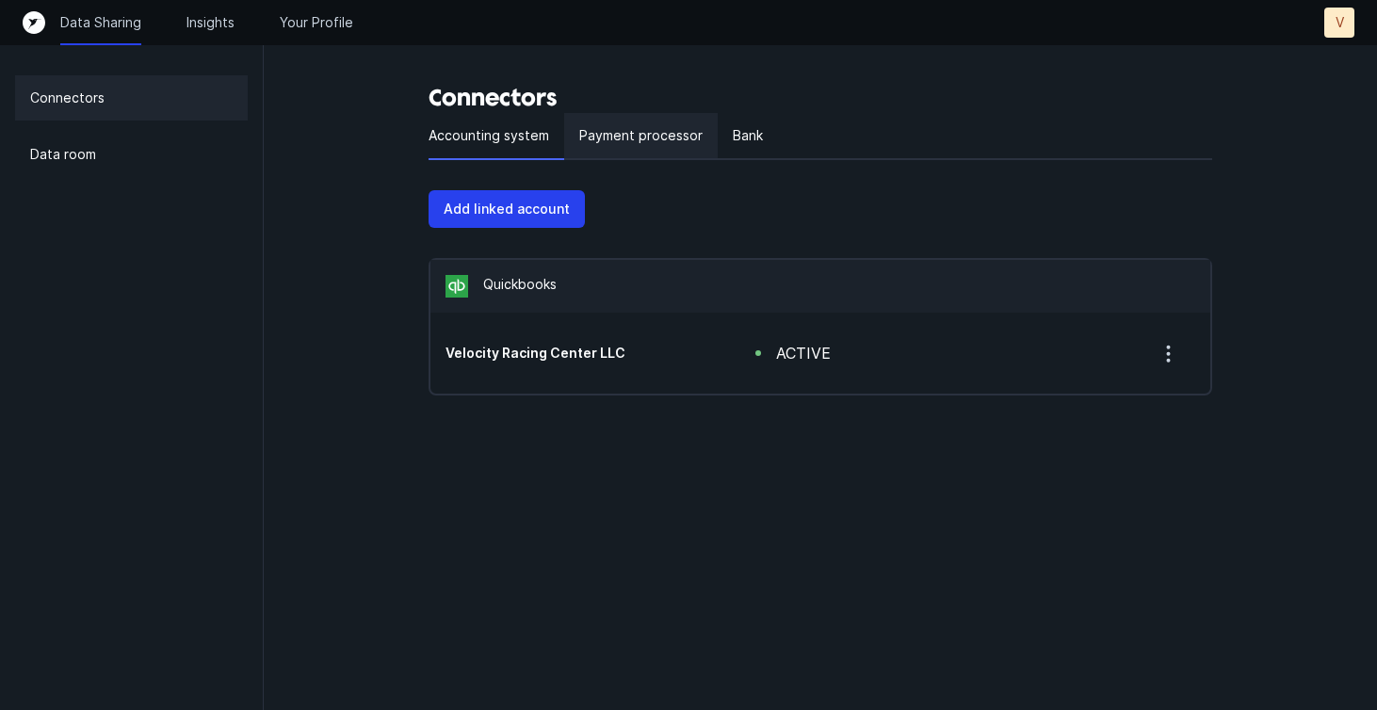
click at [619, 148] on div "Payment processor" at bounding box center [641, 136] width 154 height 47
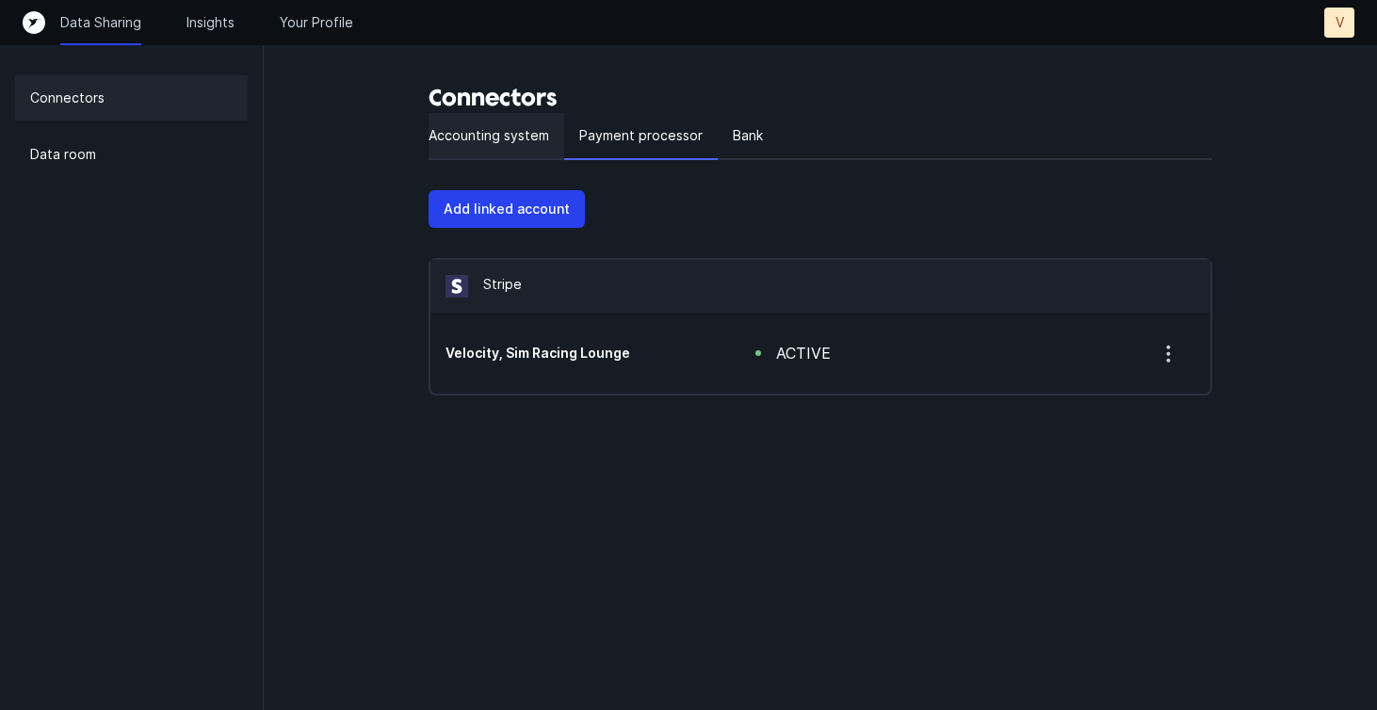
click at [521, 147] on div "Accounting system" at bounding box center [497, 136] width 136 height 47
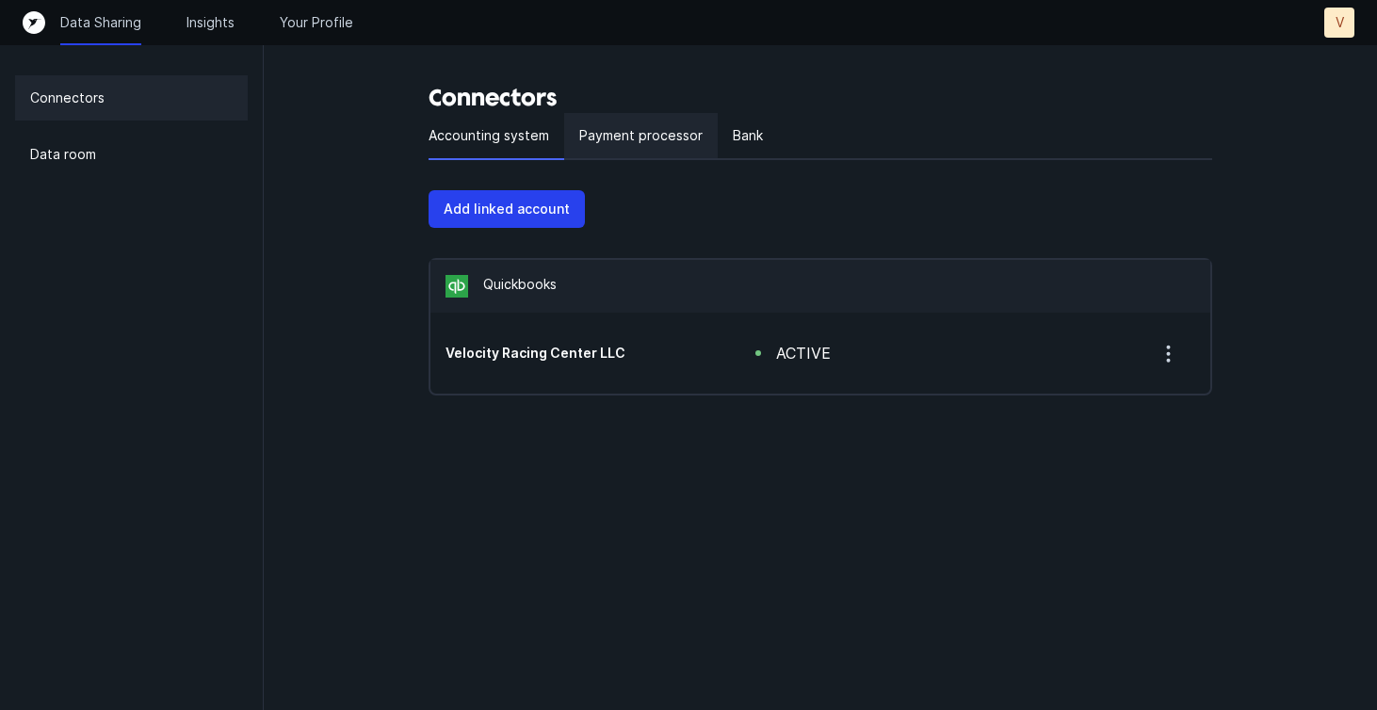
click at [641, 158] on div "Payment processor" at bounding box center [641, 136] width 154 height 47
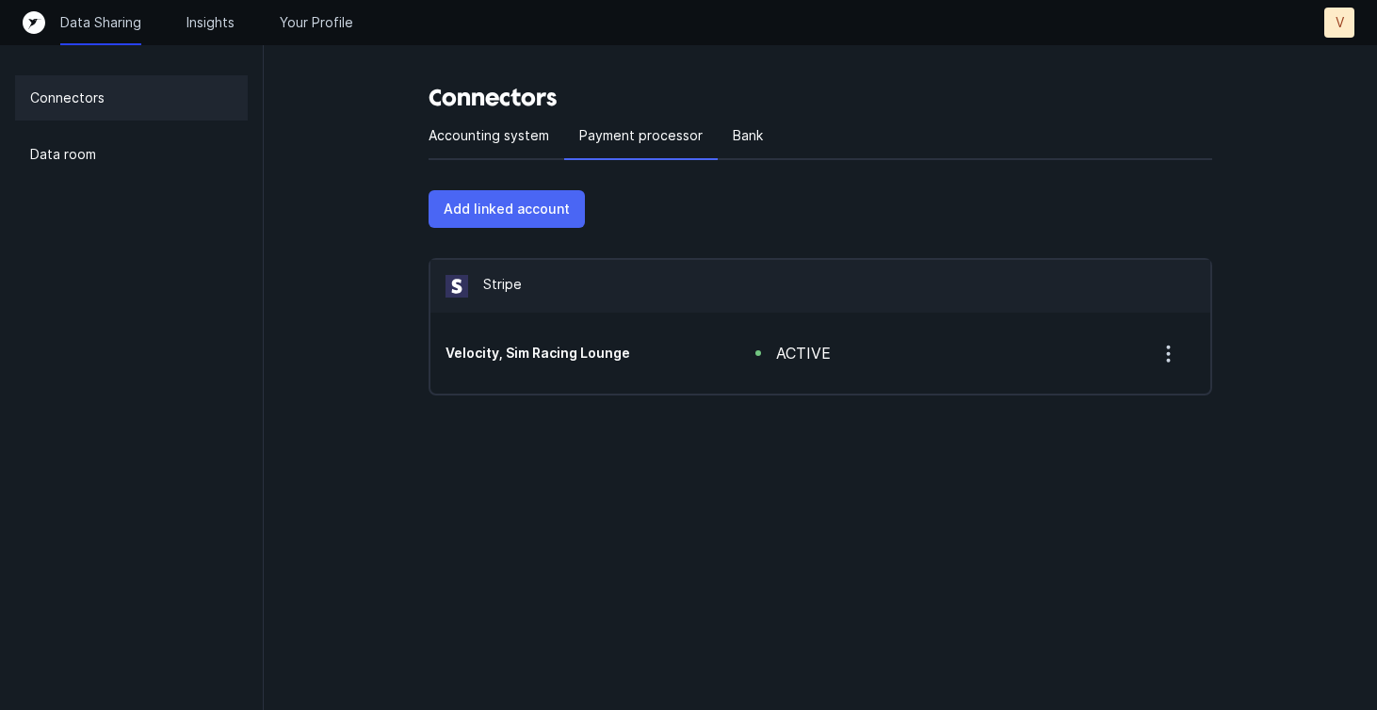
click at [550, 208] on p "Add linked account" at bounding box center [507, 209] width 126 height 23
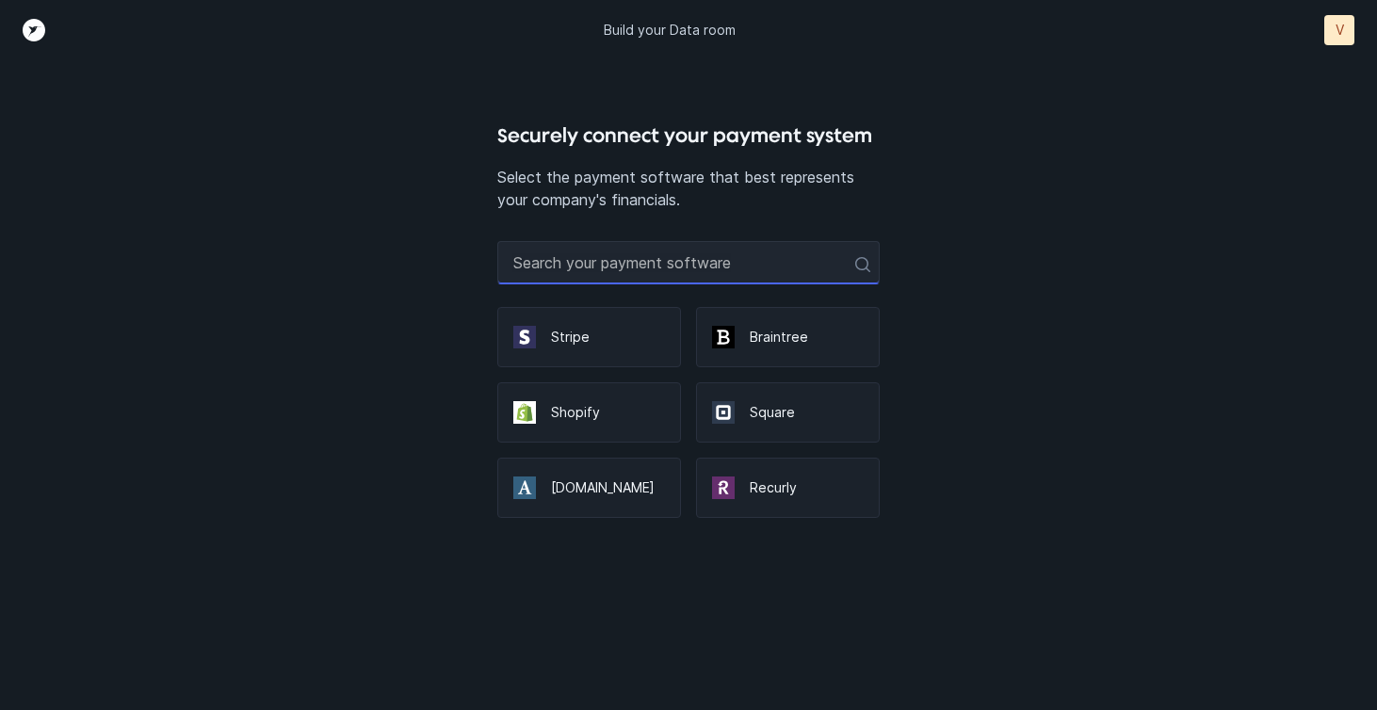
click at [638, 274] on input "text" at bounding box center [688, 262] width 382 height 43
type input "r"
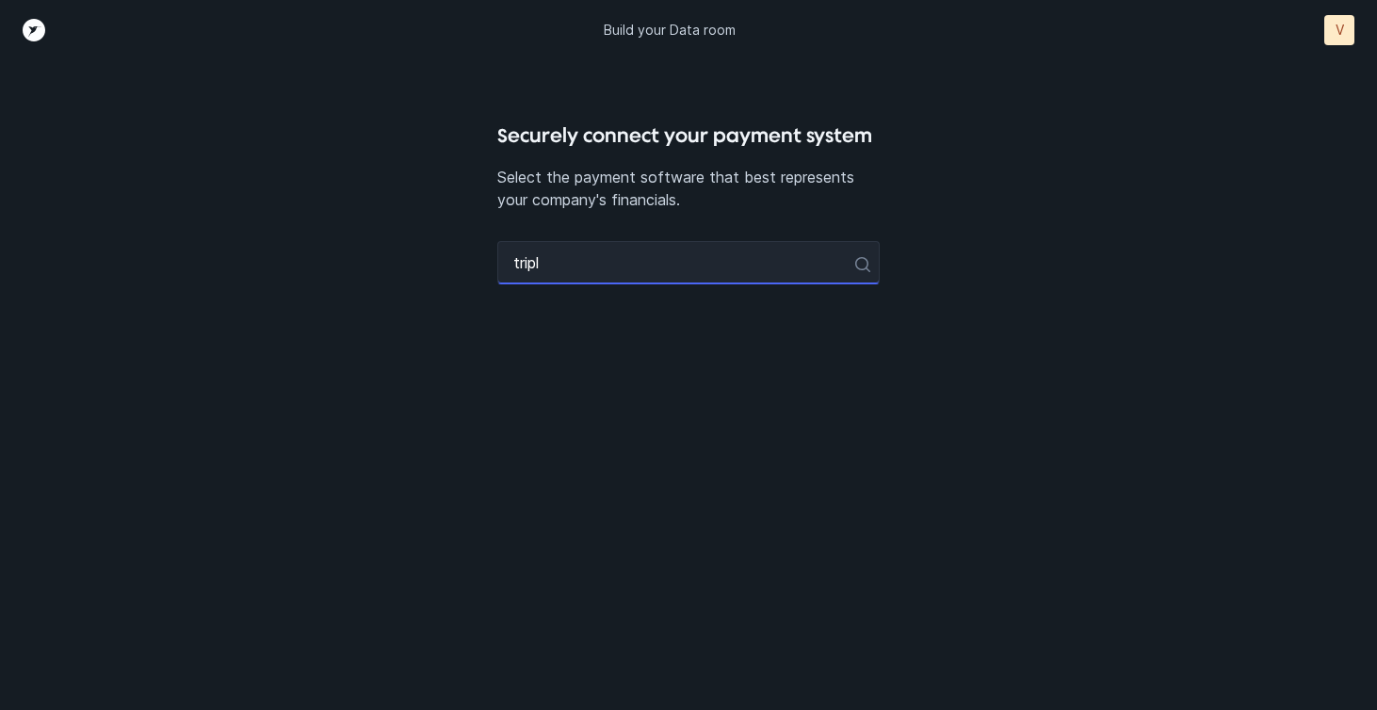
type input "triple"
type input "partya"
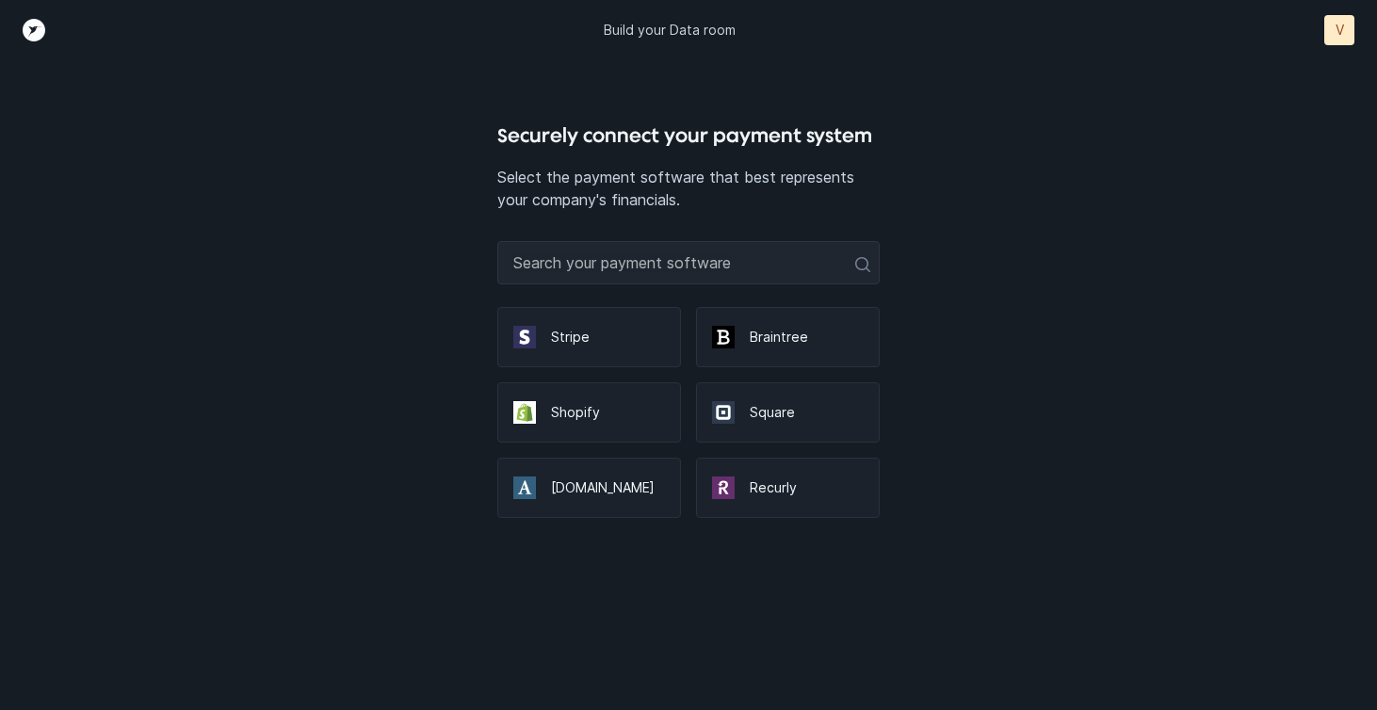
click at [57, 14] on div "Build your Data room V V" at bounding box center [688, 30] width 1377 height 60
click at [36, 26] on icon "Top" at bounding box center [34, 30] width 23 height 23
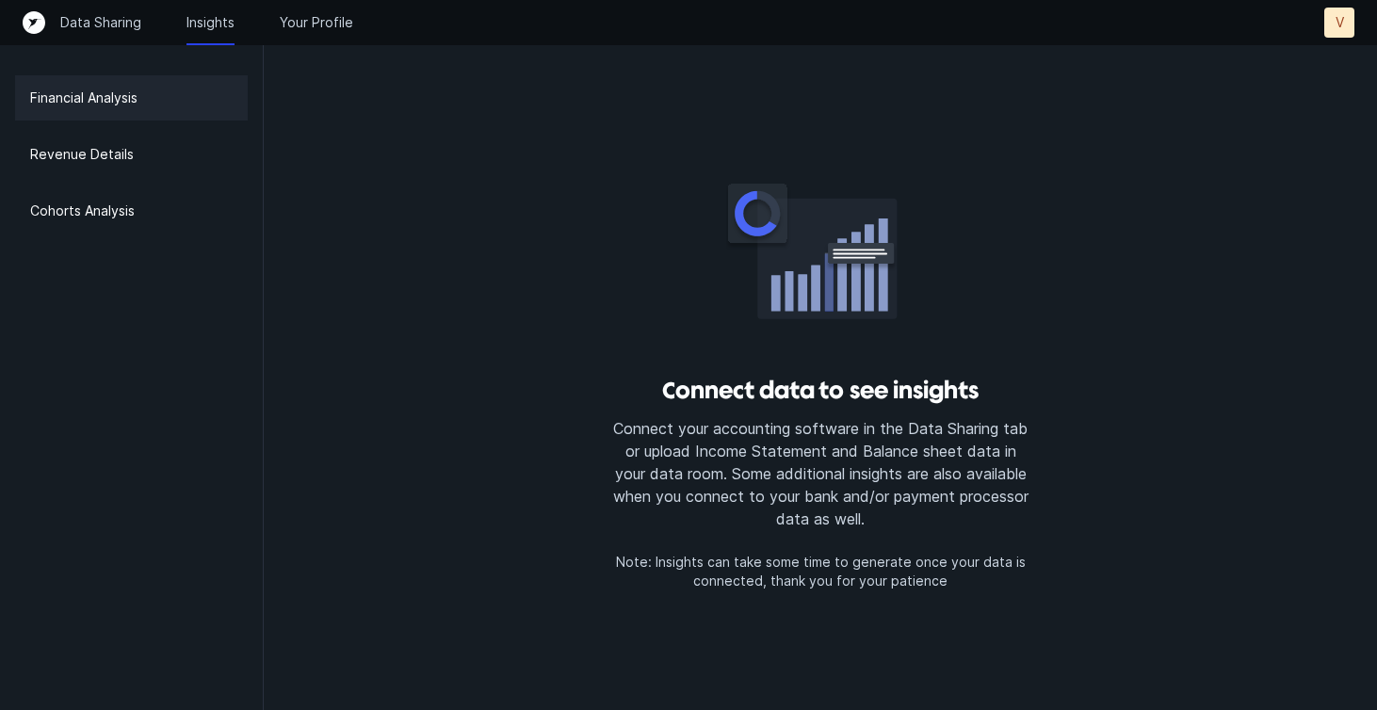
click at [314, 35] on div "Data Sharing Insights Your Profile V V" at bounding box center [689, 23] width 1332 height 30
click at [320, 23] on p "Your Profile" at bounding box center [316, 22] width 73 height 19
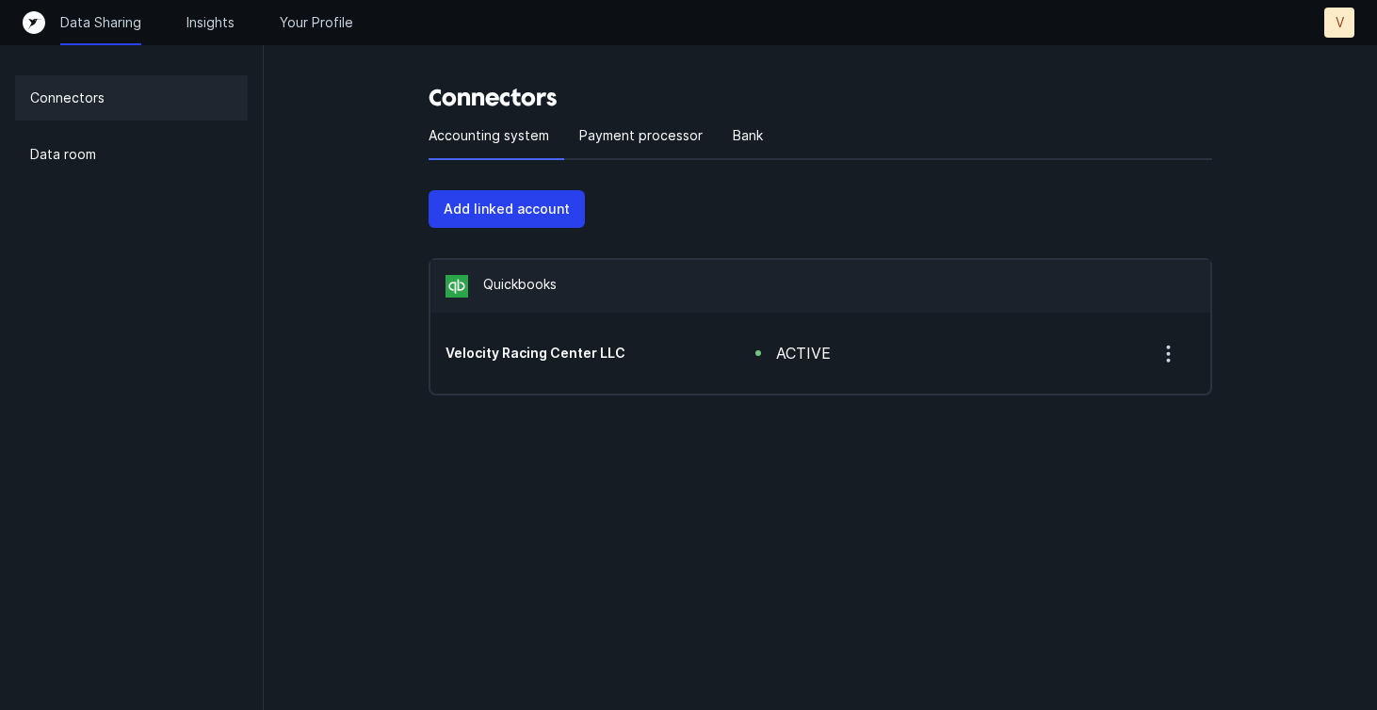
click at [1331, 29] on div "V" at bounding box center [1340, 23] width 30 height 30
click at [1312, 57] on p "Settings" at bounding box center [1297, 61] width 58 height 23
